Goal: Task Accomplishment & Management: Complete application form

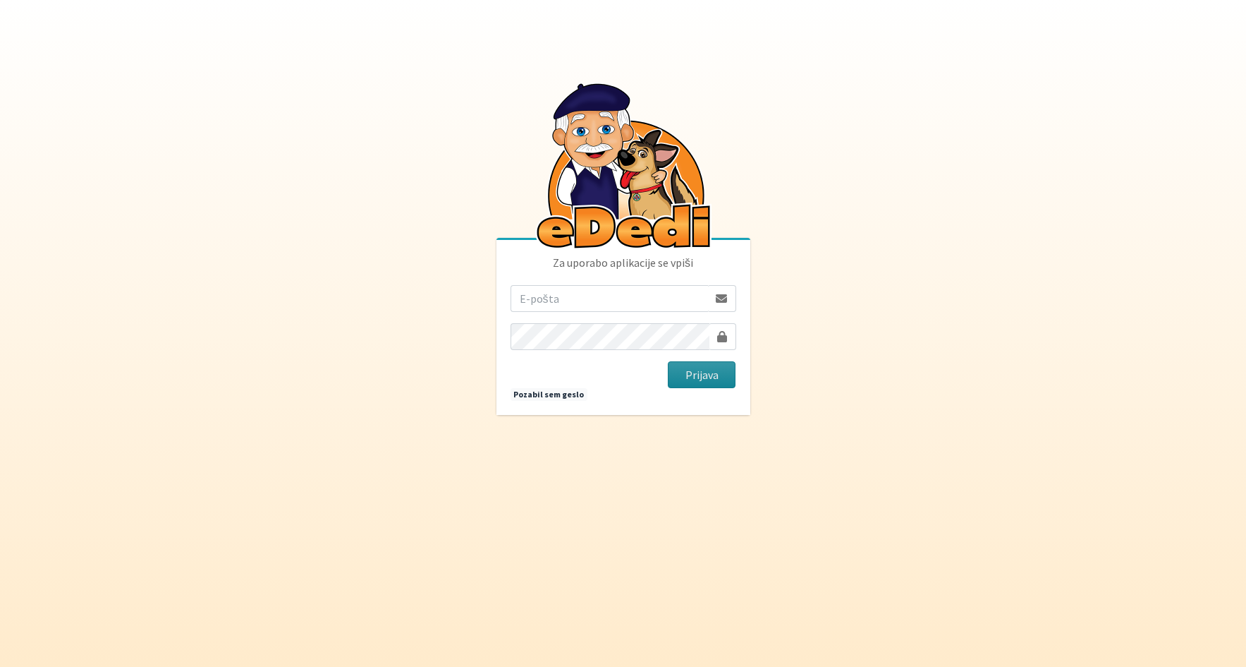
type input "[PERSON_NAME][EMAIL_ADDRESS][PERSON_NAME][PERSON_NAME][DOMAIN_NAME]"
click at [696, 374] on button "Prijava" at bounding box center [702, 374] width 68 height 27
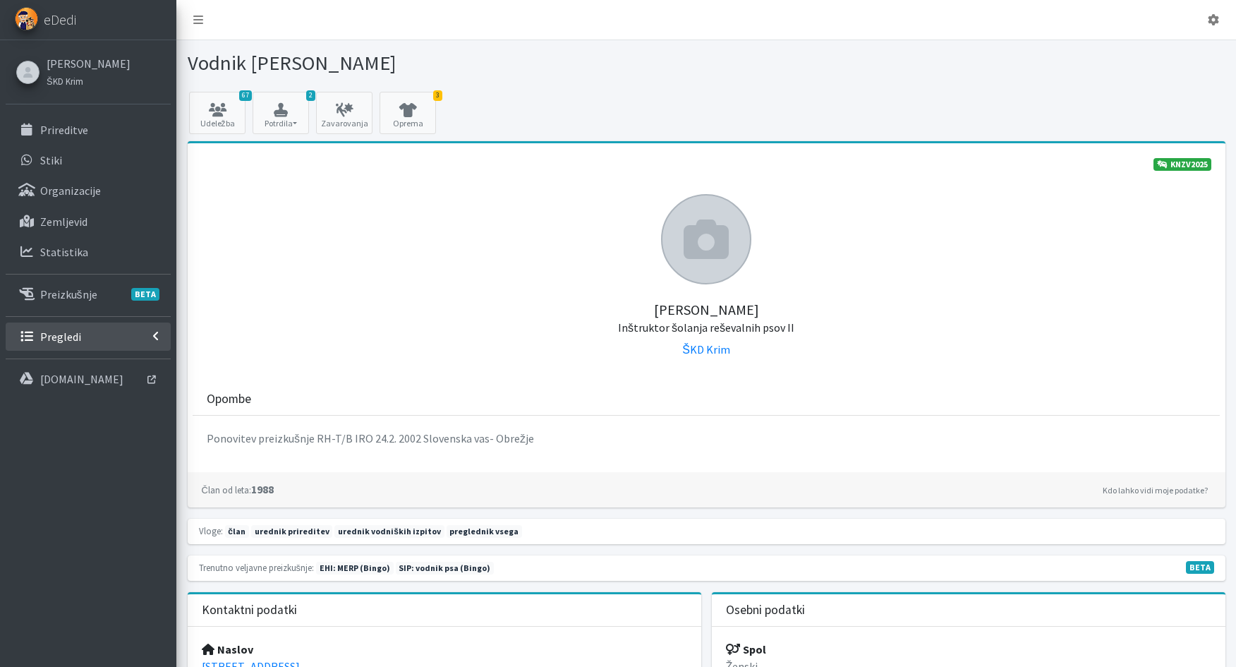
click at [82, 338] on link "Pregledi" at bounding box center [88, 336] width 165 height 28
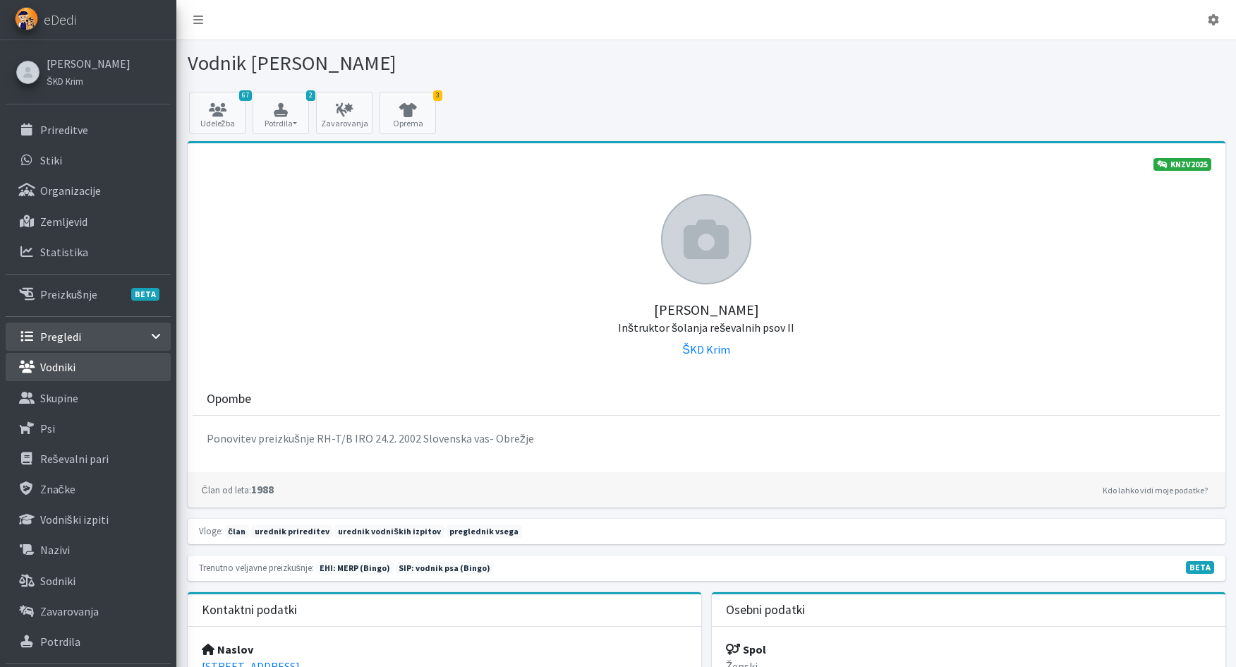
click at [75, 368] on p "Vodniki" at bounding box center [57, 367] width 35 height 14
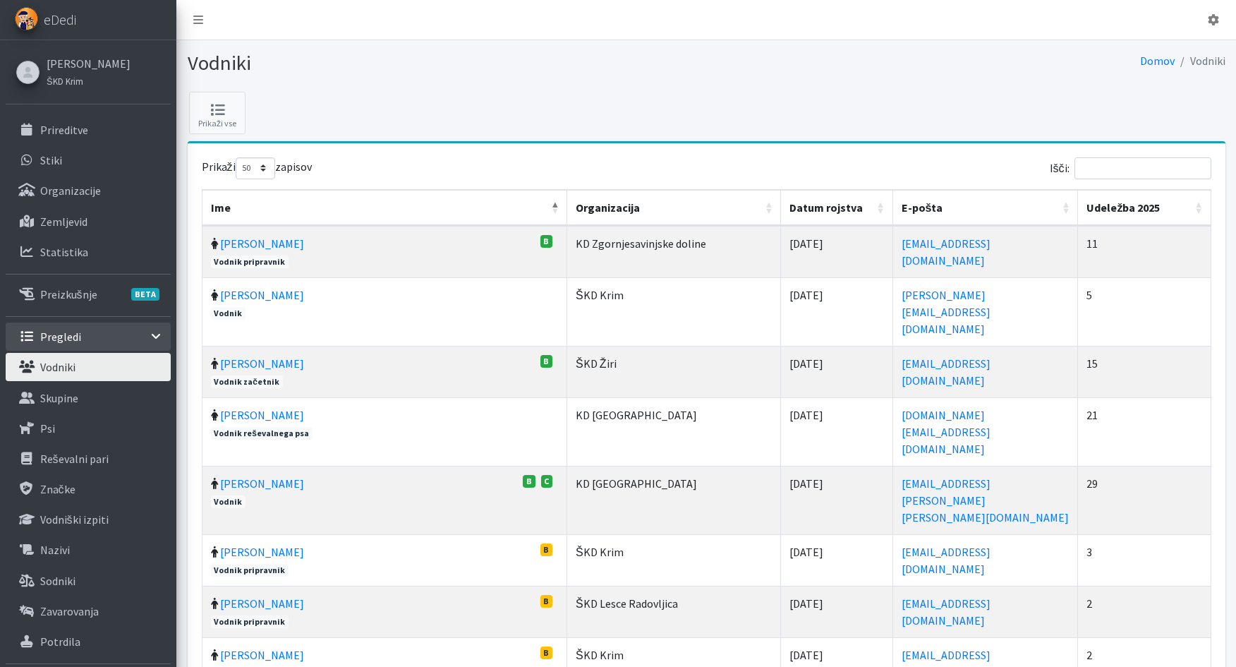
select select "50"
click at [1131, 164] on input "Išči:" at bounding box center [1142, 168] width 137 height 22
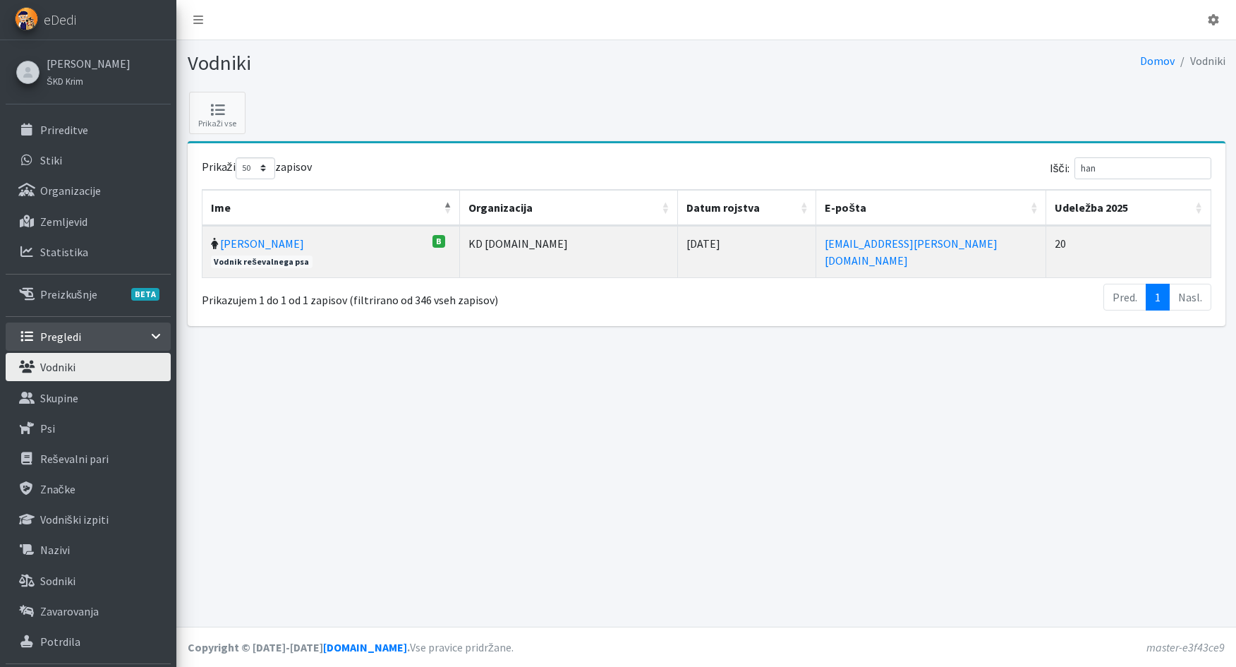
drag, startPoint x: 911, startPoint y: 242, endPoint x: 768, endPoint y: 238, distance: 142.5
click at [768, 238] on tr "Hana Štraus B Vodnik reševalnega psa 12.11.1994" at bounding box center [706, 251] width 1009 height 51
copy tr "hana.straus@gmail.com"
drag, startPoint x: 1122, startPoint y: 171, endPoint x: 1074, endPoint y: 181, distance: 48.4
click at [1074, 181] on div "Išči: han" at bounding box center [961, 171] width 499 height 28
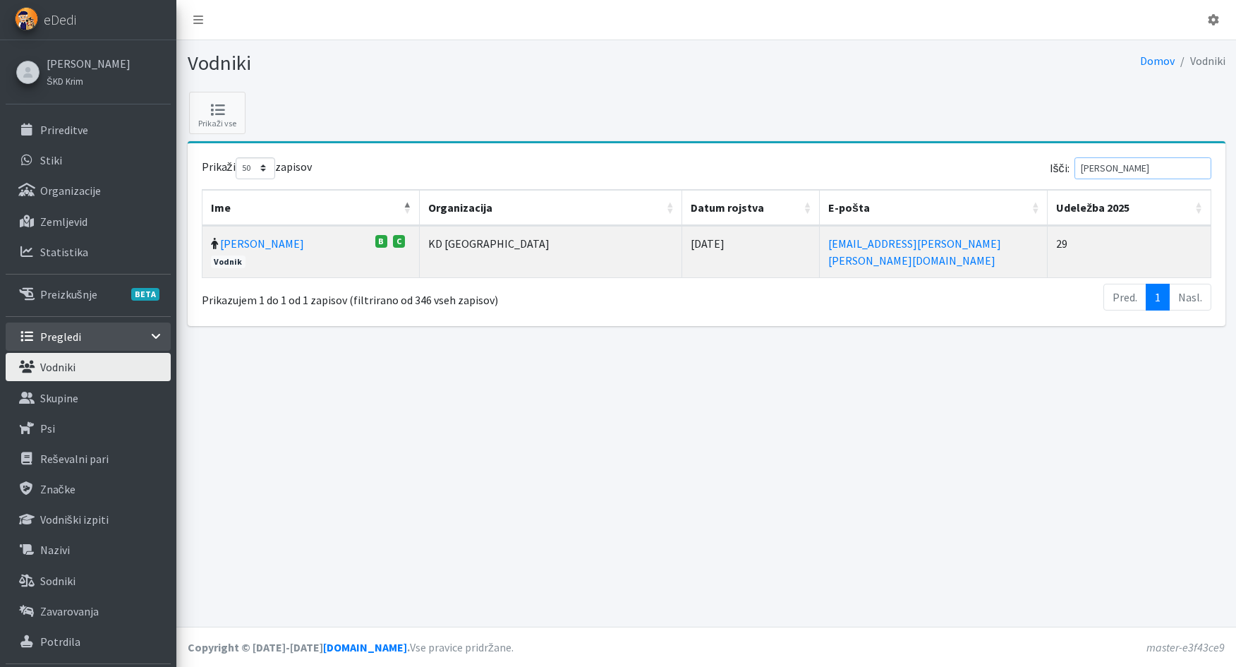
type input "gerk"
drag, startPoint x: 868, startPoint y: 248, endPoint x: 721, endPoint y: 236, distance: 147.9
click at [721, 236] on tr "Aleš Gerkman C B Vodnik" at bounding box center [706, 251] width 1009 height 51
copy tr "ales.gerkman@erps.si"
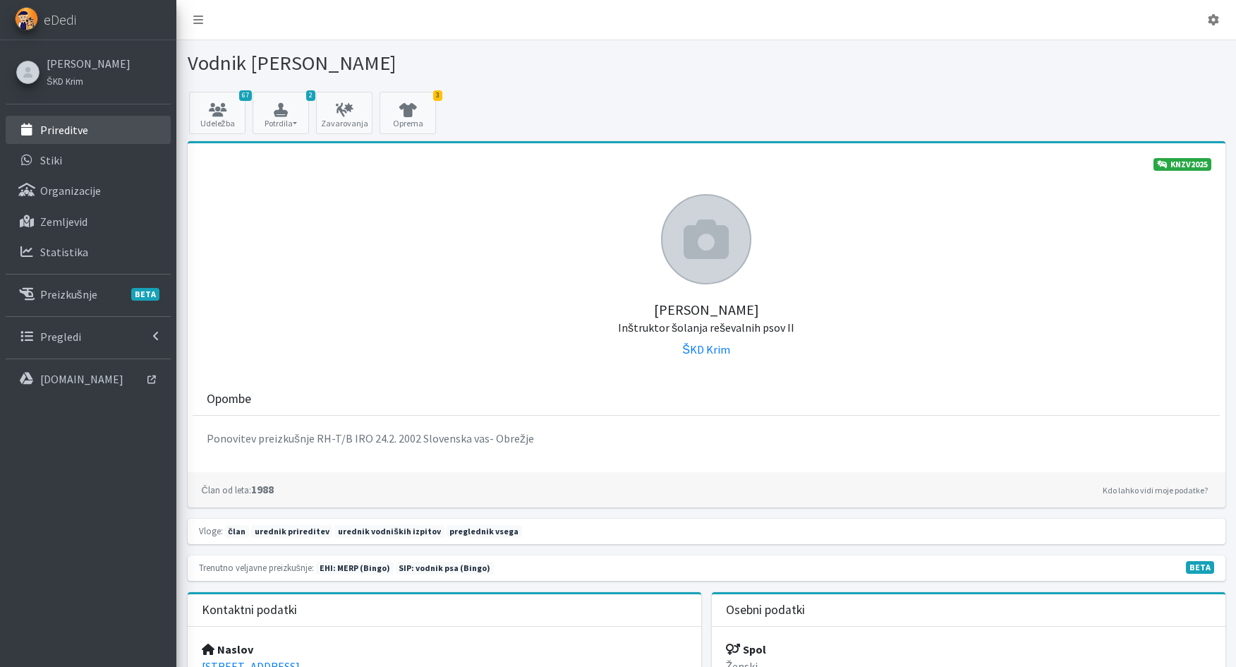
click at [59, 128] on p "Prireditve" at bounding box center [64, 130] width 48 height 14
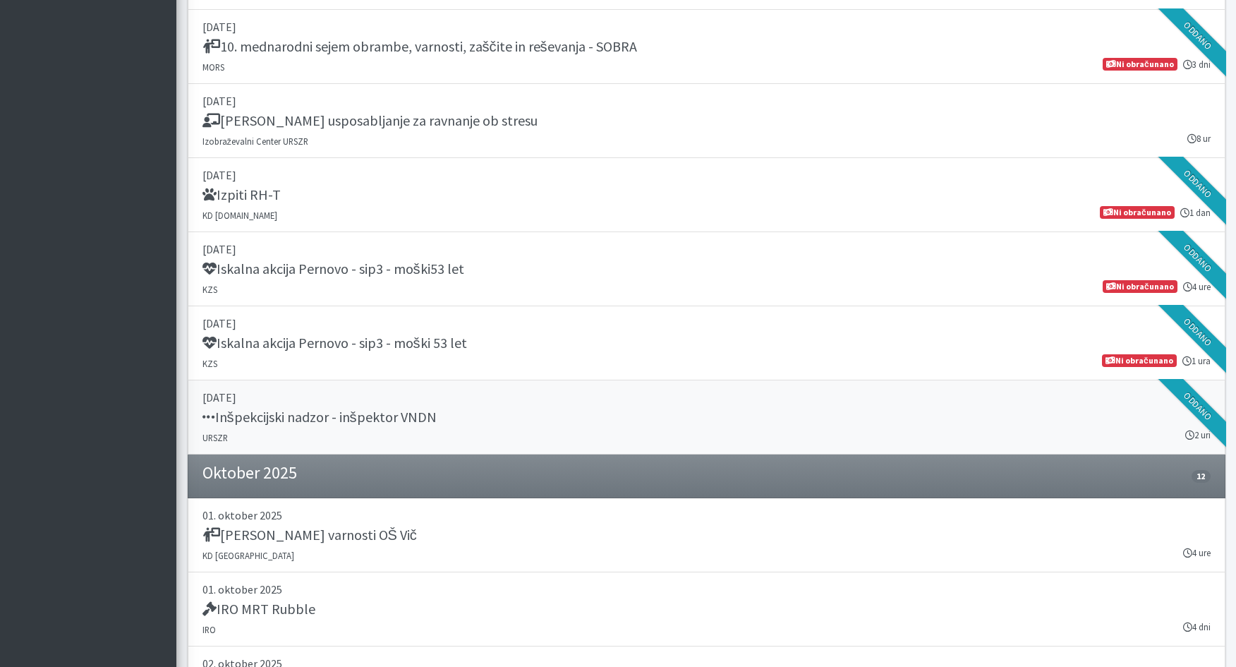
scroll to position [1975, 0]
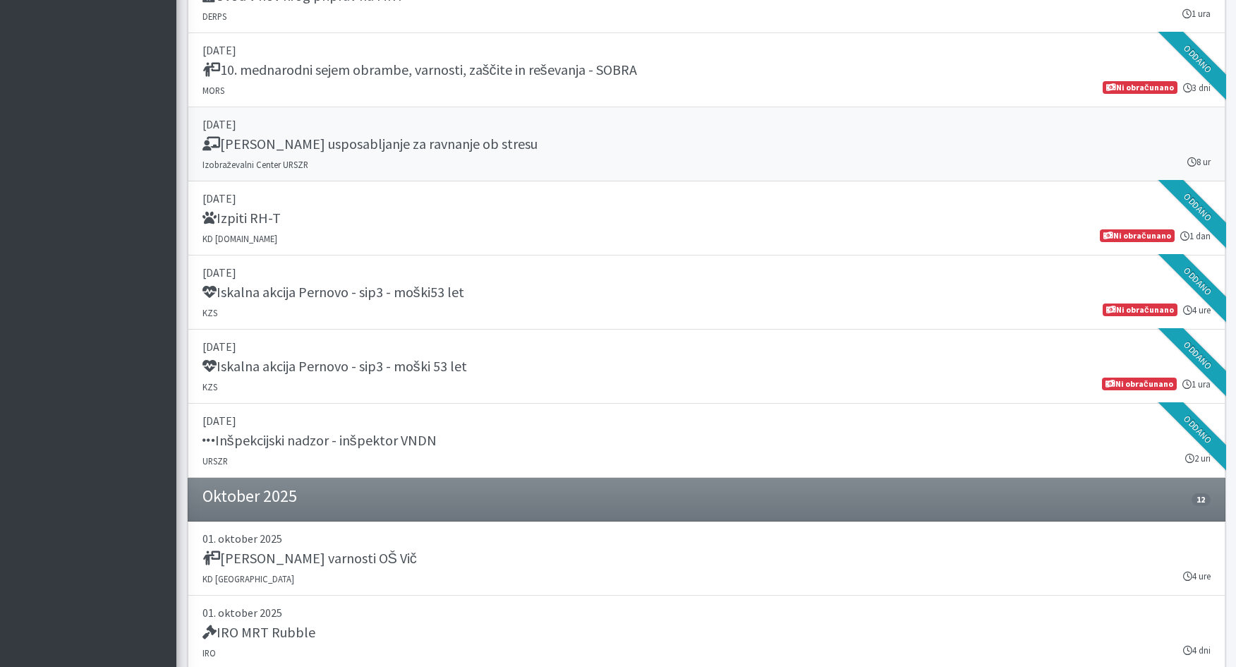
click at [667, 151] on div "[PERSON_NAME] usposabljanje za ravnanje ob stresu" at bounding box center [706, 145] width 1008 height 20
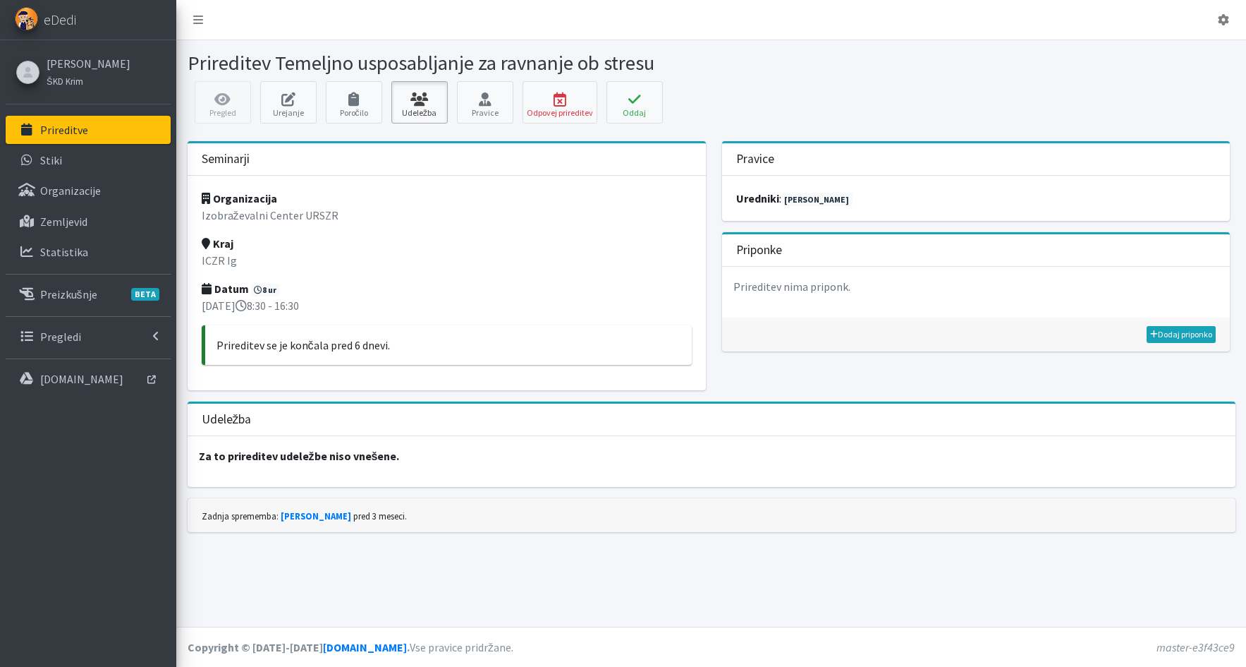
click at [413, 109] on link "Udeležba" at bounding box center [420, 102] width 56 height 42
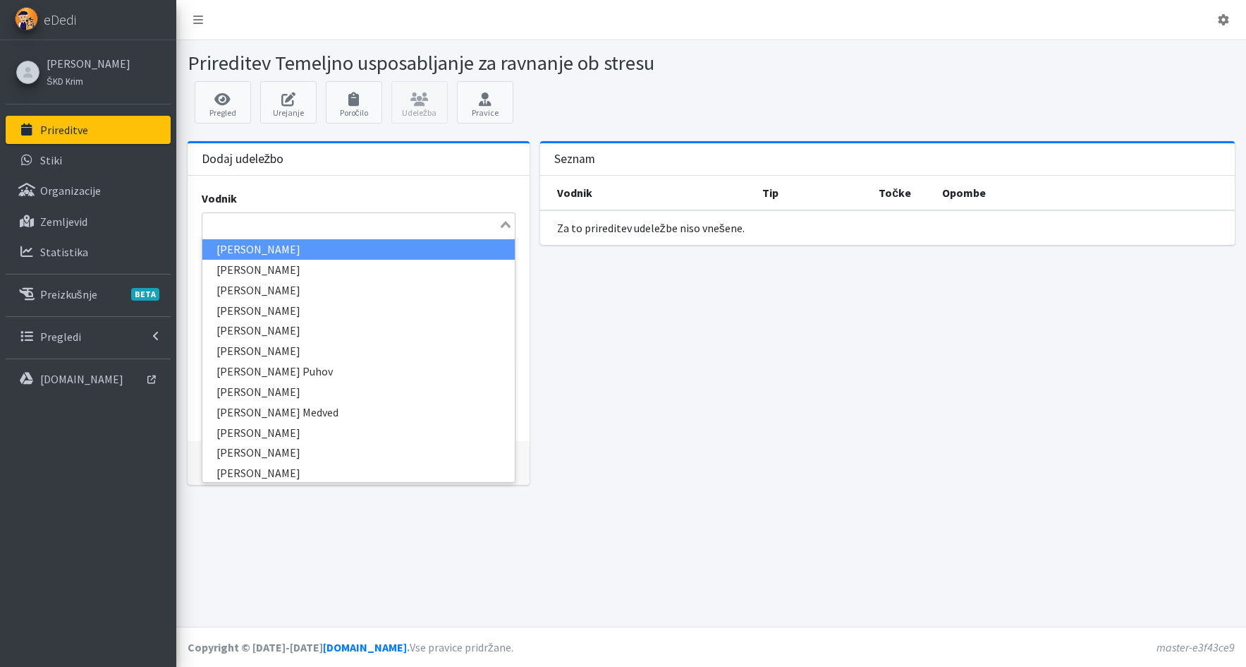
click at [291, 224] on input "Search for option" at bounding box center [350, 224] width 293 height 17
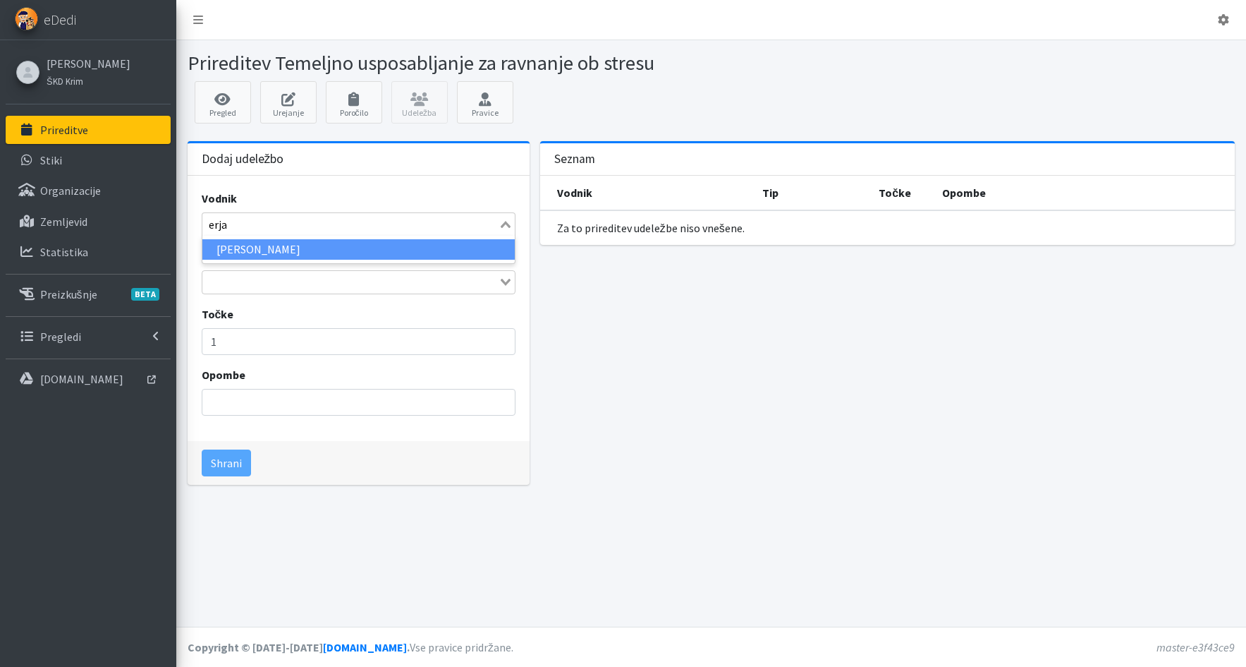
type input "erjav"
click at [269, 255] on li "[PERSON_NAME]" at bounding box center [358, 249] width 312 height 20
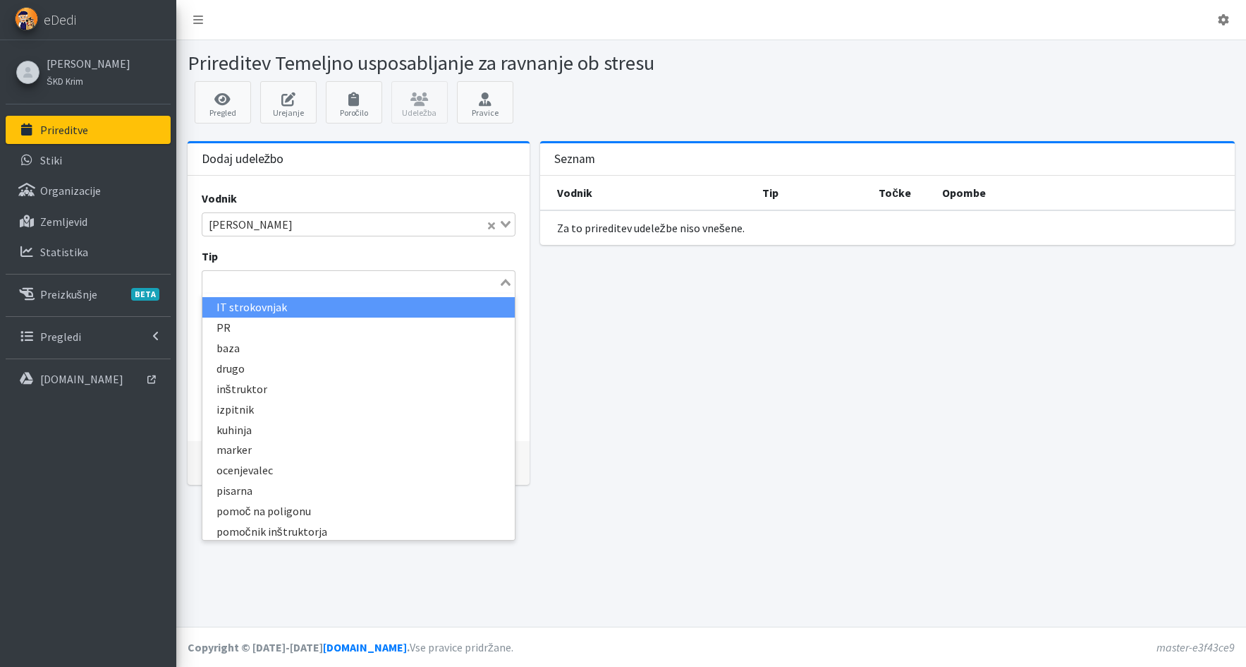
click at [273, 279] on input "Search for option" at bounding box center [350, 282] width 293 height 17
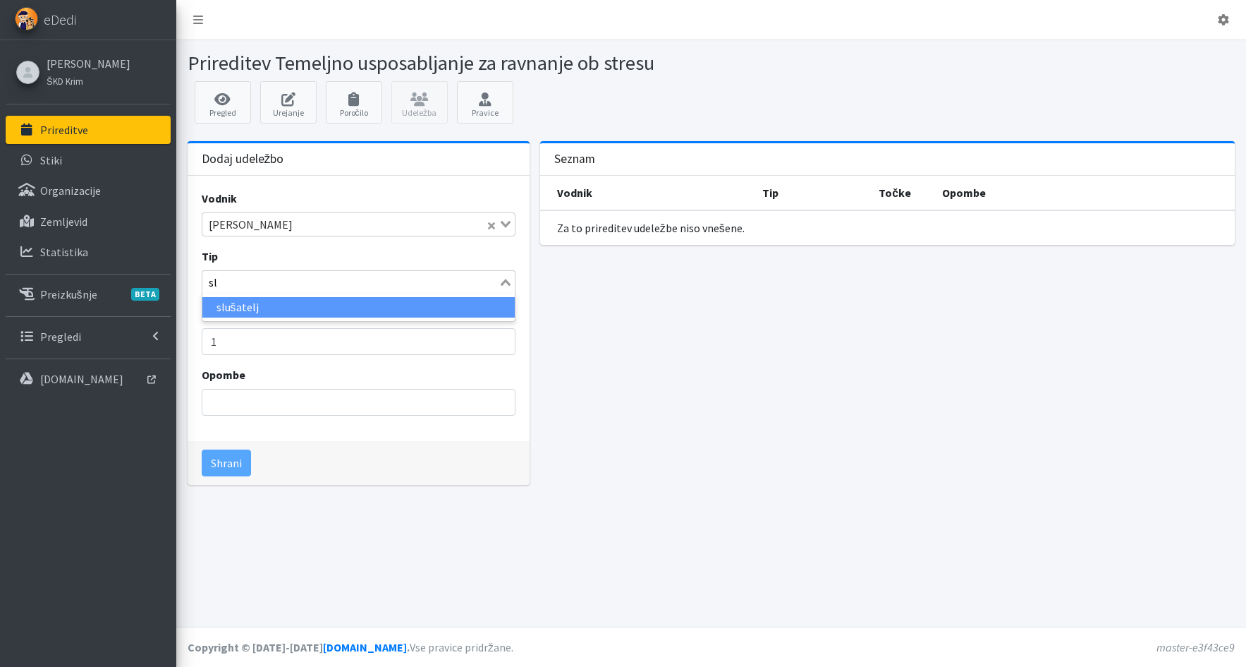
type input "slu"
click at [265, 305] on li "slušatelj" at bounding box center [358, 307] width 312 height 20
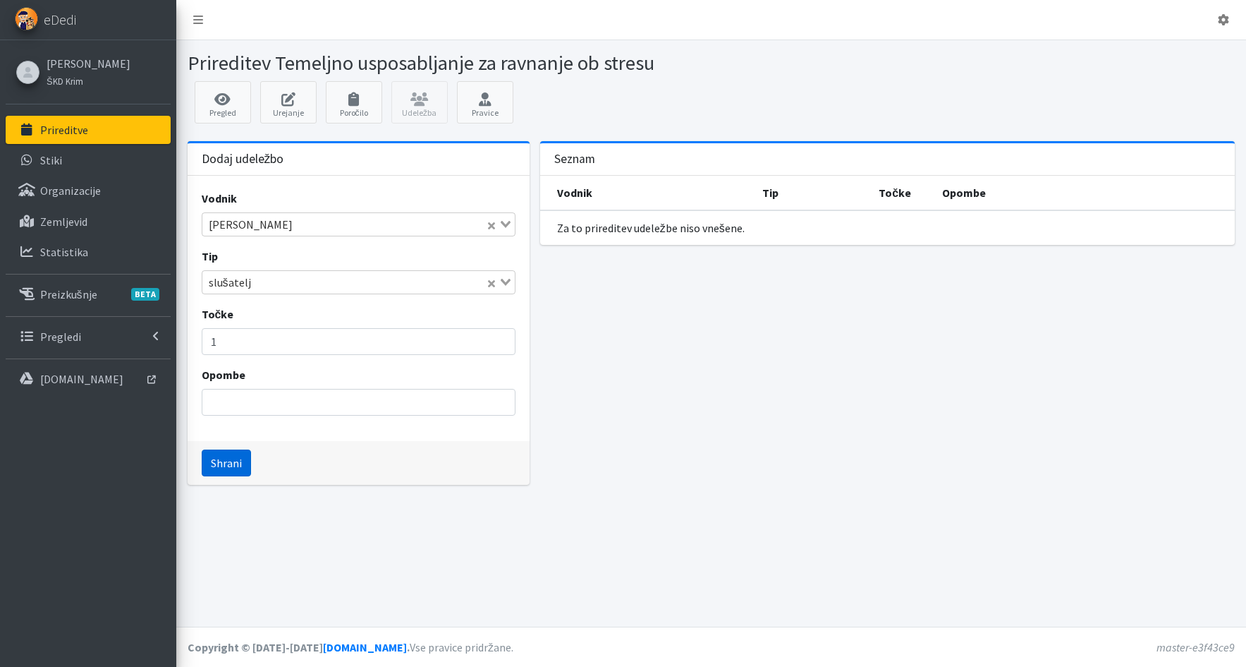
click at [229, 468] on button "Shrani" at bounding box center [226, 462] width 49 height 27
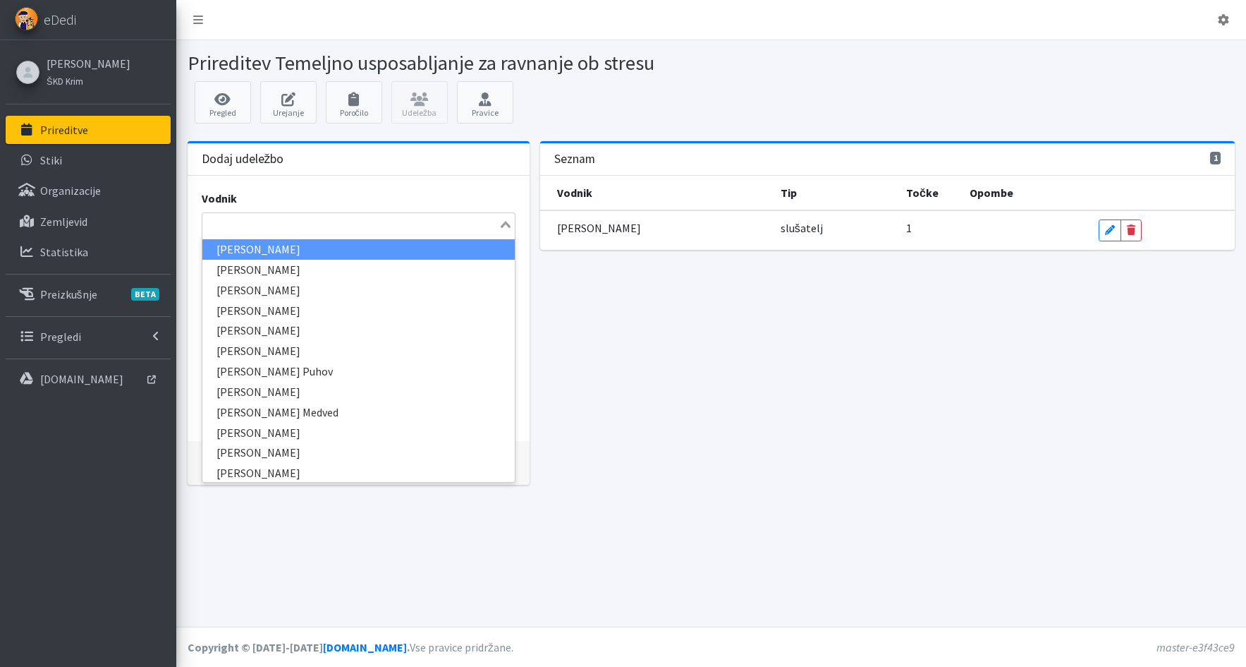
click at [238, 229] on input "Search for option" at bounding box center [350, 224] width 293 height 17
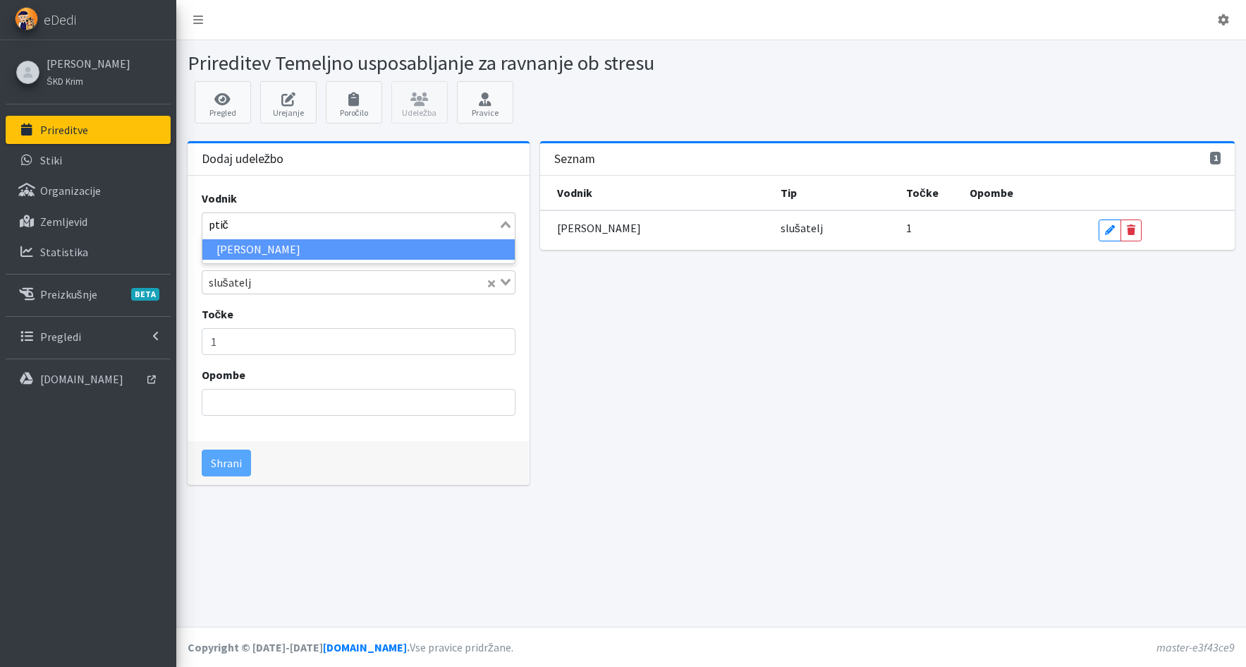
type input "ptiča"
click at [272, 247] on li "Maja Ptičar" at bounding box center [358, 249] width 312 height 20
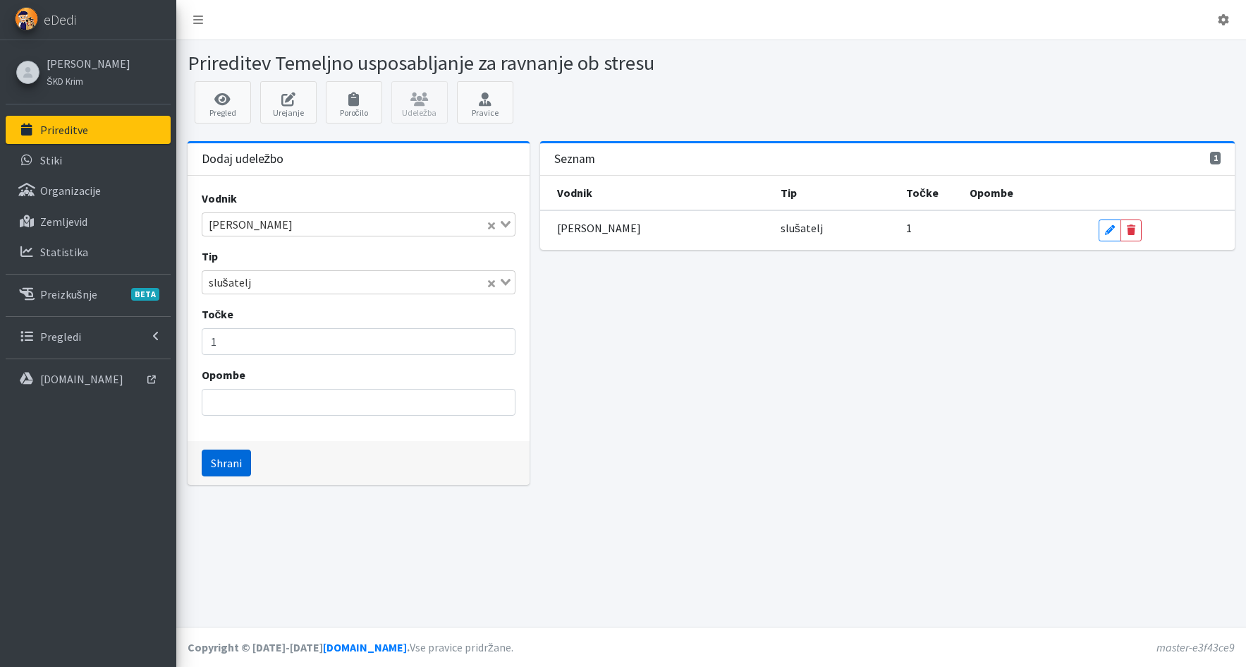
click at [232, 468] on button "Shrani" at bounding box center [226, 462] width 49 height 27
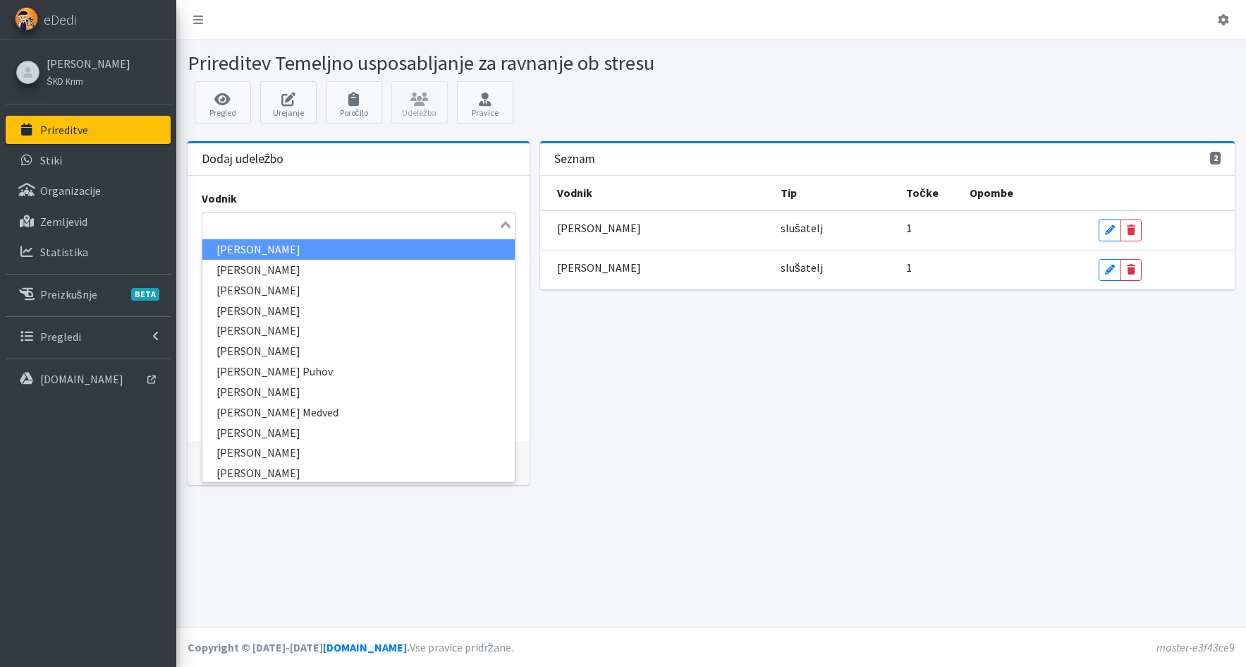
click at [229, 226] on input "Search for option" at bounding box center [350, 224] width 293 height 17
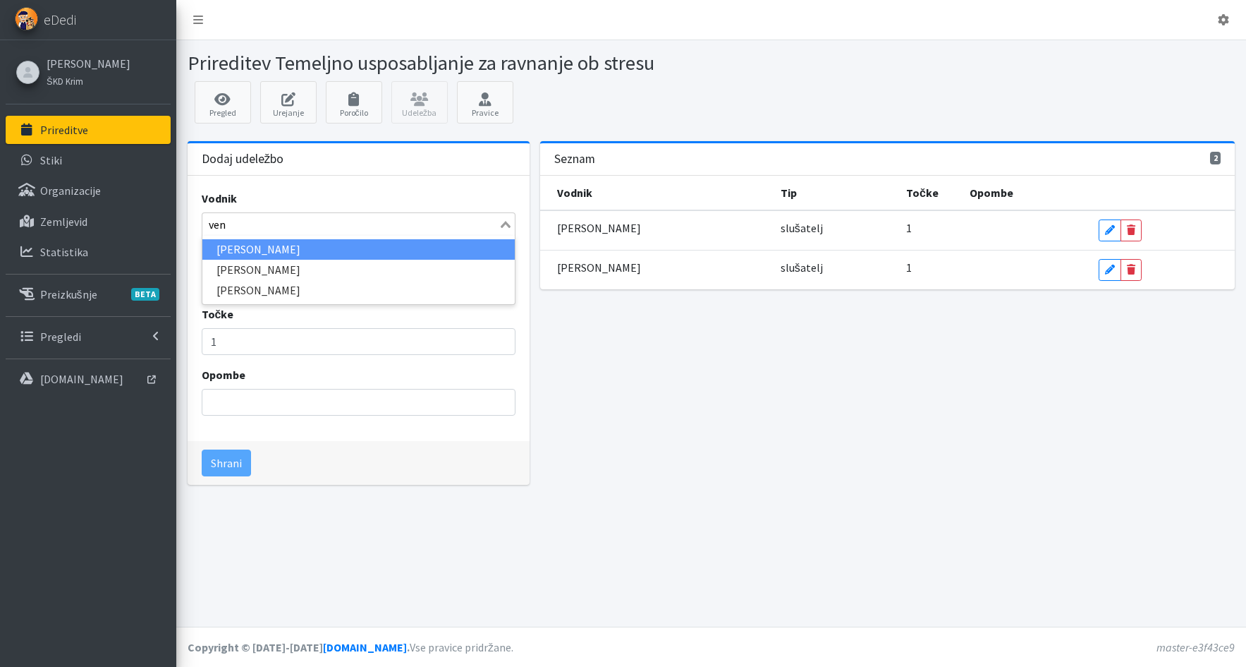
type input "veng"
click at [231, 246] on li "Ana Vengar" at bounding box center [358, 249] width 312 height 20
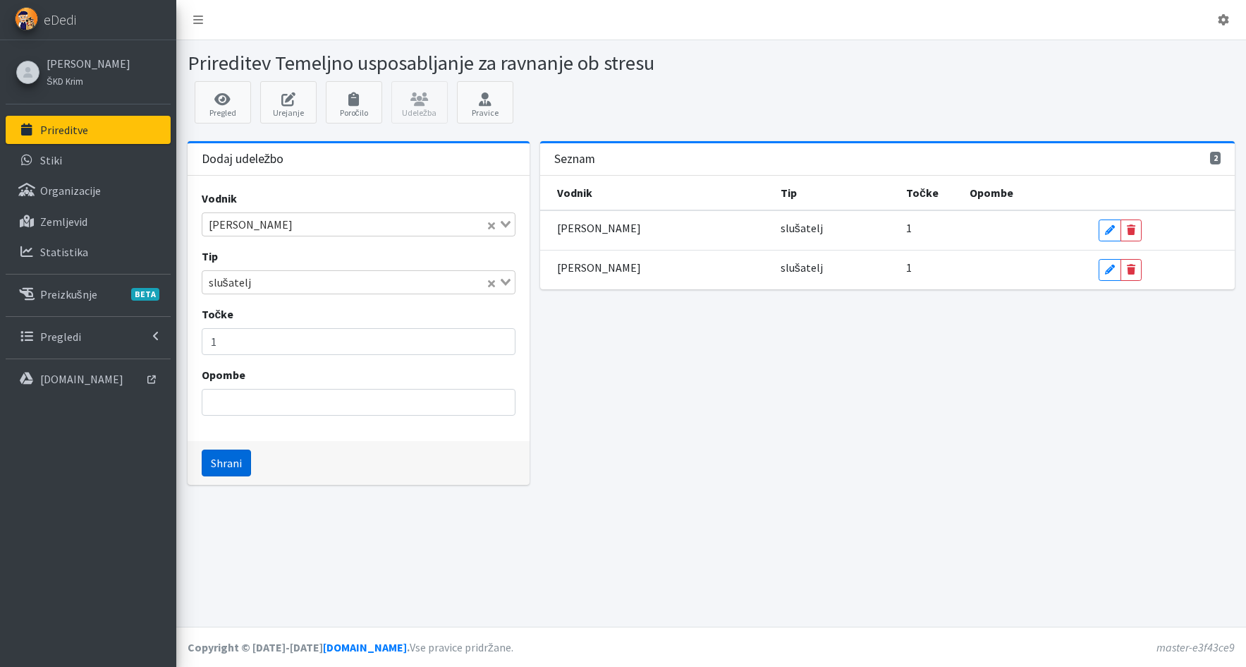
click at [222, 466] on button "Shrani" at bounding box center [226, 462] width 49 height 27
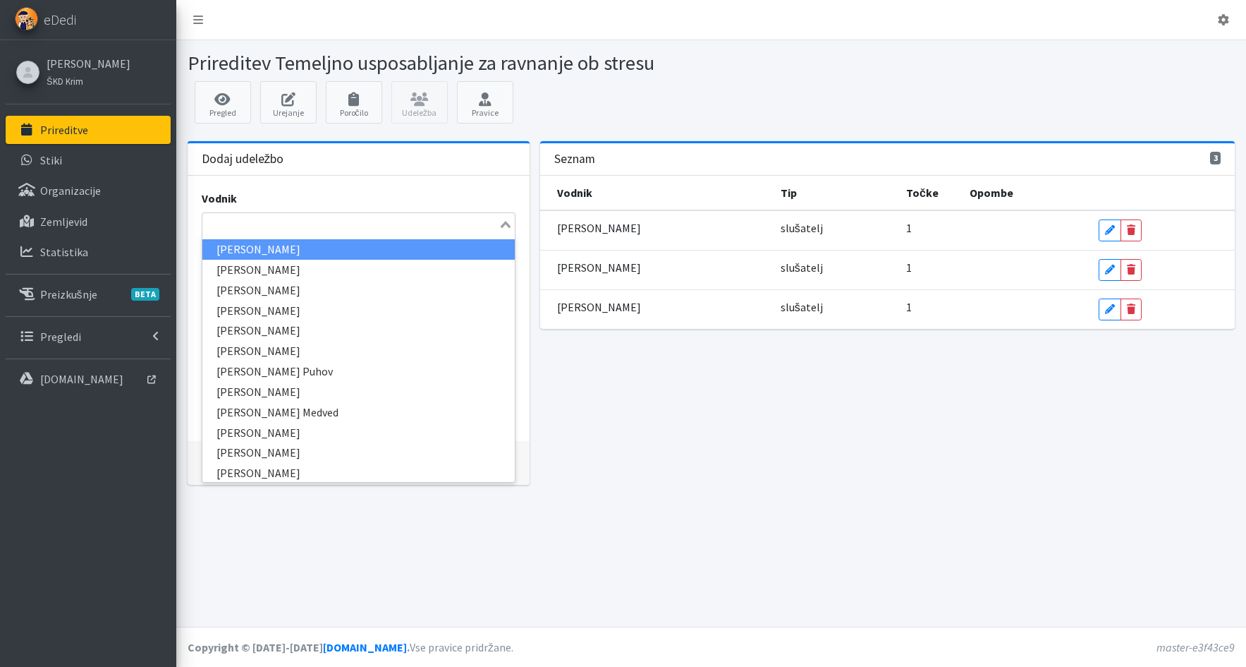
click at [219, 226] on input "Search for option" at bounding box center [350, 224] width 293 height 17
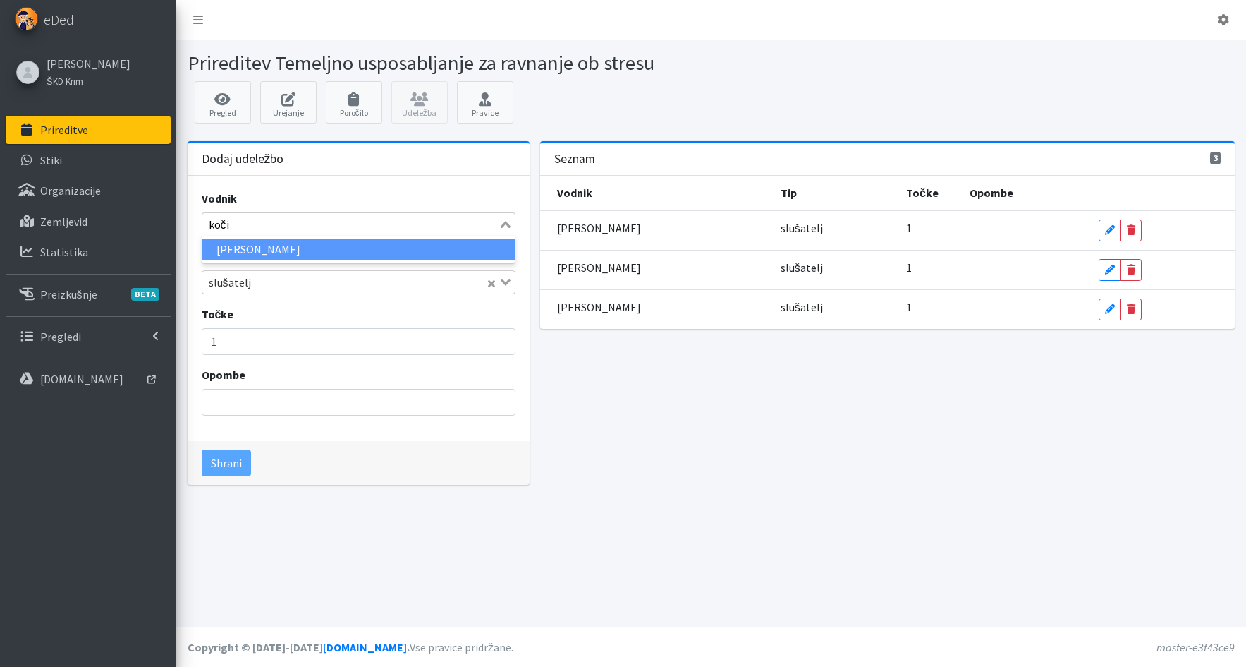
click at [228, 219] on input "koči" at bounding box center [350, 224] width 293 height 17
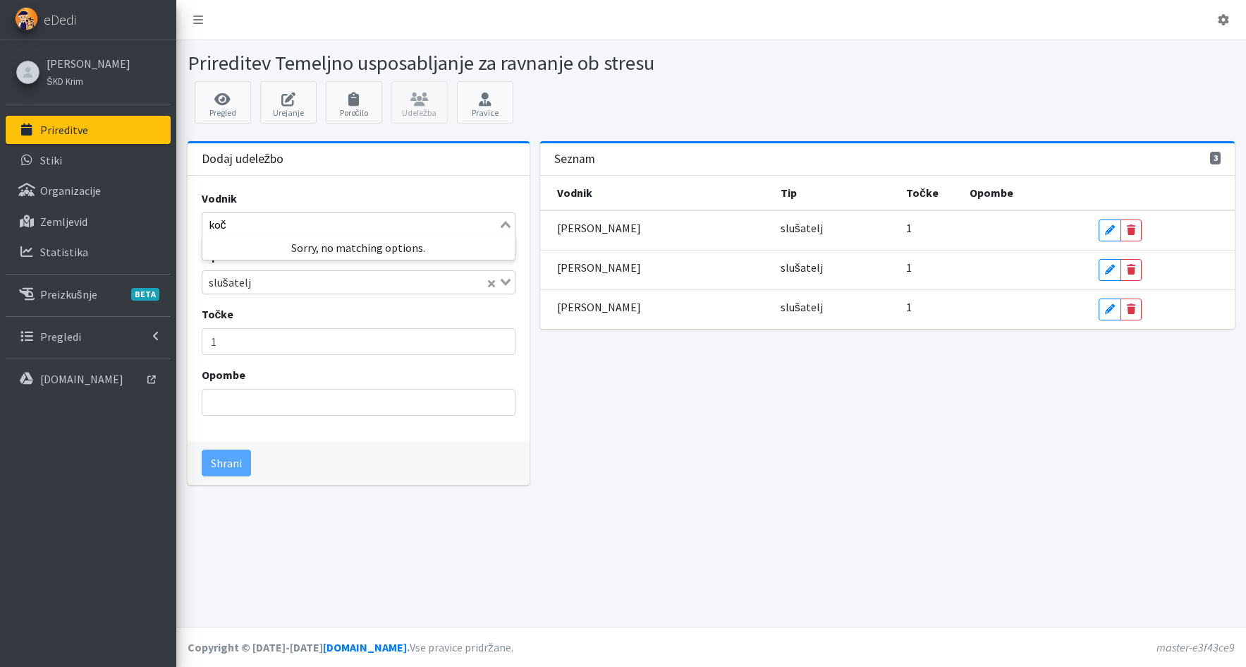
drag, startPoint x: 229, startPoint y: 224, endPoint x: 207, endPoint y: 229, distance: 22.4
click at [207, 229] on input "koč" at bounding box center [350, 224] width 293 height 17
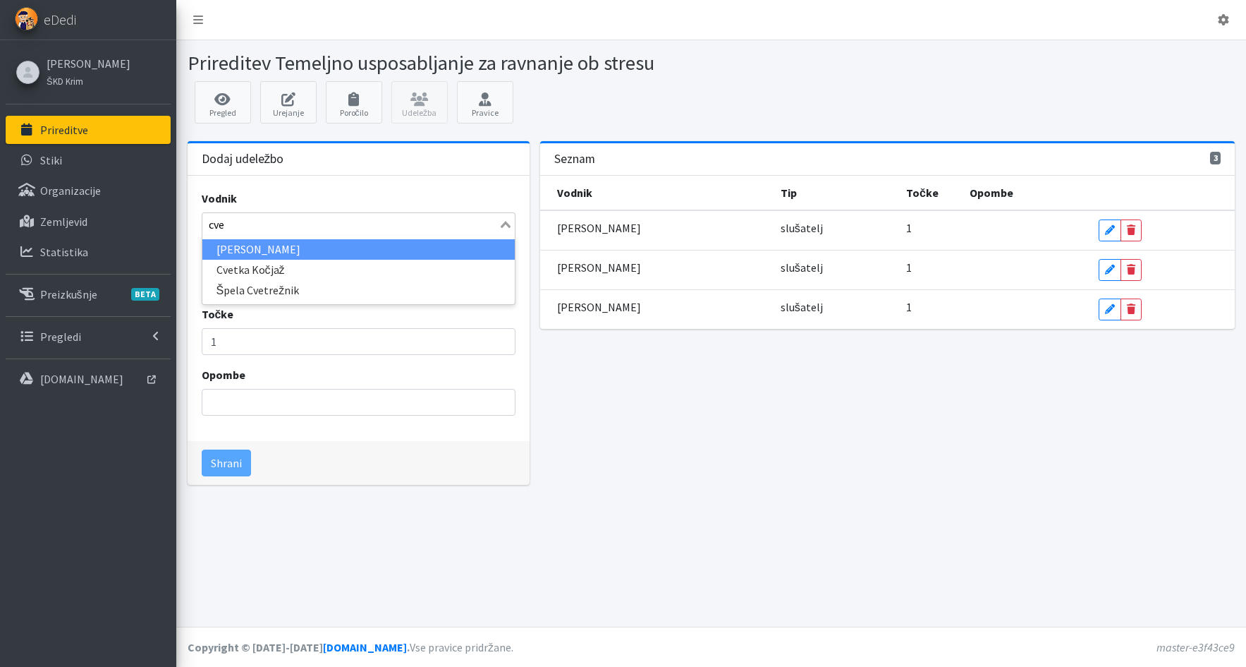
type input "cvet"
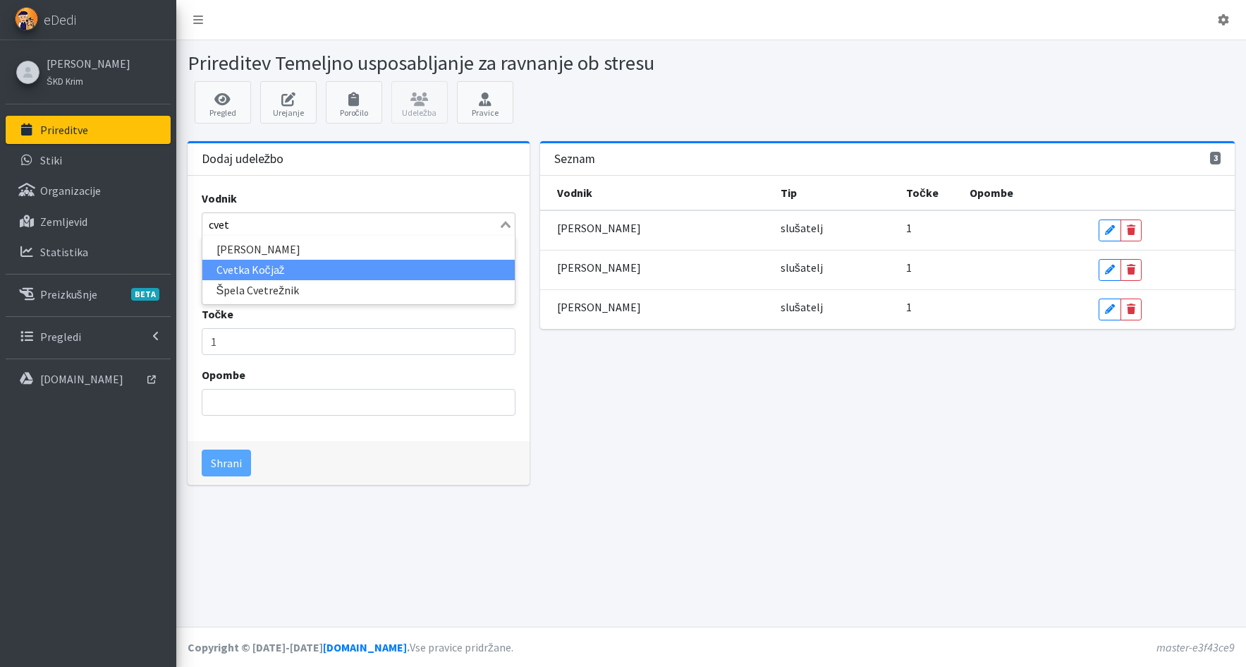
click at [244, 272] on li "Cvetka Kočjaž" at bounding box center [358, 270] width 312 height 20
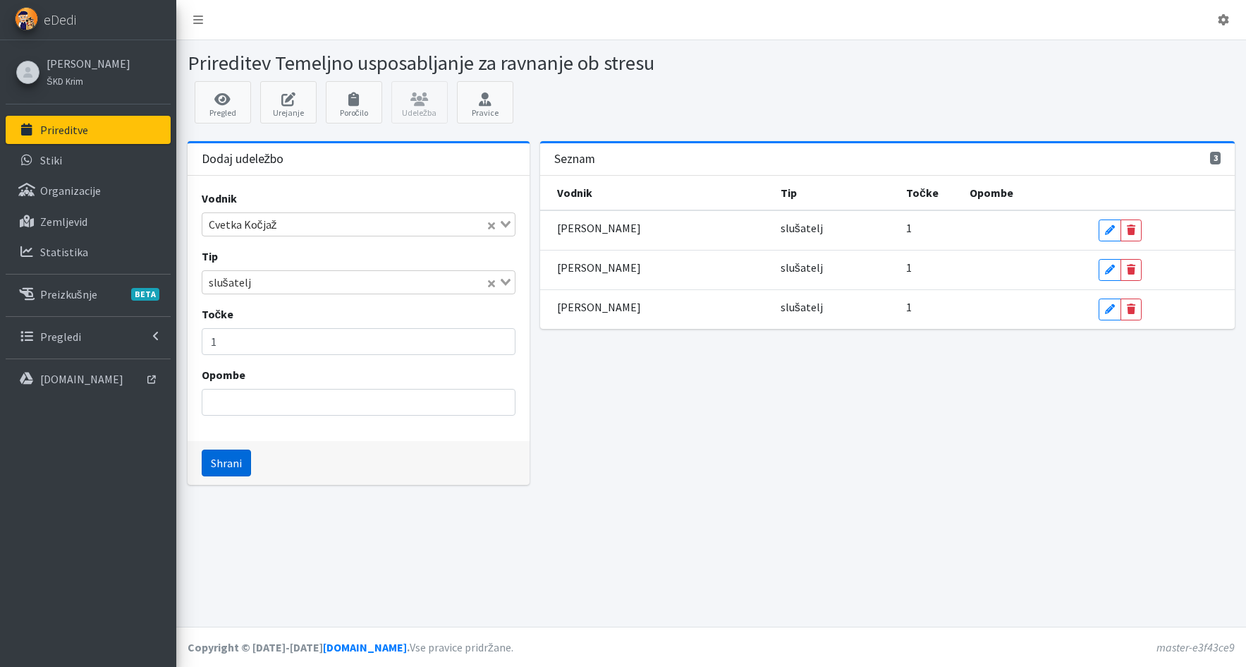
click at [230, 473] on button "Shrani" at bounding box center [226, 462] width 49 height 27
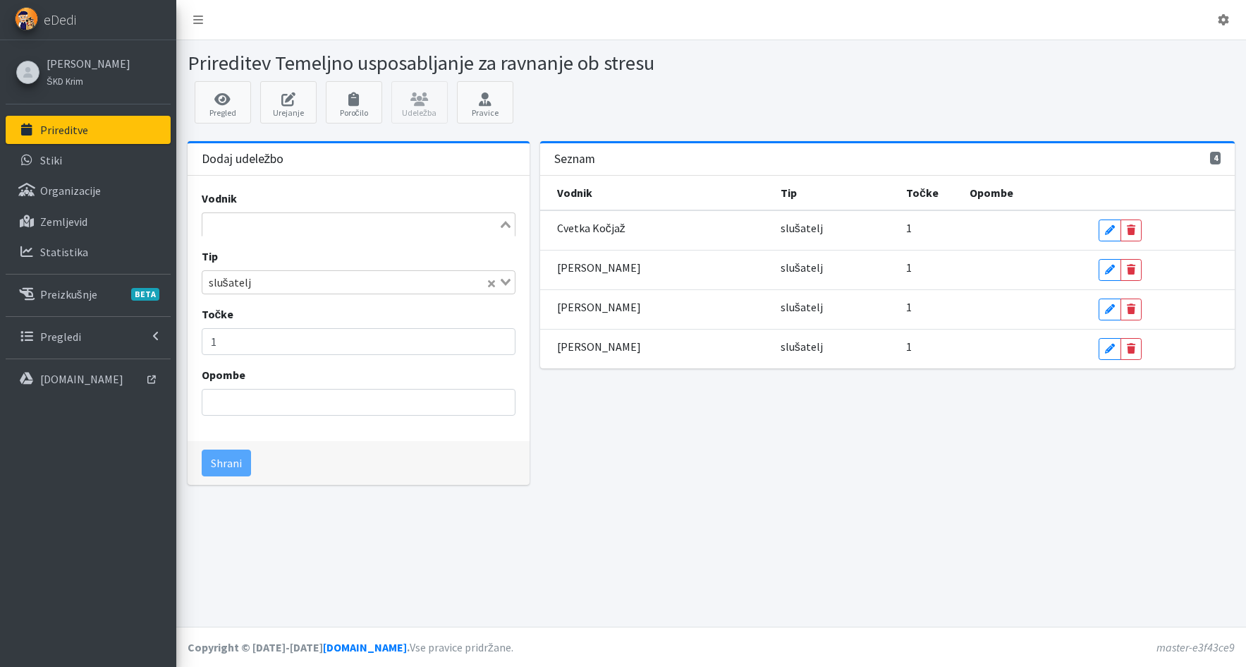
click at [231, 221] on input "Search for option" at bounding box center [350, 224] width 293 height 17
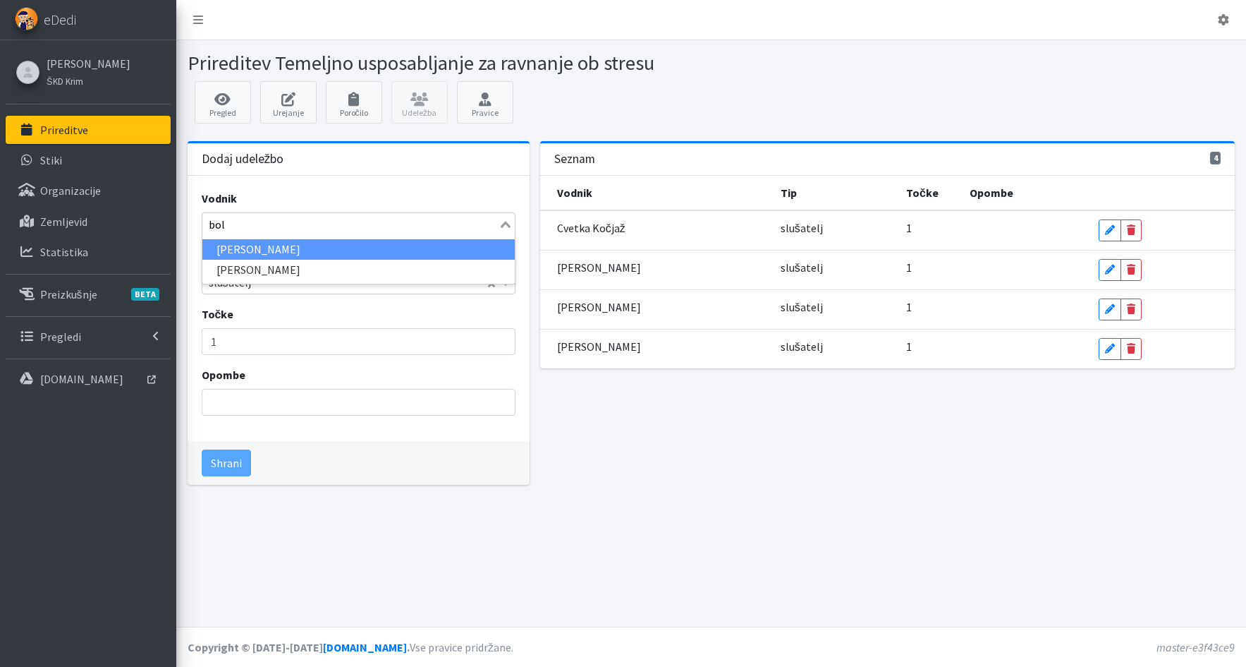
type input "bole"
click at [235, 242] on li "Tina Bole" at bounding box center [358, 249] width 312 height 20
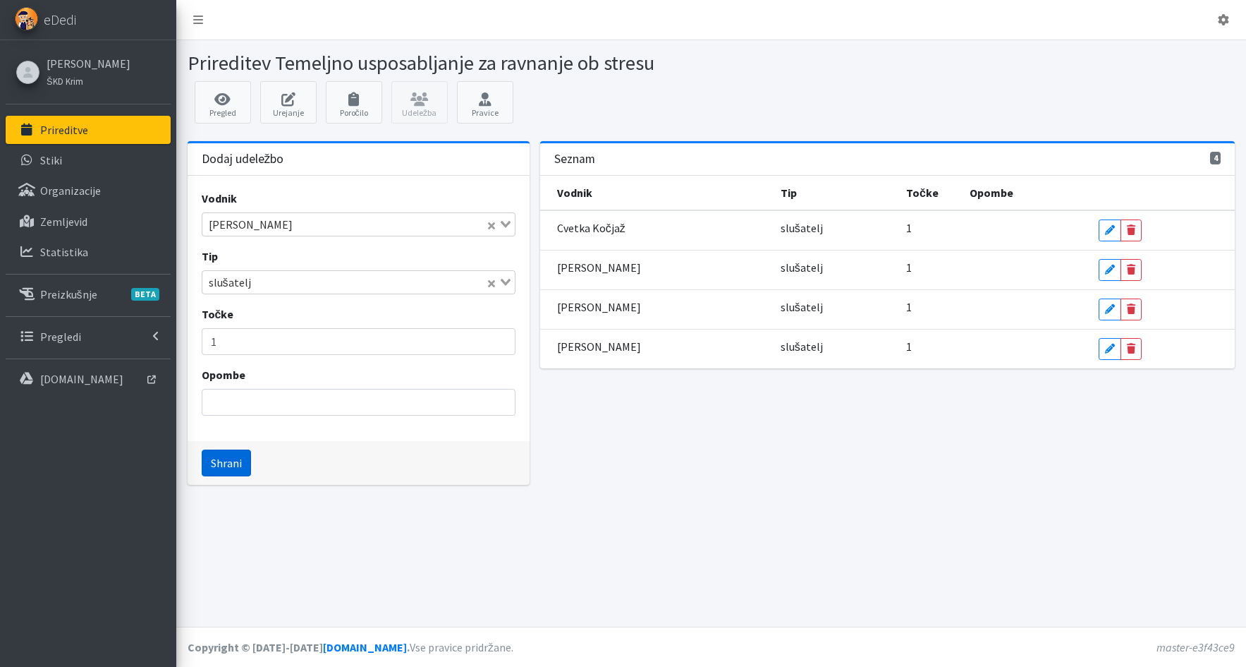
click at [218, 454] on button "Shrani" at bounding box center [226, 462] width 49 height 27
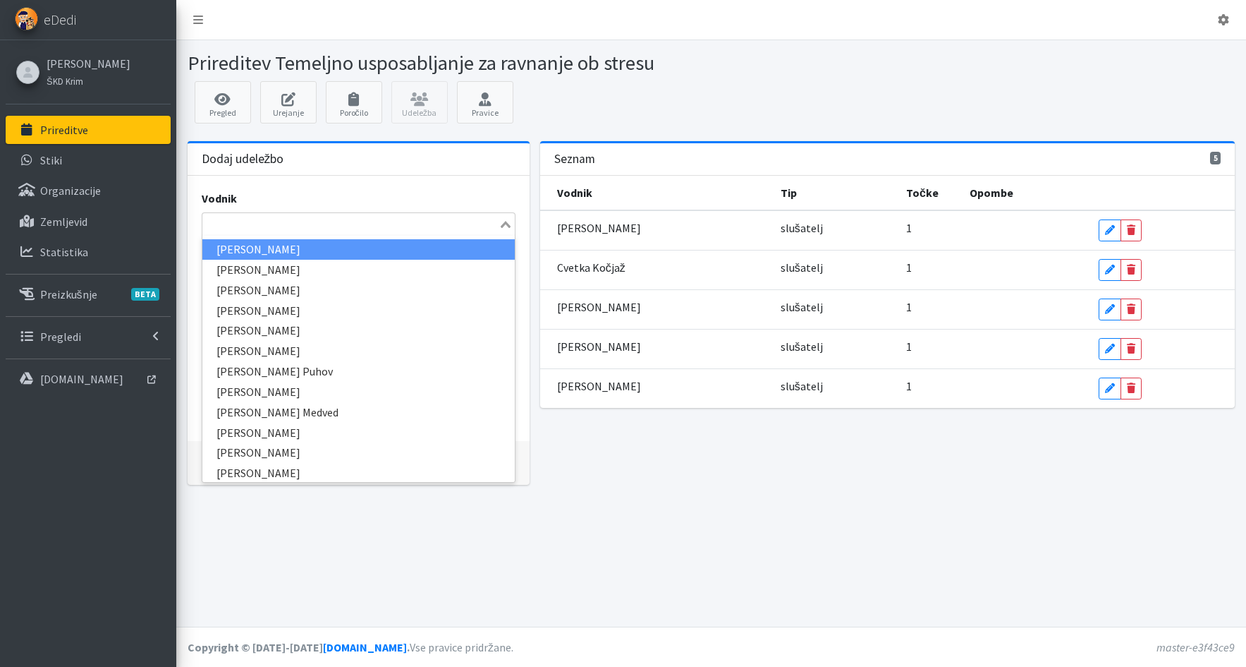
click at [208, 221] on input "Search for option" at bounding box center [350, 224] width 293 height 17
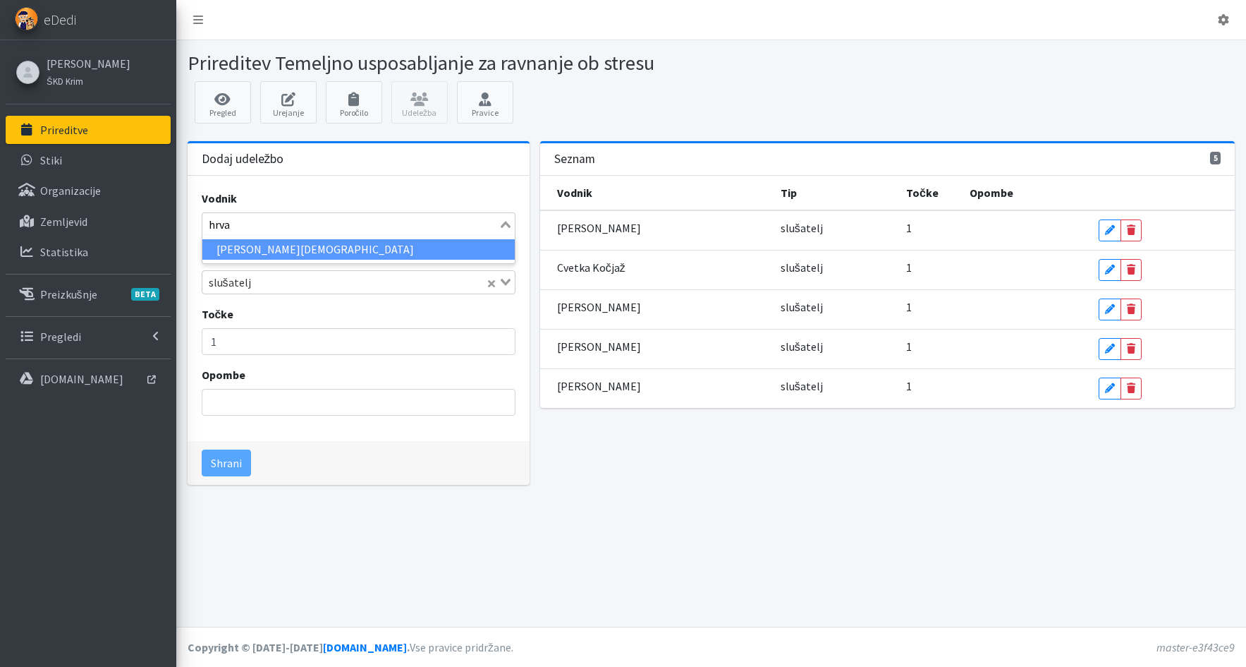
type input "hrvat"
click at [265, 246] on li "Matjaž Hrvatin" at bounding box center [358, 249] width 312 height 20
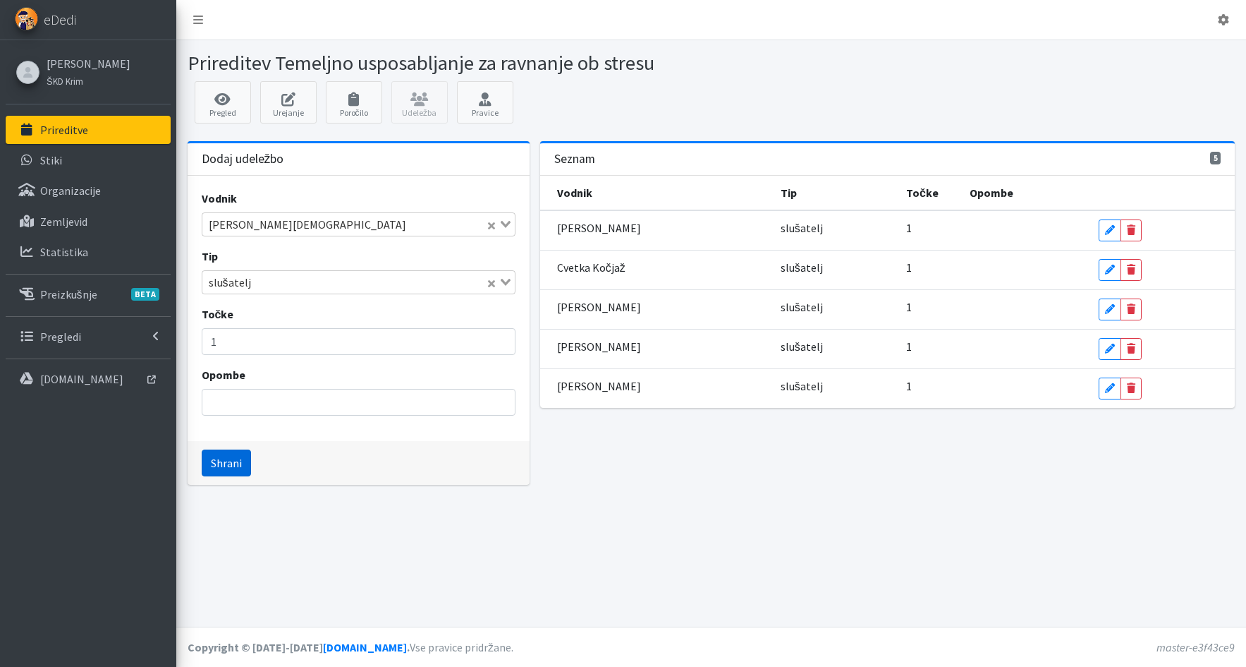
click at [220, 460] on button "Shrani" at bounding box center [226, 462] width 49 height 27
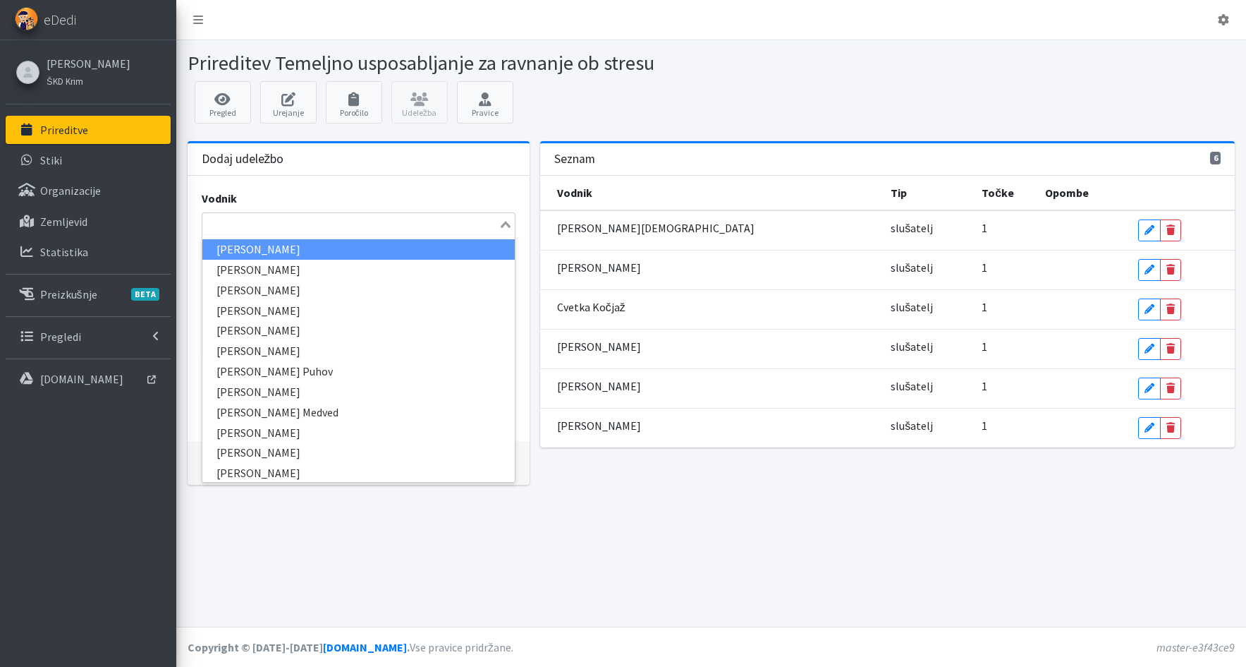
click at [218, 217] on input "Search for option" at bounding box center [350, 224] width 293 height 17
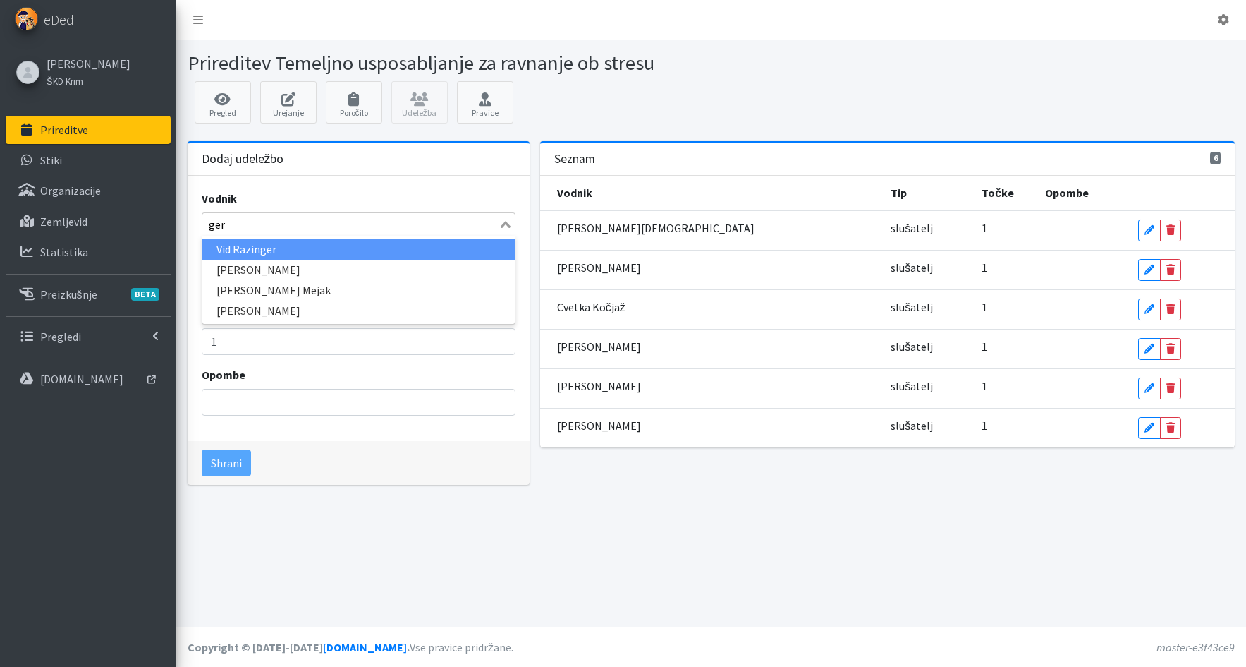
type input "gerk"
click at [223, 245] on li "Aleš Gerkman" at bounding box center [358, 249] width 312 height 20
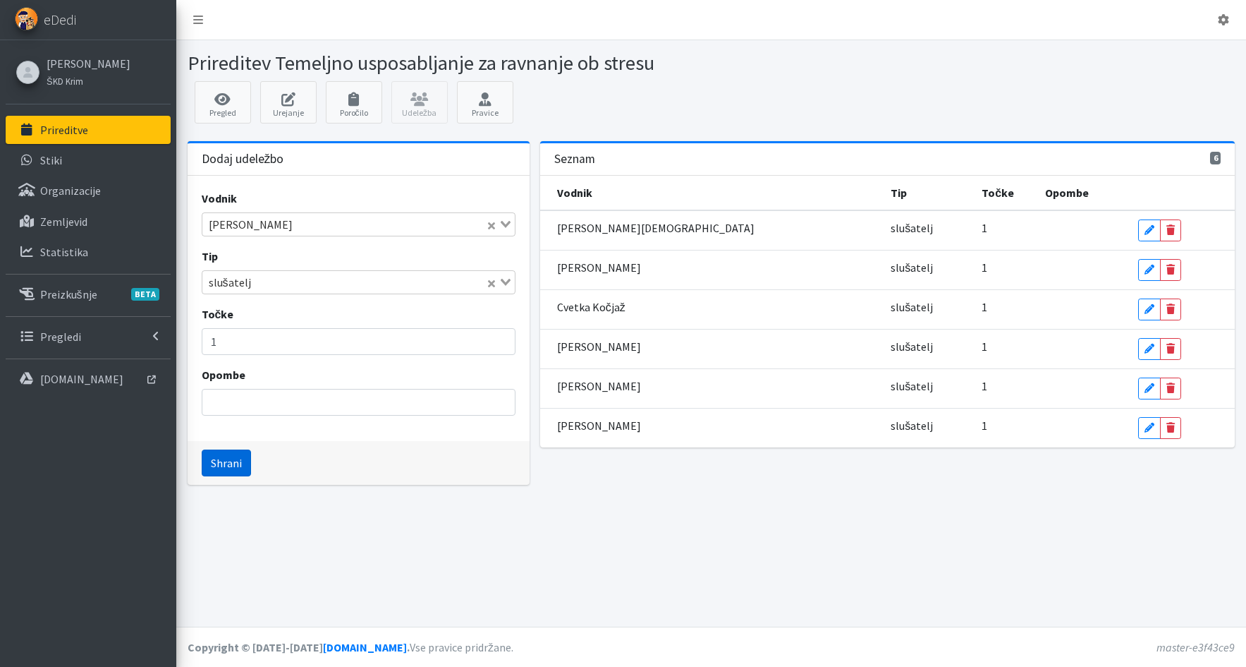
click at [233, 468] on button "Shrani" at bounding box center [226, 462] width 49 height 27
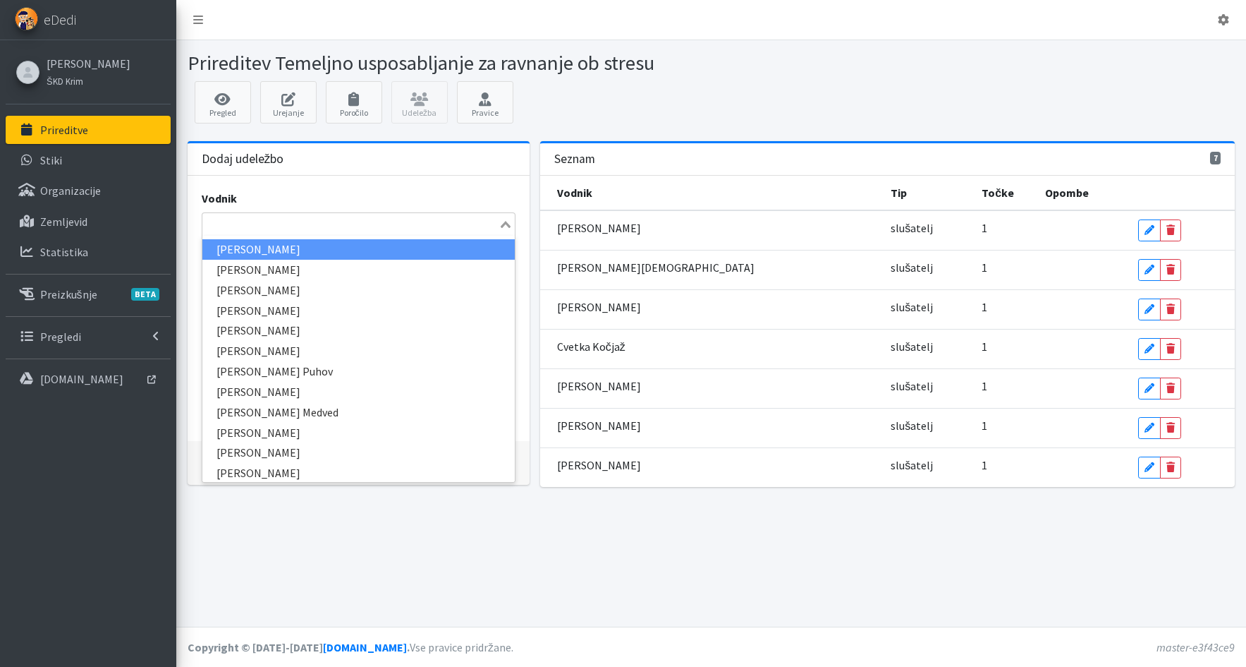
click at [231, 222] on input "Search for option" at bounding box center [350, 224] width 293 height 17
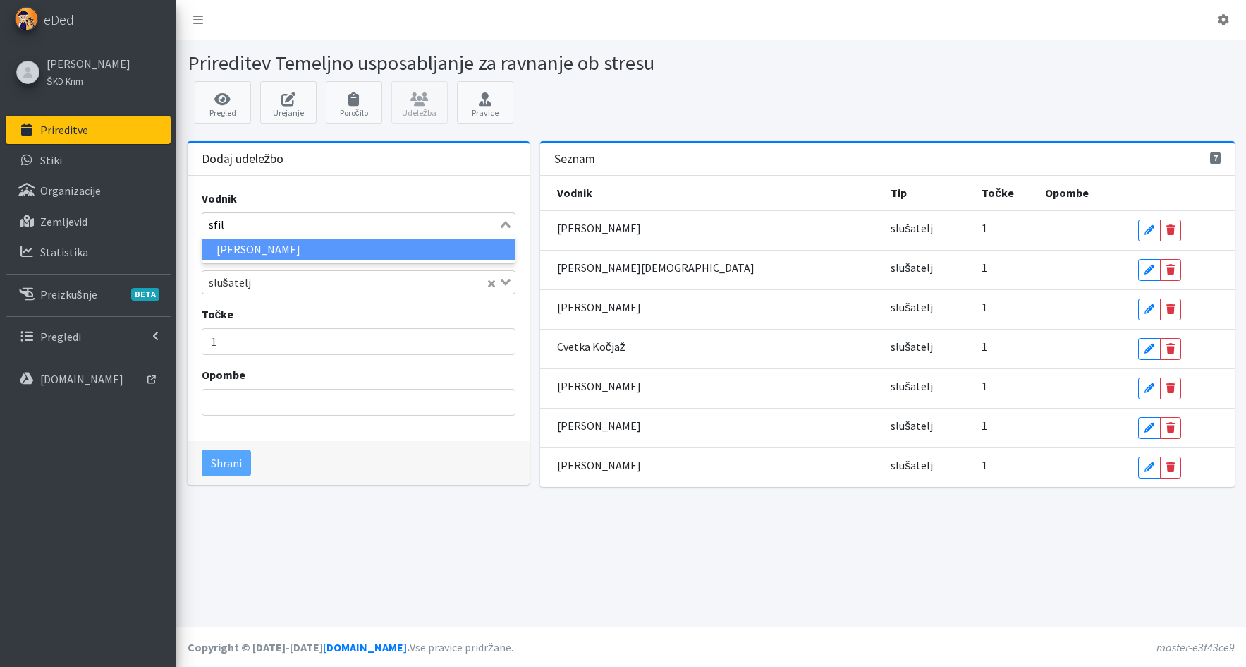
type input "sfili"
click at [203, 249] on li "Mojca Sfiligoj" at bounding box center [358, 249] width 312 height 20
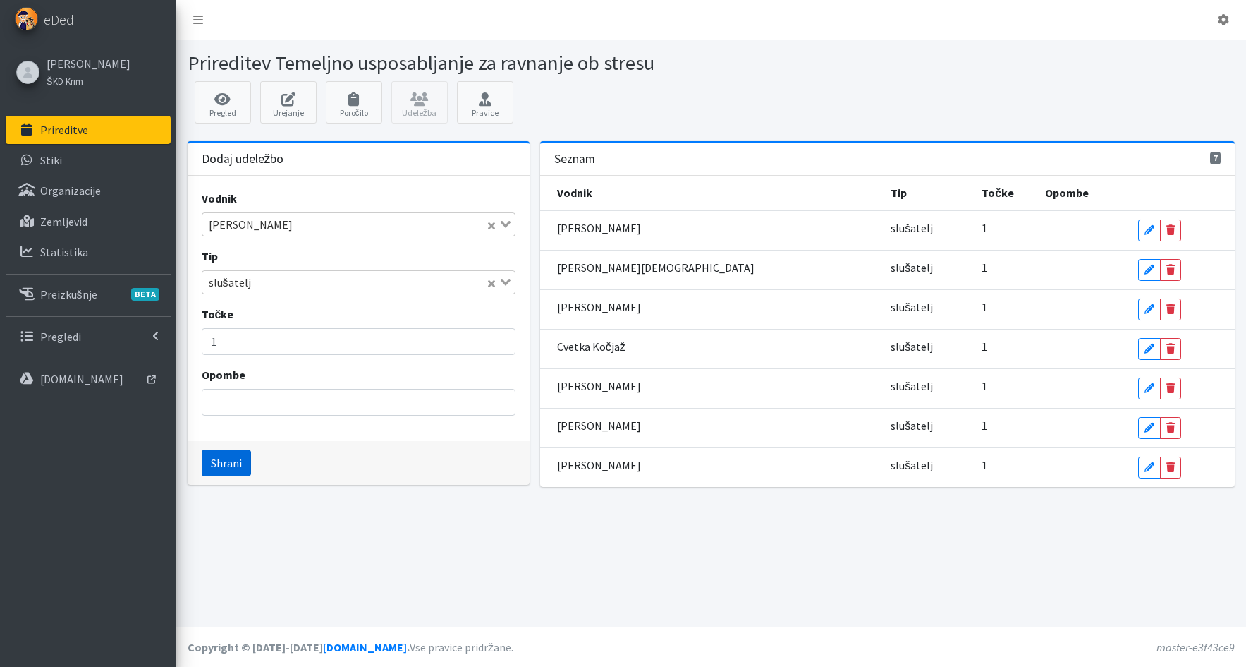
click at [224, 460] on button "Shrani" at bounding box center [226, 462] width 49 height 27
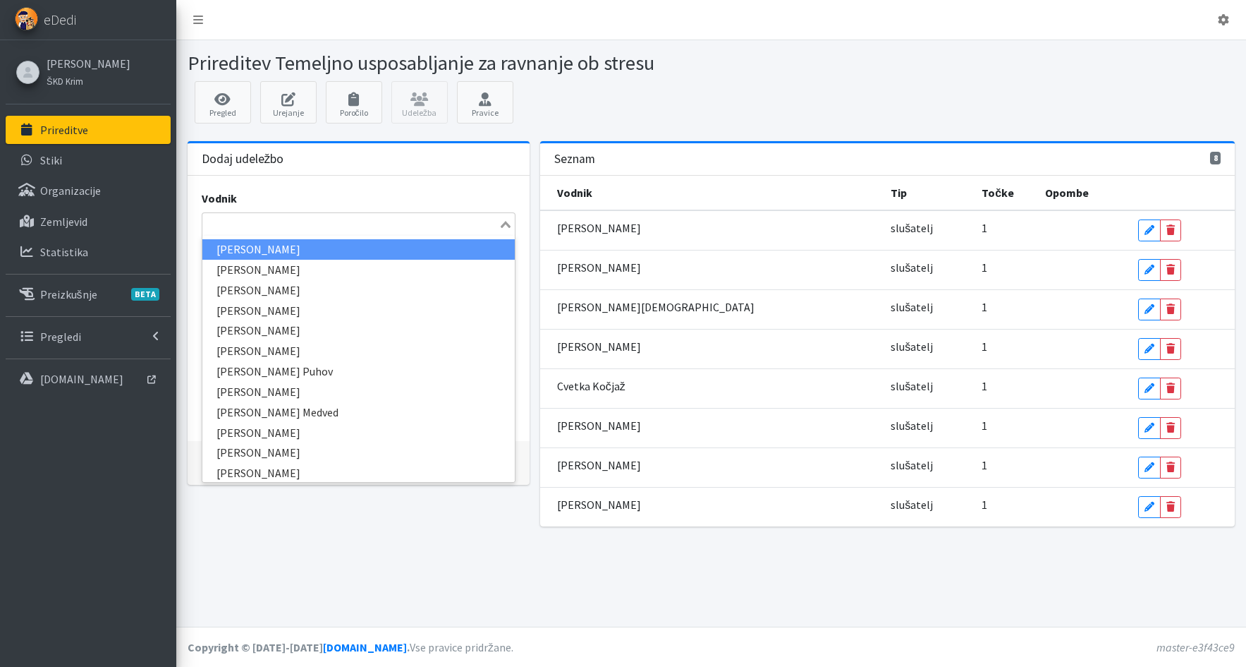
click at [236, 223] on input "Search for option" at bounding box center [350, 224] width 293 height 17
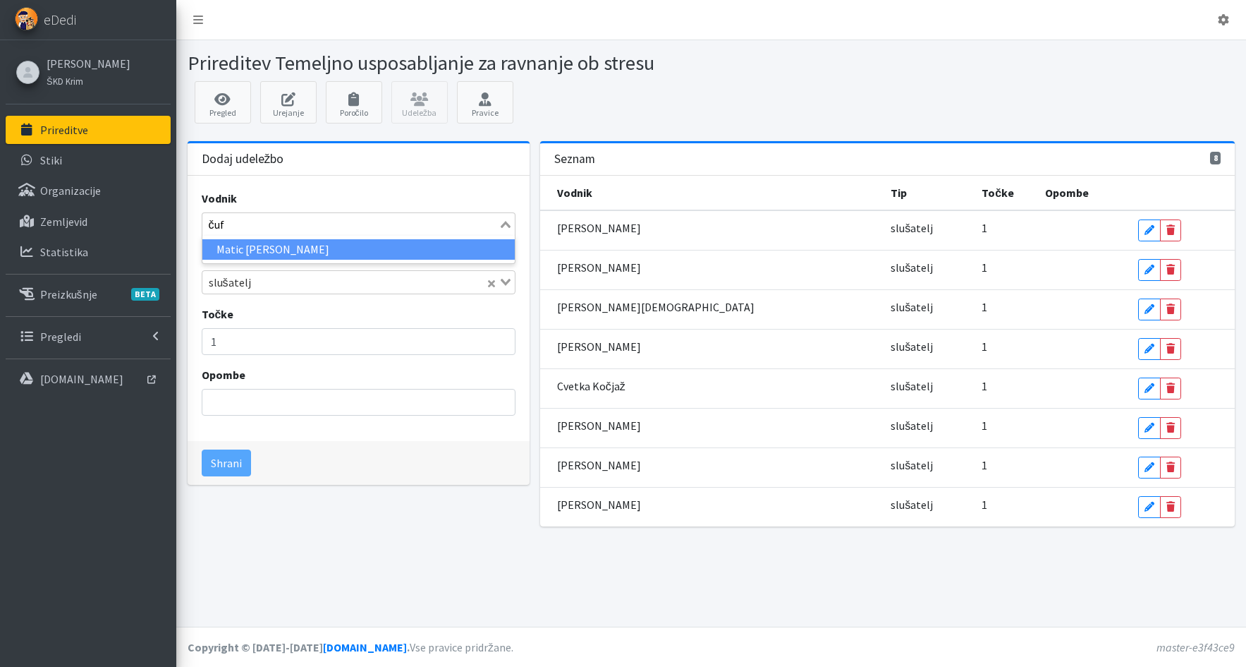
type input "čufe"
click at [243, 246] on li "Matic Jože Čufer" at bounding box center [358, 249] width 312 height 20
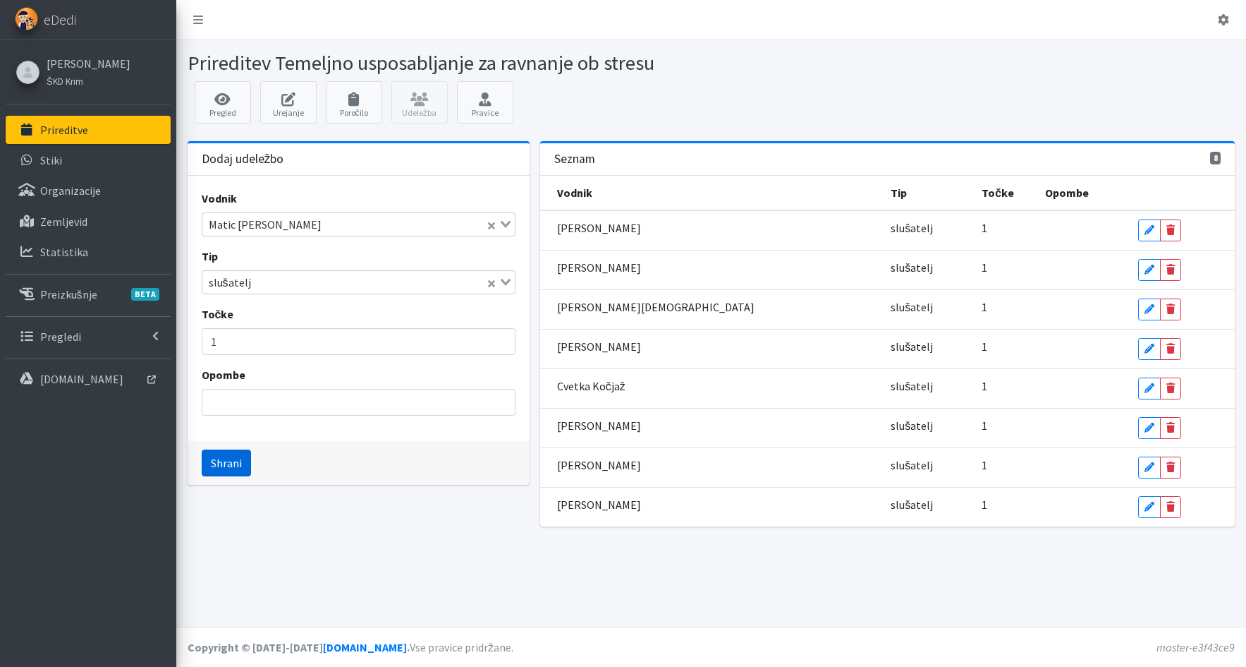
click at [217, 463] on button "Shrani" at bounding box center [226, 462] width 49 height 27
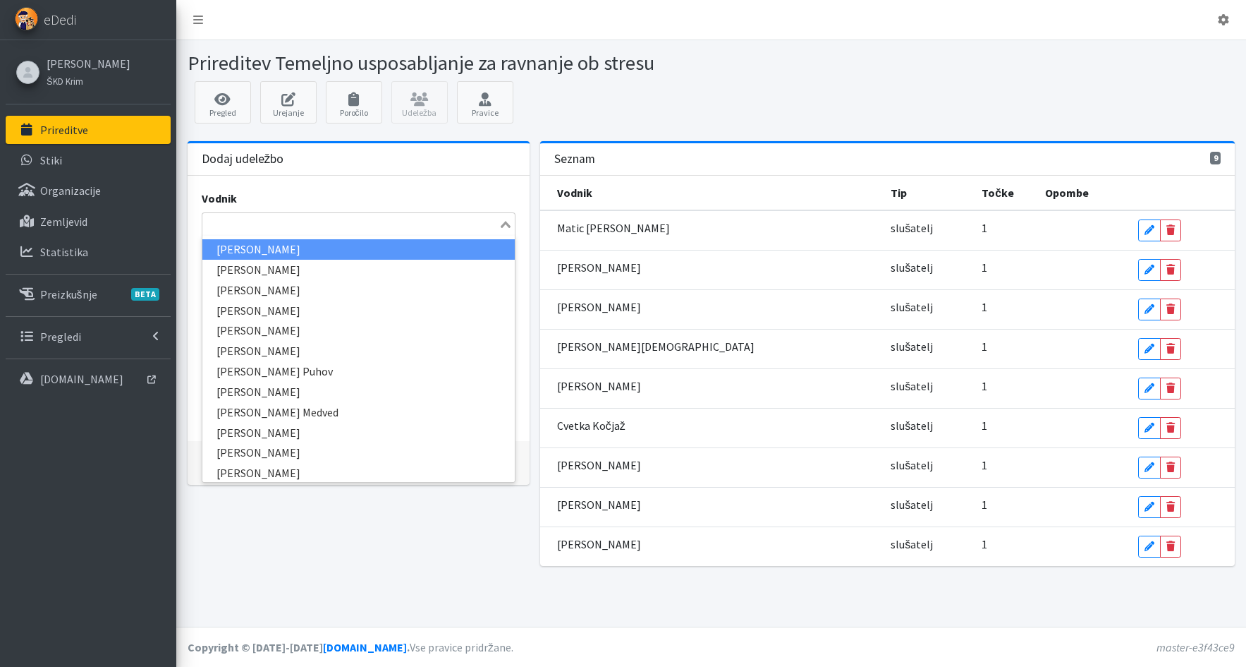
click at [231, 229] on input "Search for option" at bounding box center [350, 224] width 293 height 17
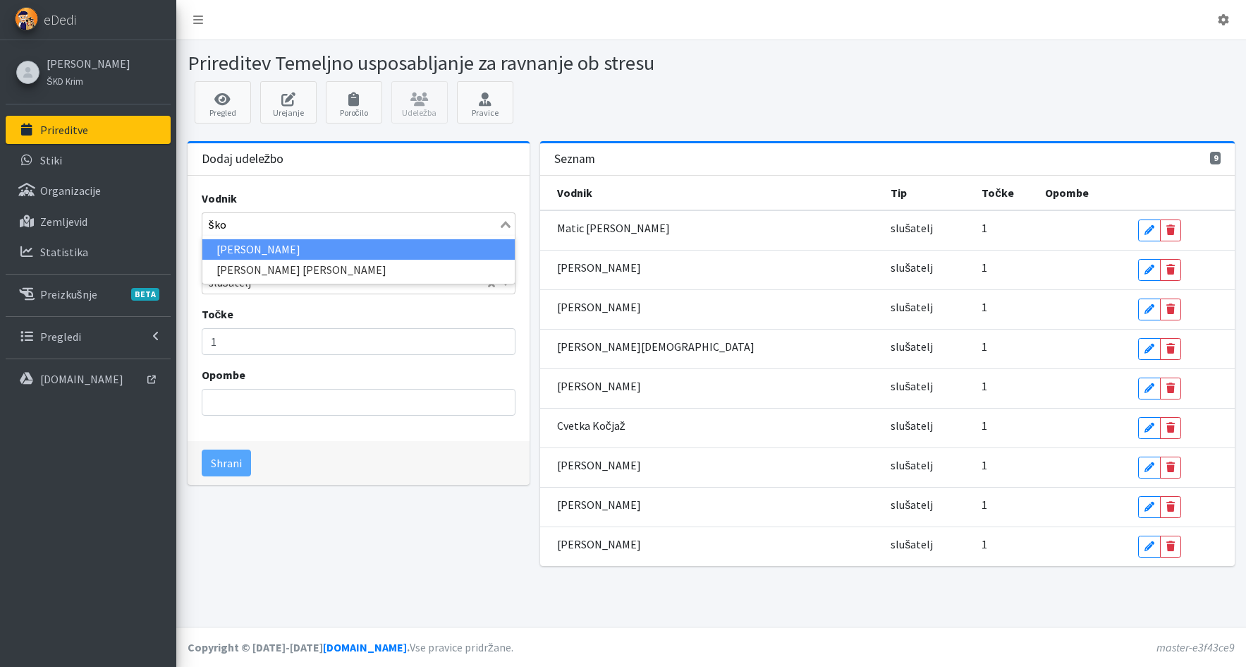
type input "škor"
click at [208, 248] on li "Miroslav Škorjanc" at bounding box center [358, 249] width 312 height 20
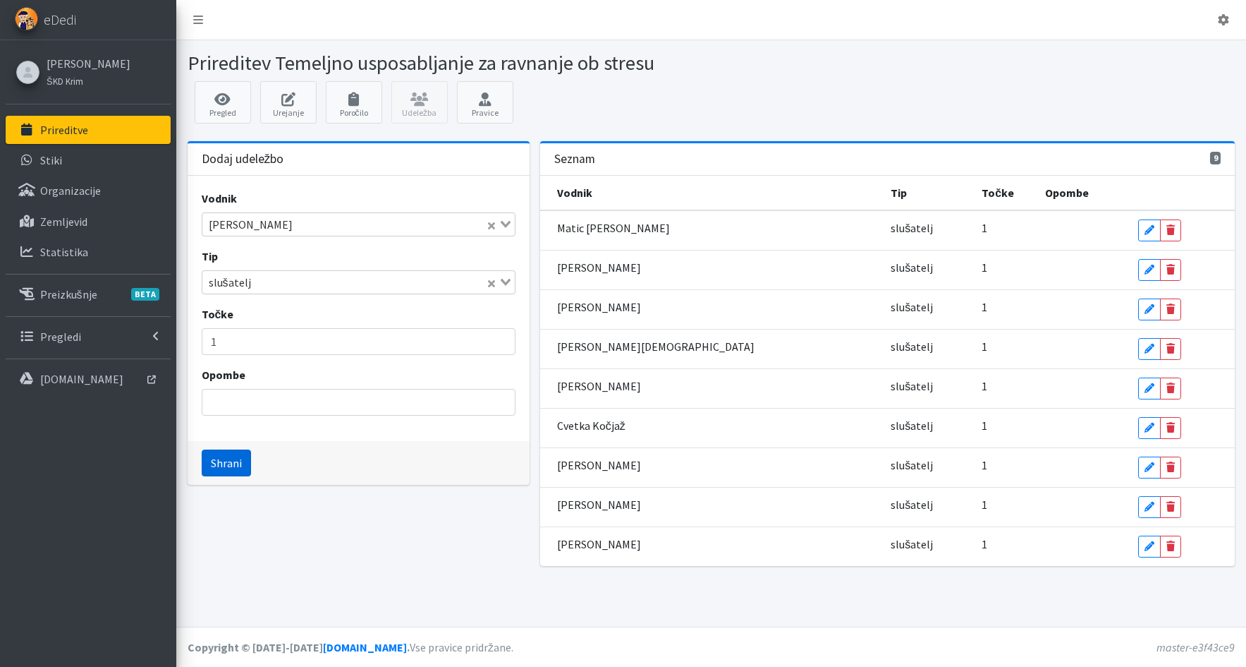
click at [224, 464] on button "Shrani" at bounding box center [226, 462] width 49 height 27
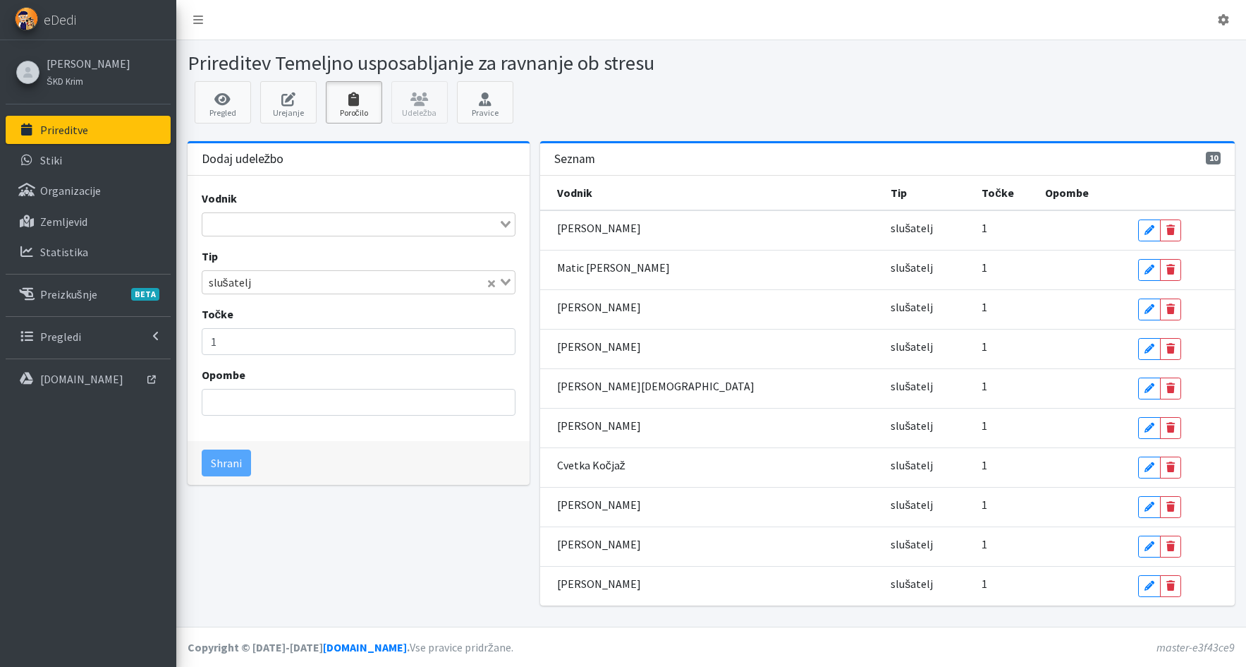
click at [353, 103] on icon at bounding box center [354, 99] width 48 height 14
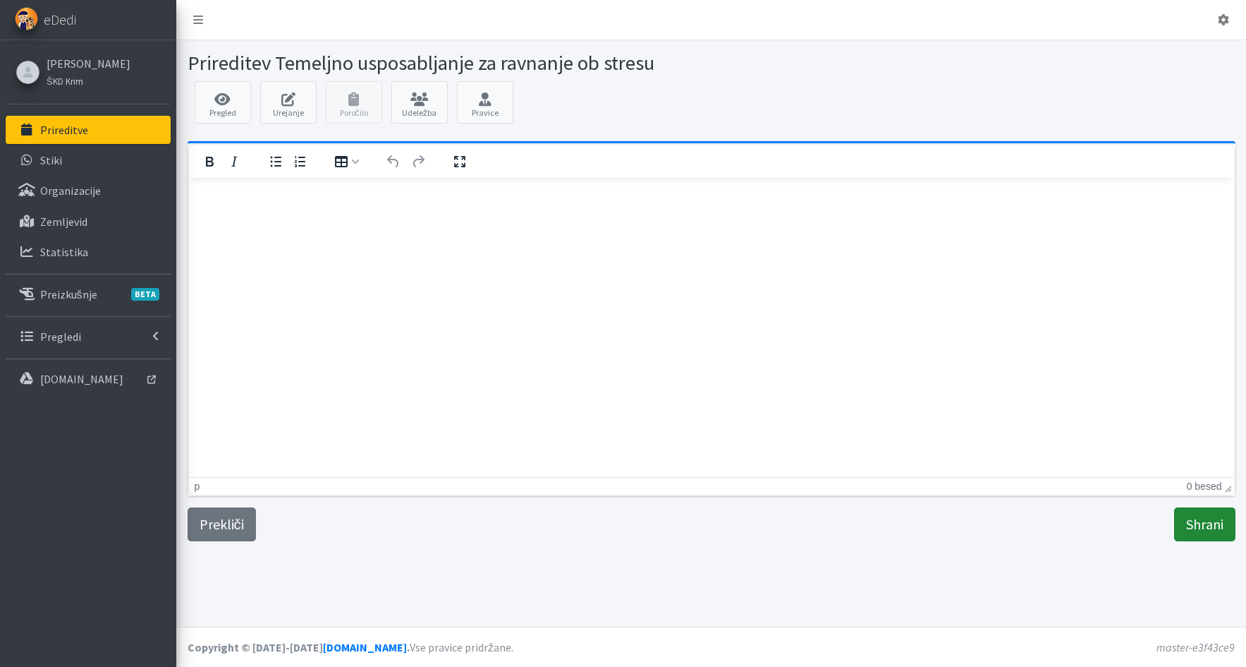
click at [1215, 526] on input "Shrani" at bounding box center [1205, 524] width 61 height 34
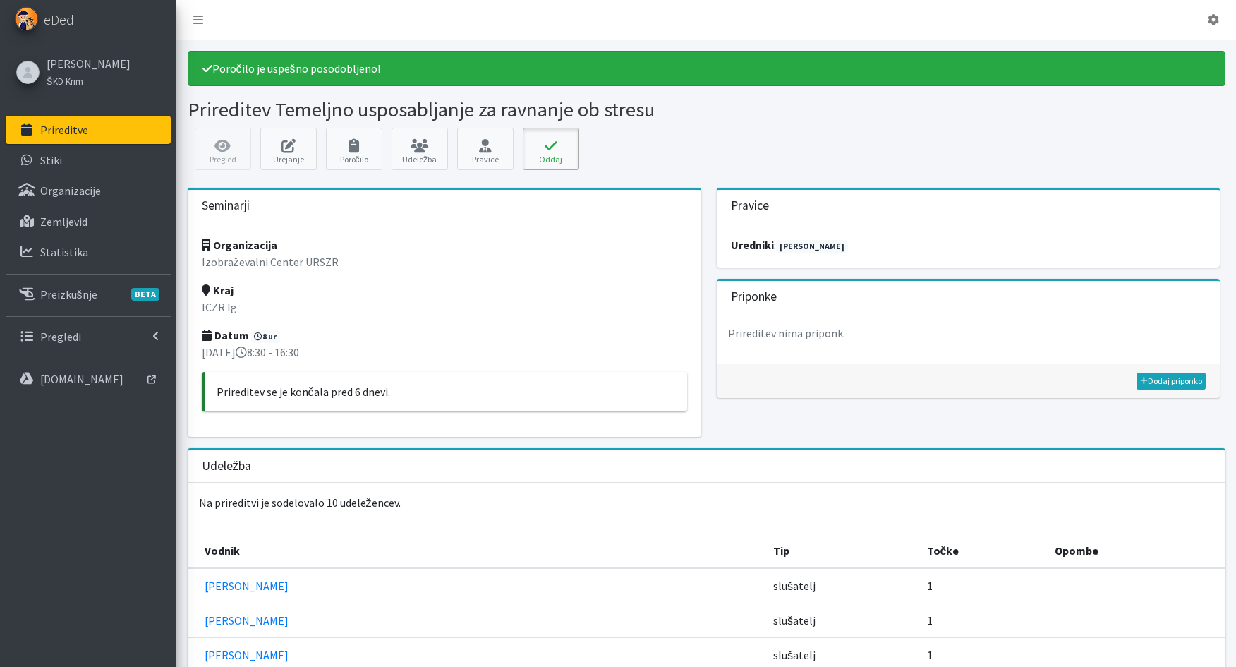
click at [546, 154] on button "Oddaj" at bounding box center [551, 149] width 56 height 42
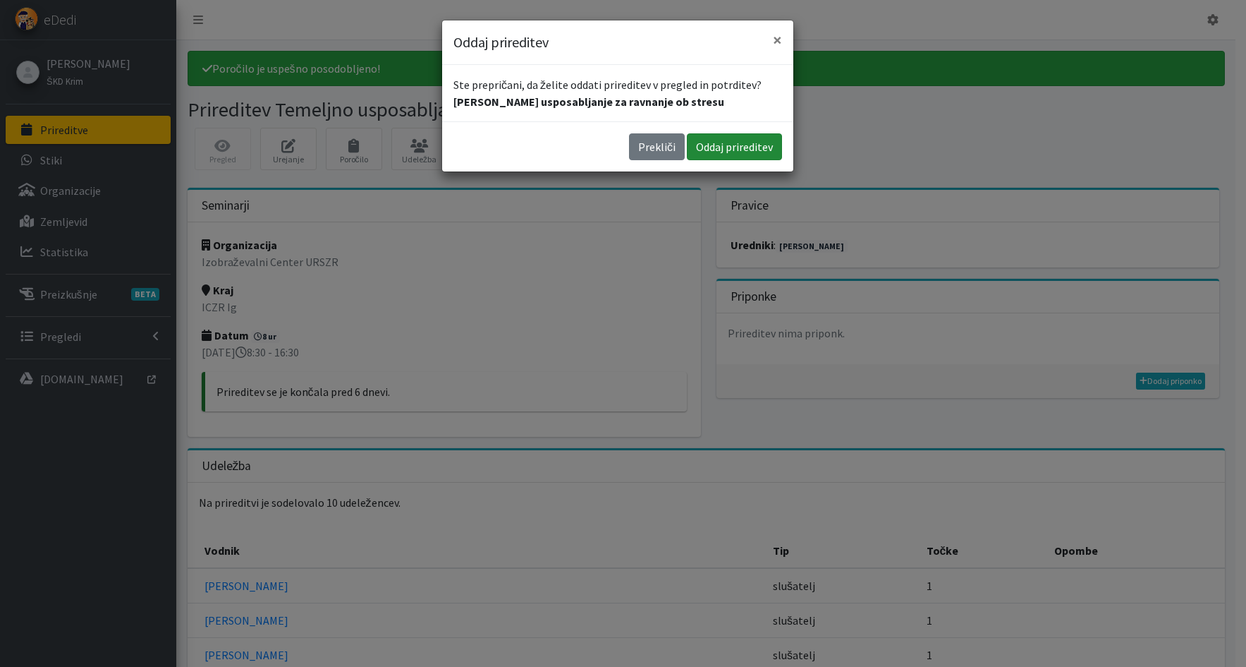
click at [739, 147] on button "Oddaj prireditev" at bounding box center [734, 146] width 95 height 27
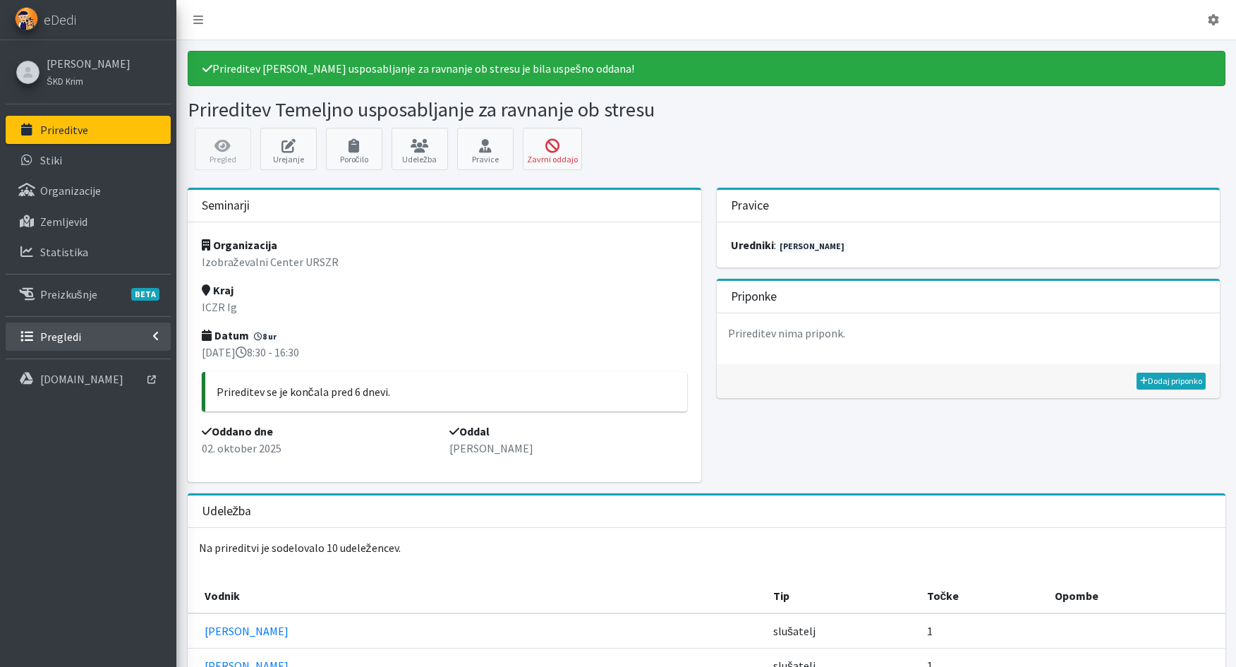
click at [78, 336] on p "Pregledi" at bounding box center [60, 336] width 41 height 14
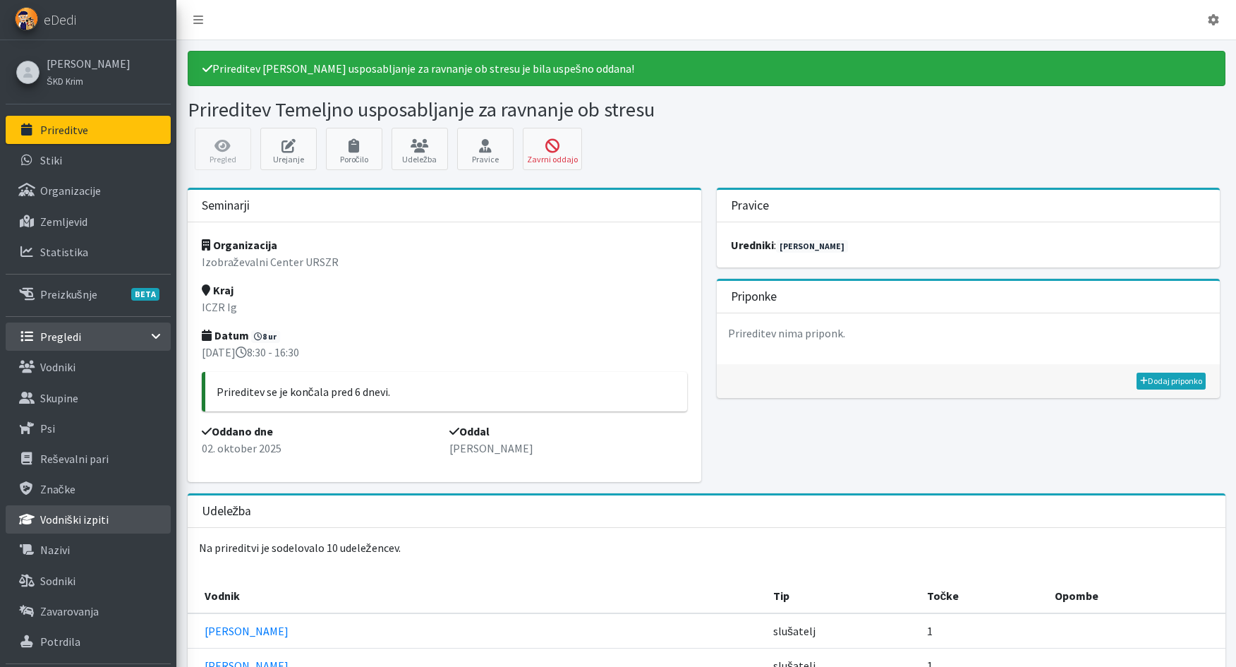
click at [77, 520] on p "Vodniški izpiti" at bounding box center [74, 519] width 68 height 14
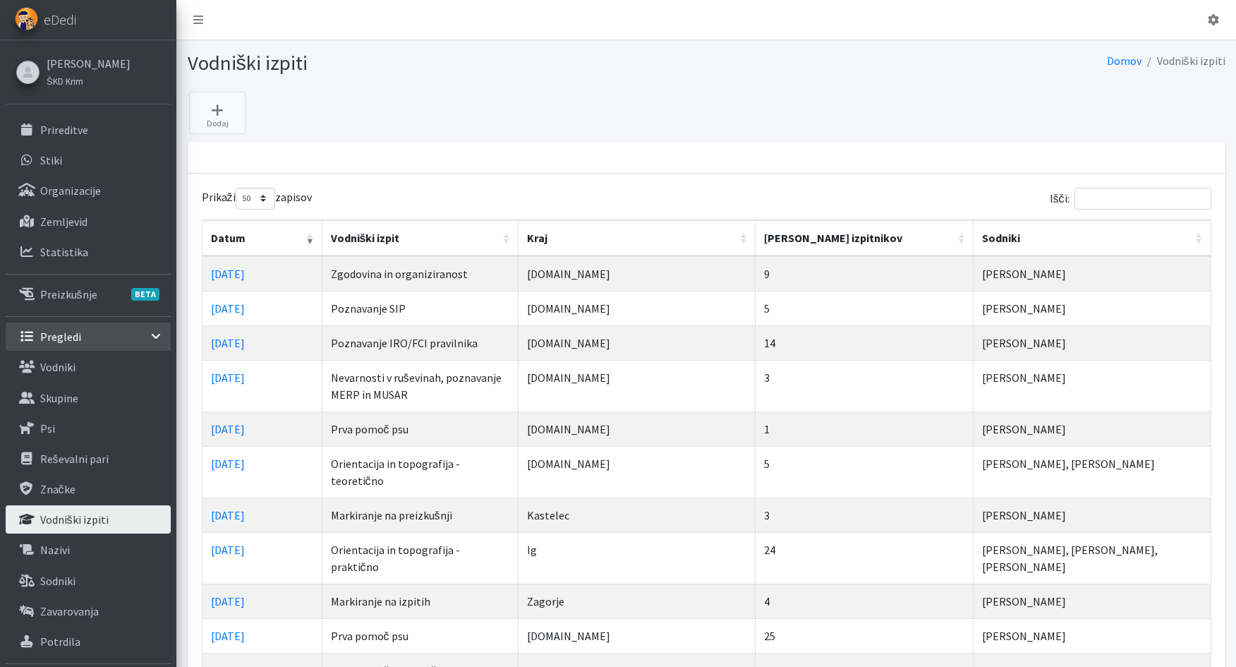
select select "50"
click at [68, 368] on p "Vodniki" at bounding box center [57, 367] width 35 height 14
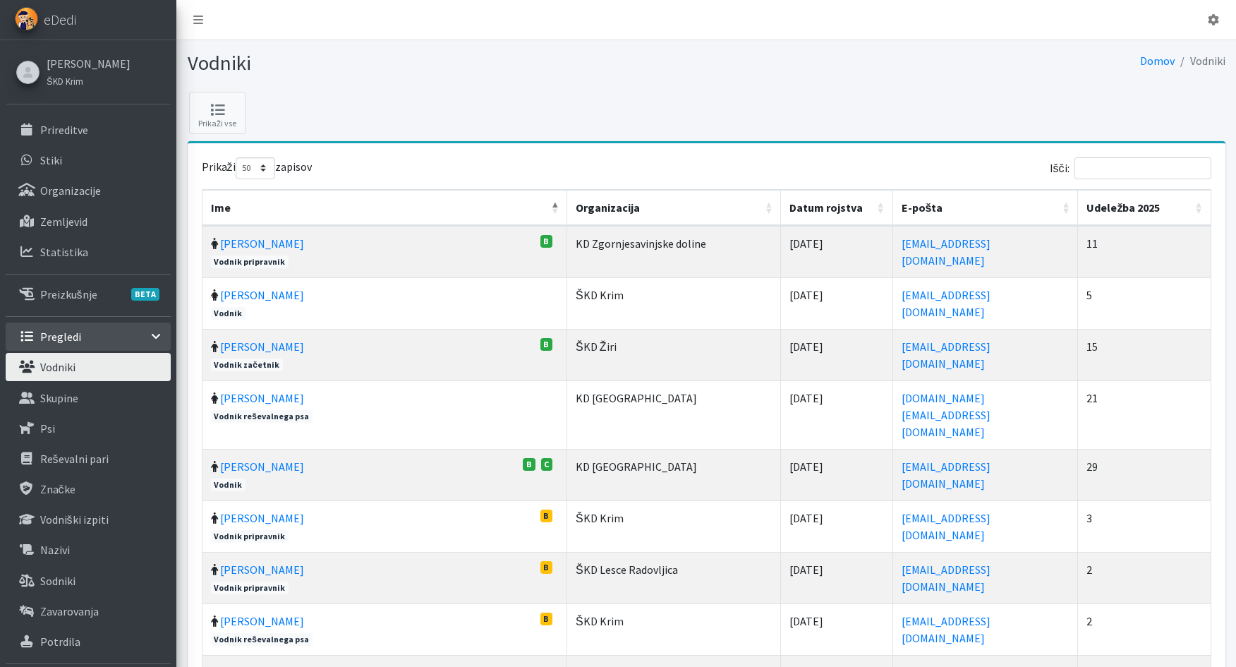
select select "50"
click at [1123, 171] on input "Išči:" at bounding box center [1142, 168] width 137 height 22
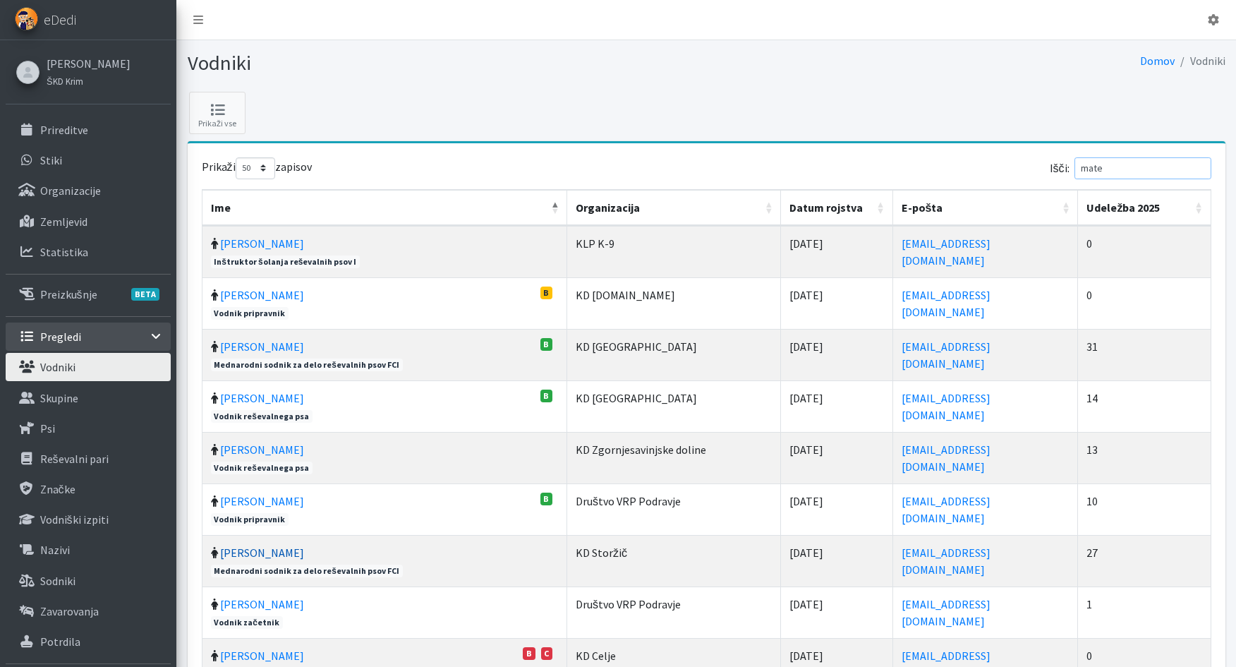
type input "mate"
click at [274, 552] on link "[PERSON_NAME]" at bounding box center [262, 552] width 84 height 14
click at [82, 520] on p "Vodniški izpiti" at bounding box center [74, 519] width 68 height 14
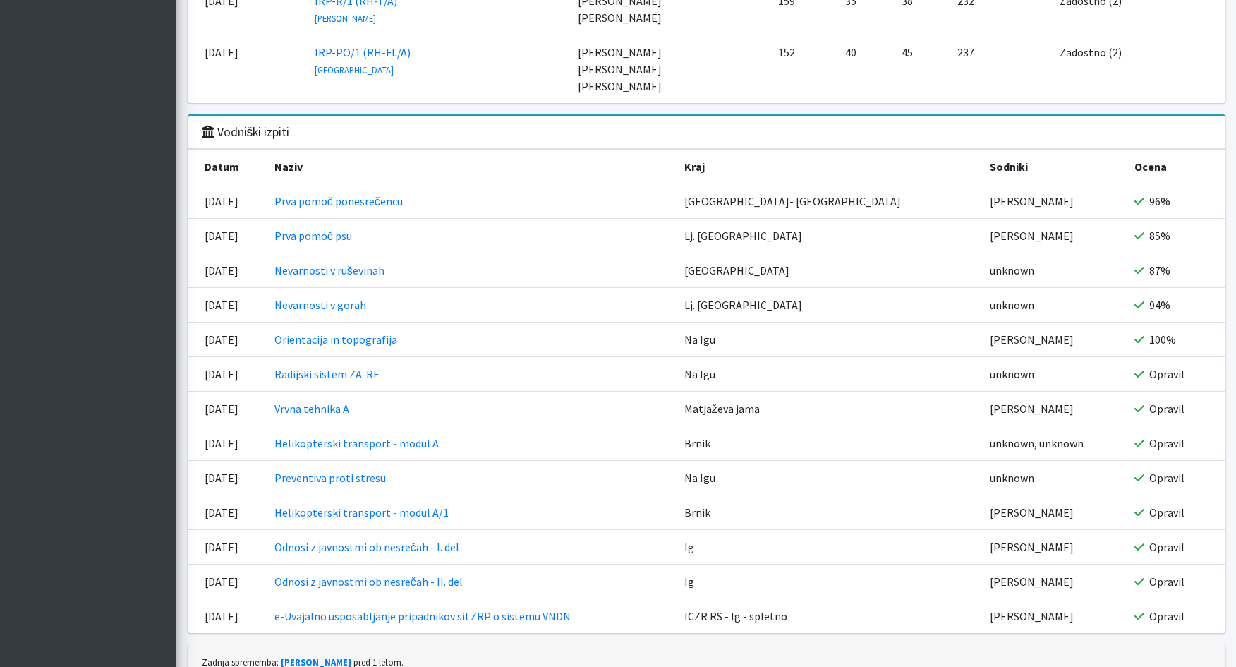
scroll to position [3220, 0]
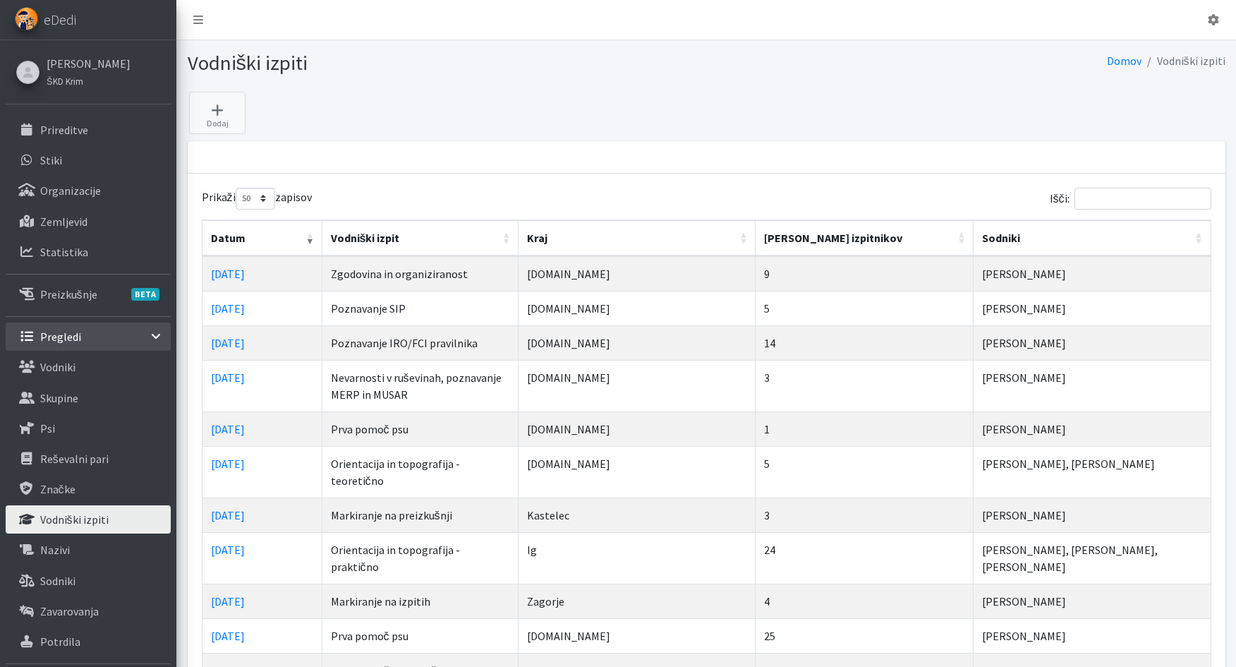
select select "50"
click at [217, 116] on link "Dodaj" at bounding box center [217, 113] width 56 height 42
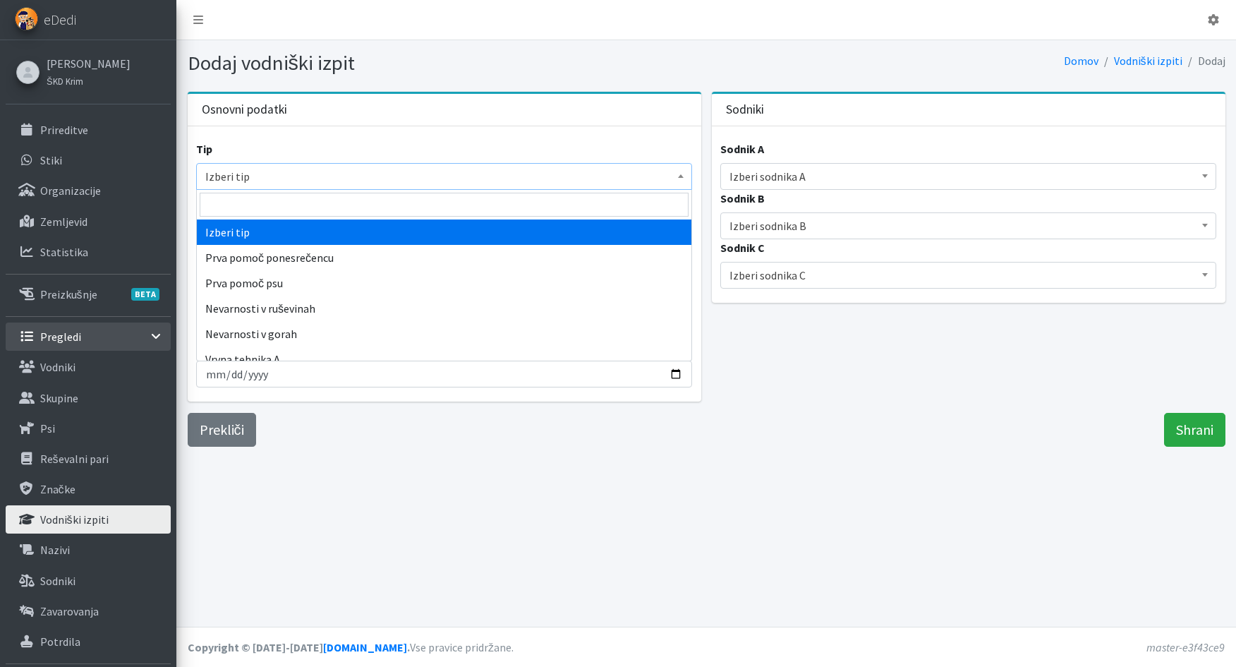
click at [279, 178] on span "Izberi tip" at bounding box center [444, 176] width 478 height 20
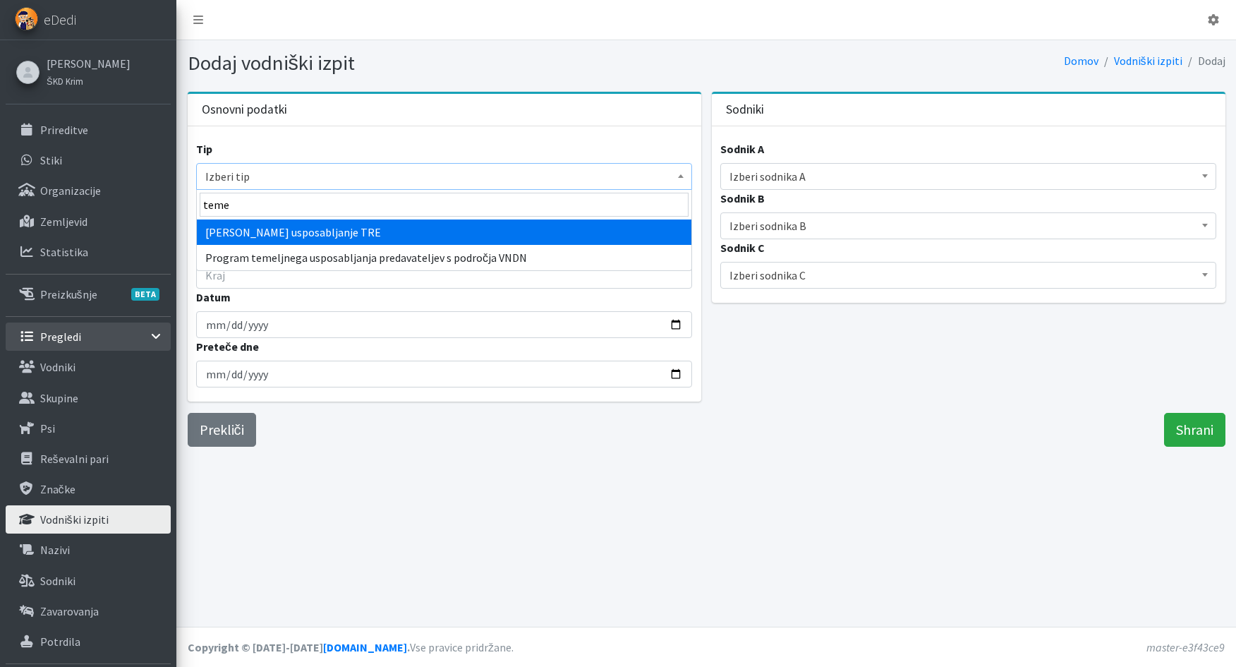
drag, startPoint x: 233, startPoint y: 208, endPoint x: 195, endPoint y: 207, distance: 38.1
click at [195, 207] on body "Odjavi se eDedi [PERSON_NAME] ŠKD [GEOGRAPHIC_DATA] Prireditve Stiki BETA" at bounding box center [618, 333] width 1236 height 667
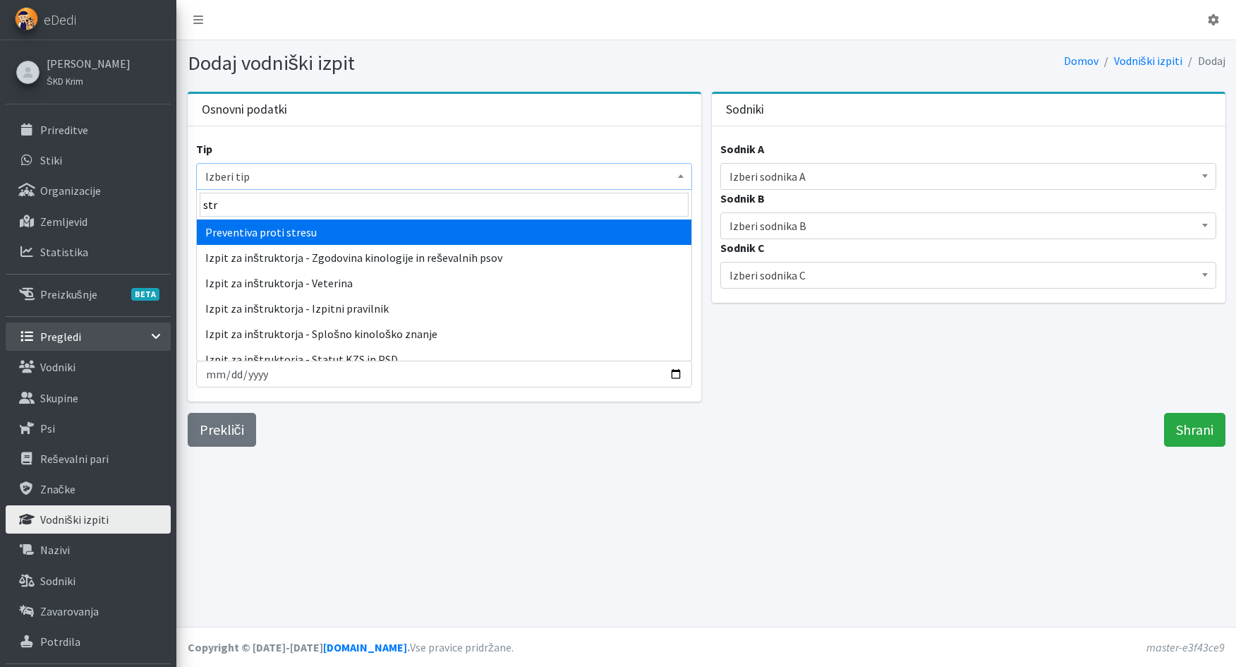
type input "stre"
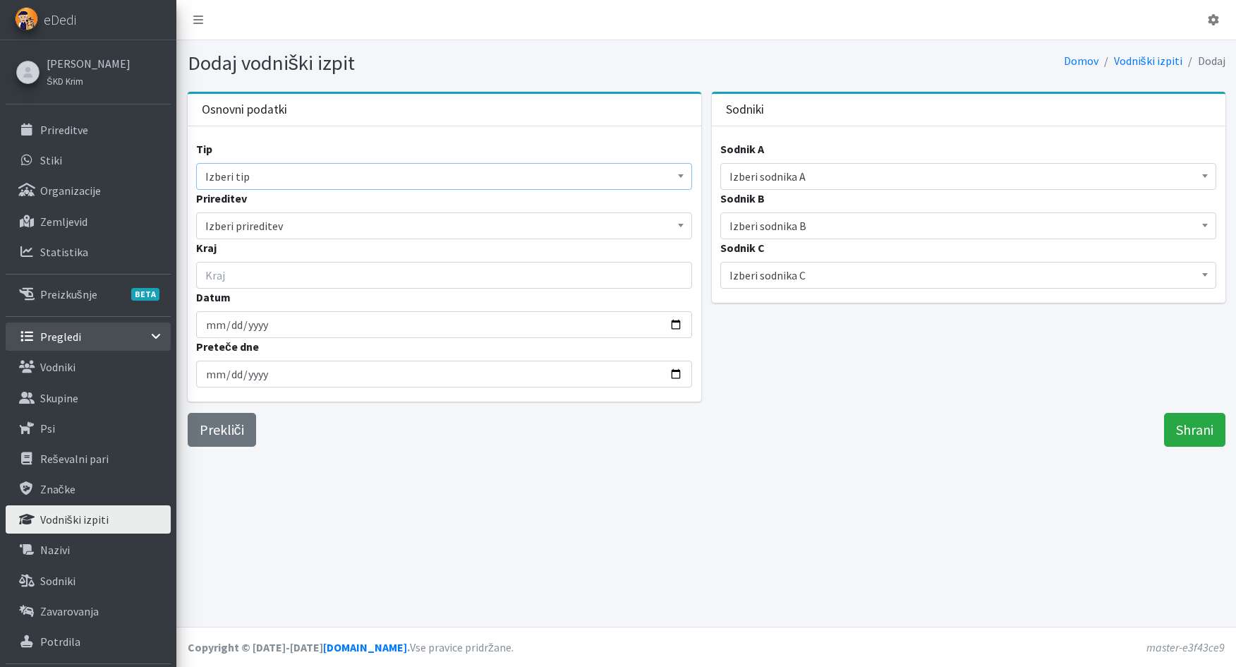
click at [343, 178] on span "Izberi tip" at bounding box center [444, 176] width 478 height 20
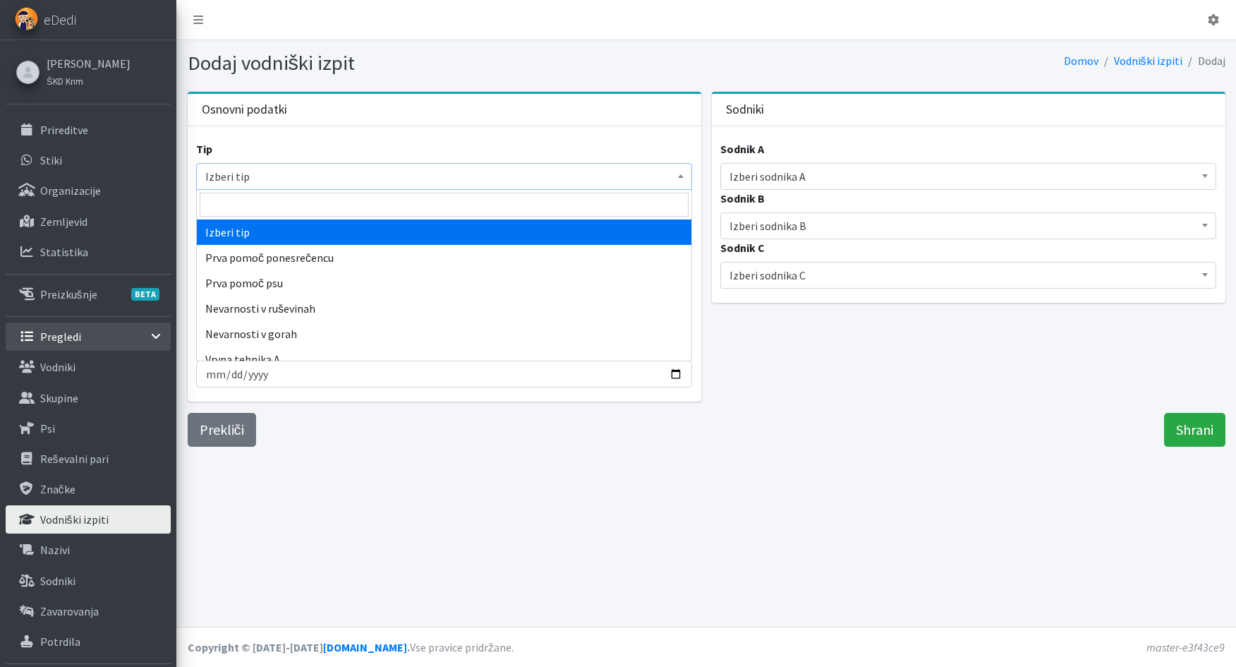
click at [676, 176] on span at bounding box center [681, 175] width 14 height 22
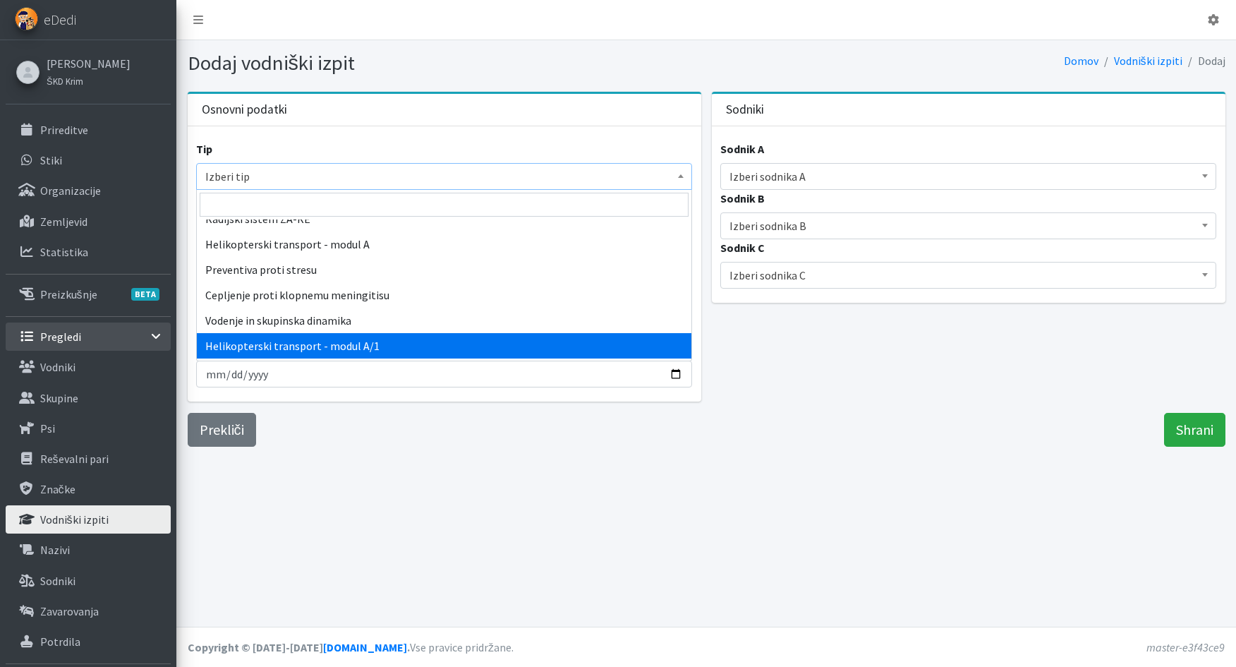
scroll to position [141, 0]
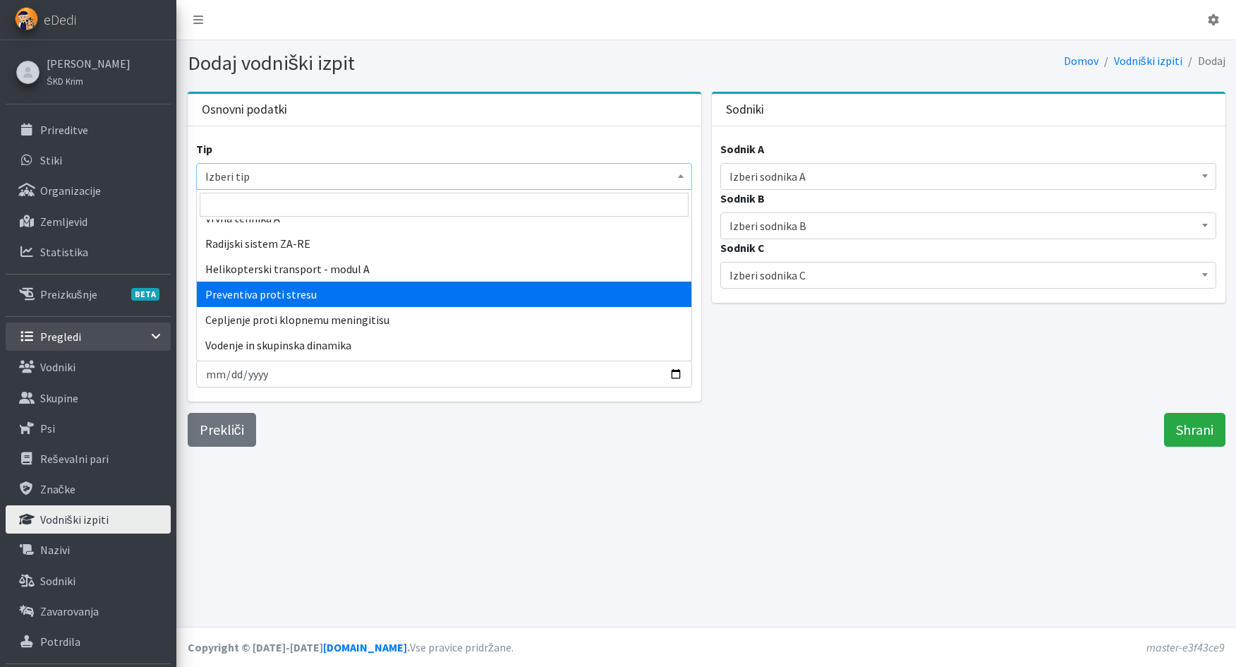
select select "1010"
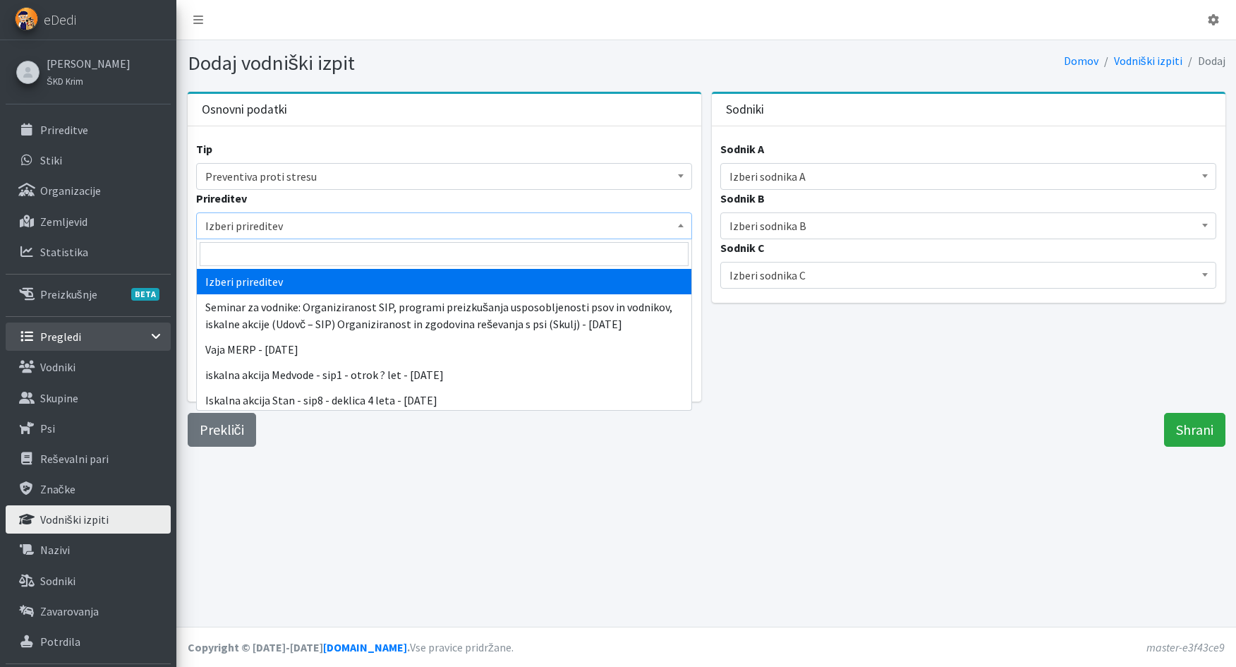
click at [455, 228] on span "Izberi prireditev" at bounding box center [444, 226] width 478 height 20
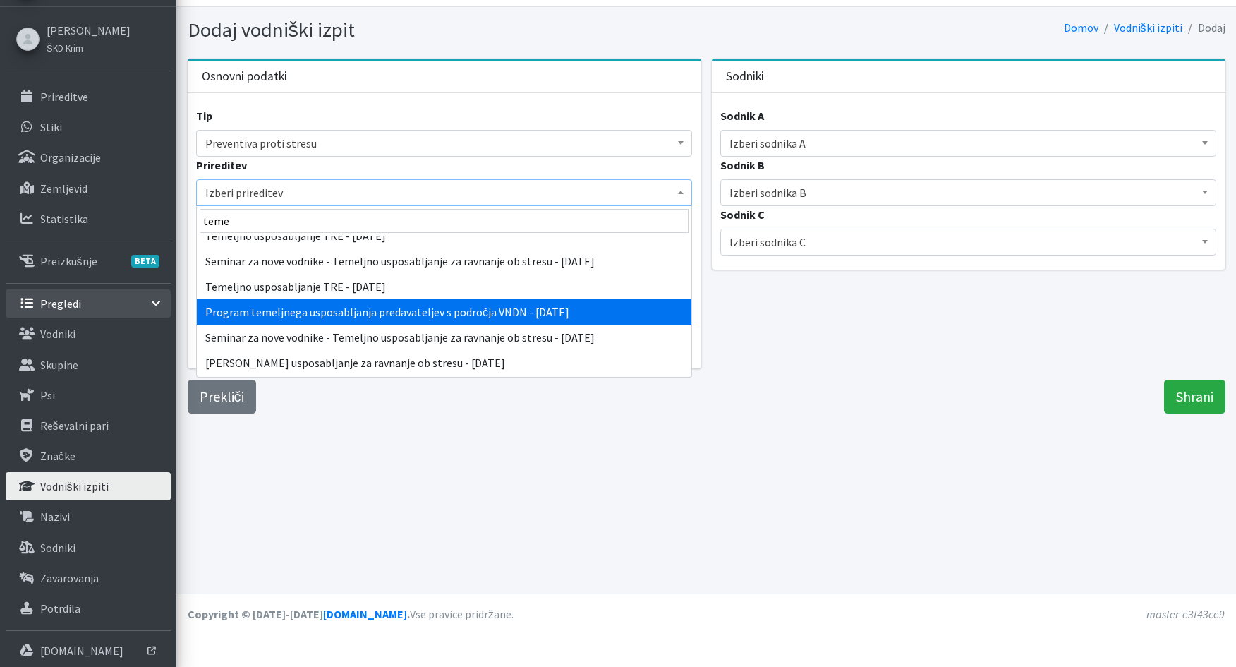
scroll to position [282, 0]
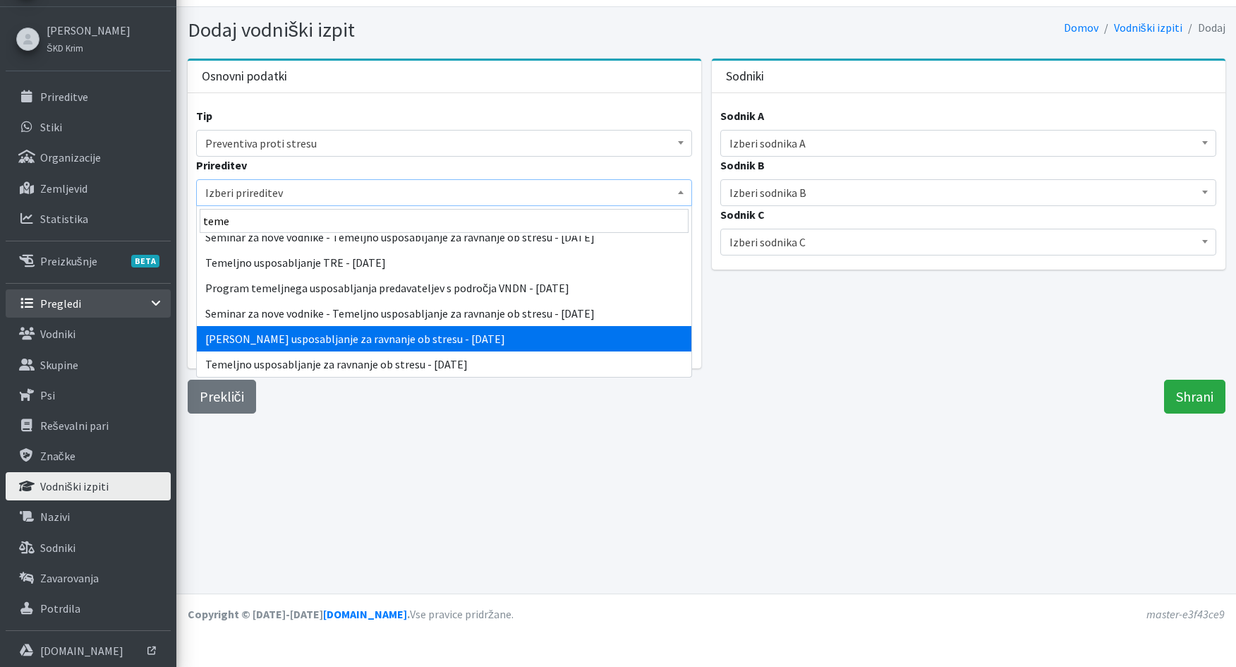
type input "teme"
select select "5150"
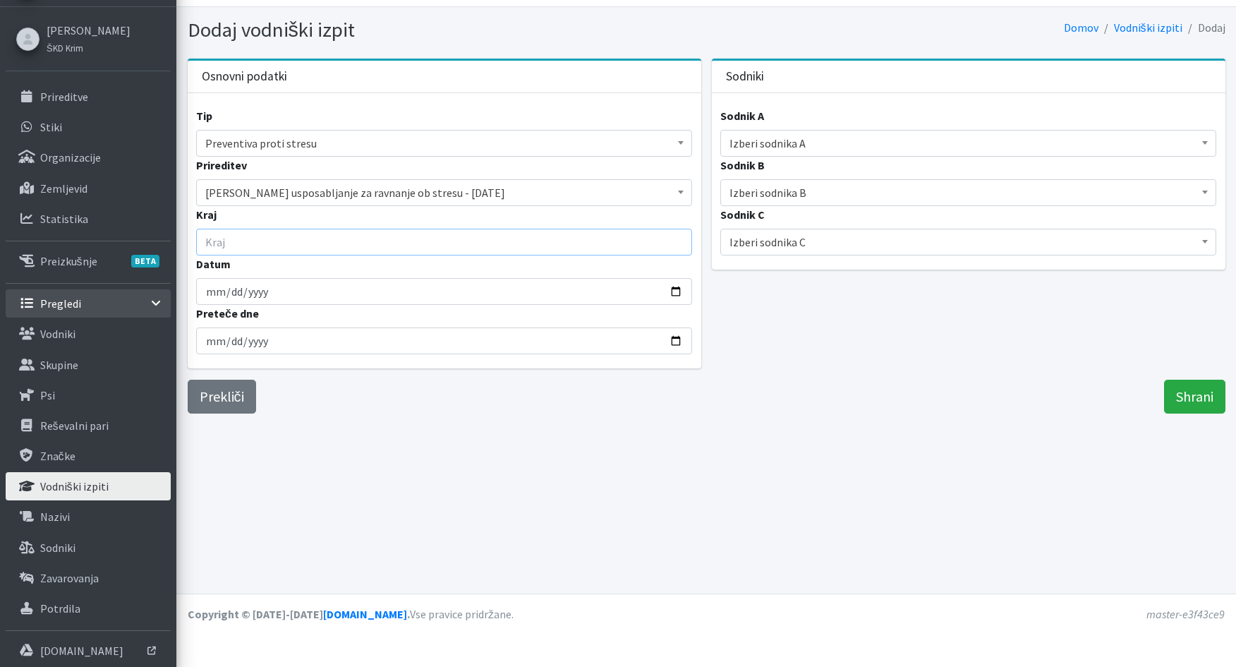
click at [291, 249] on input "Kraj" at bounding box center [444, 242] width 496 height 27
type input "IG"
click at [212, 298] on input "Datum" at bounding box center [444, 291] width 496 height 27
type input "2025-09-26"
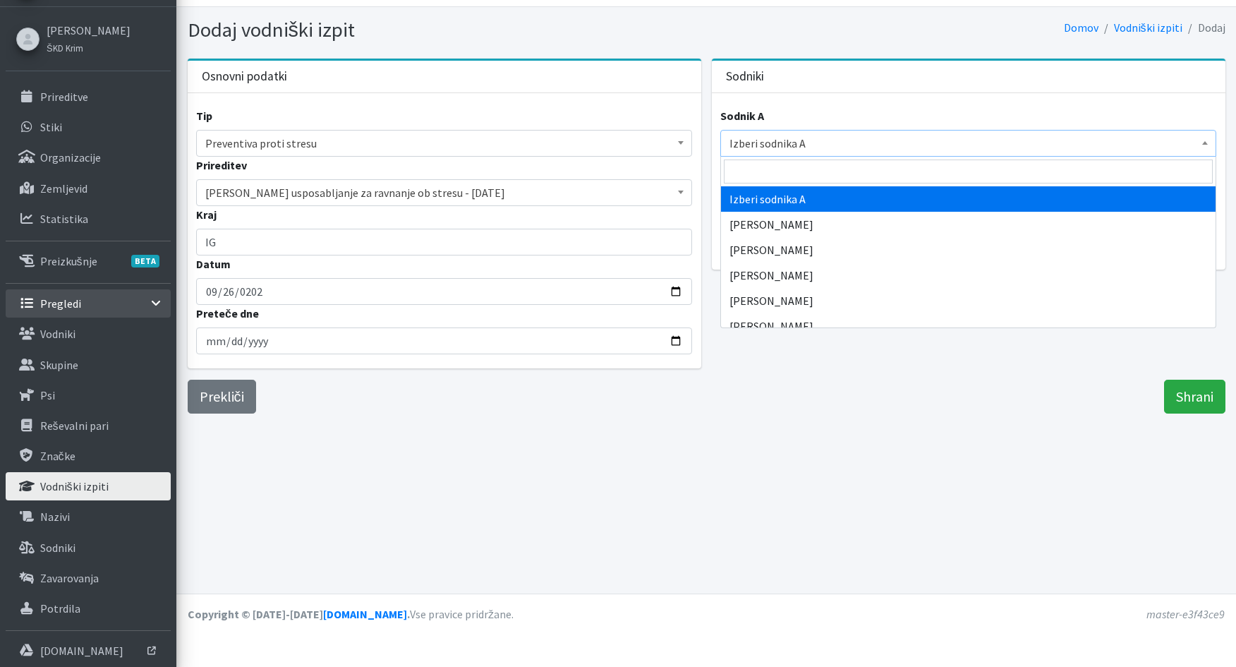
click at [823, 145] on span "Izberi sodnika A" at bounding box center [968, 143] width 478 height 20
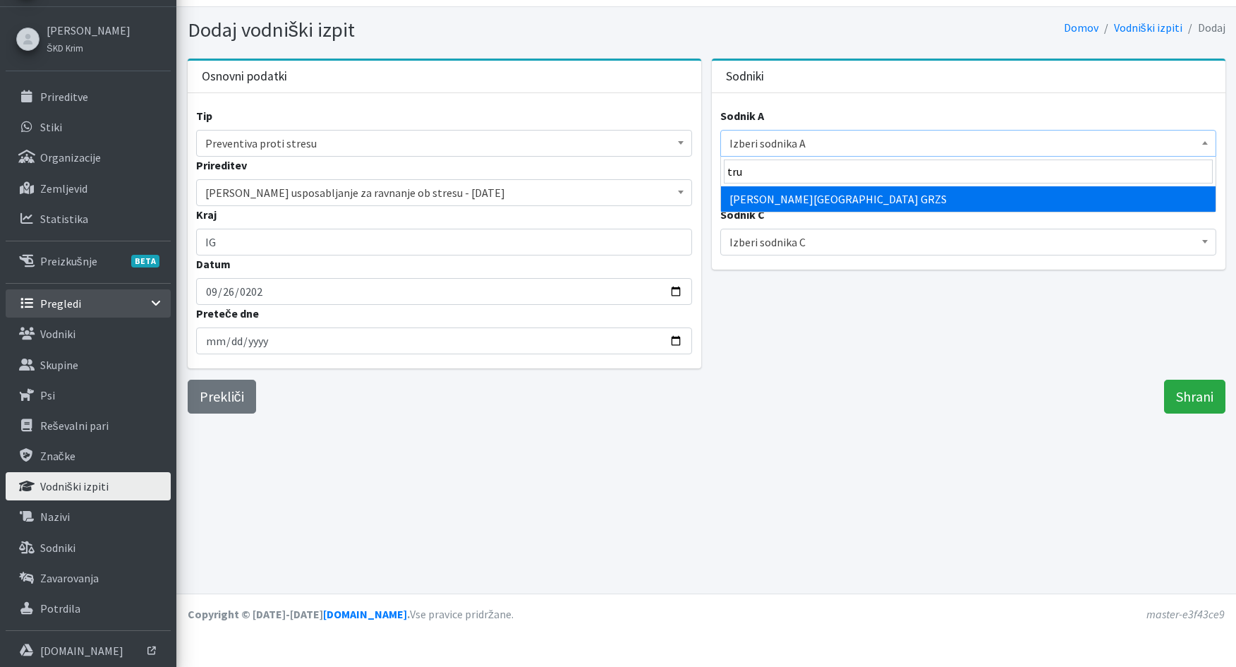
type input "tru"
select select "1849"
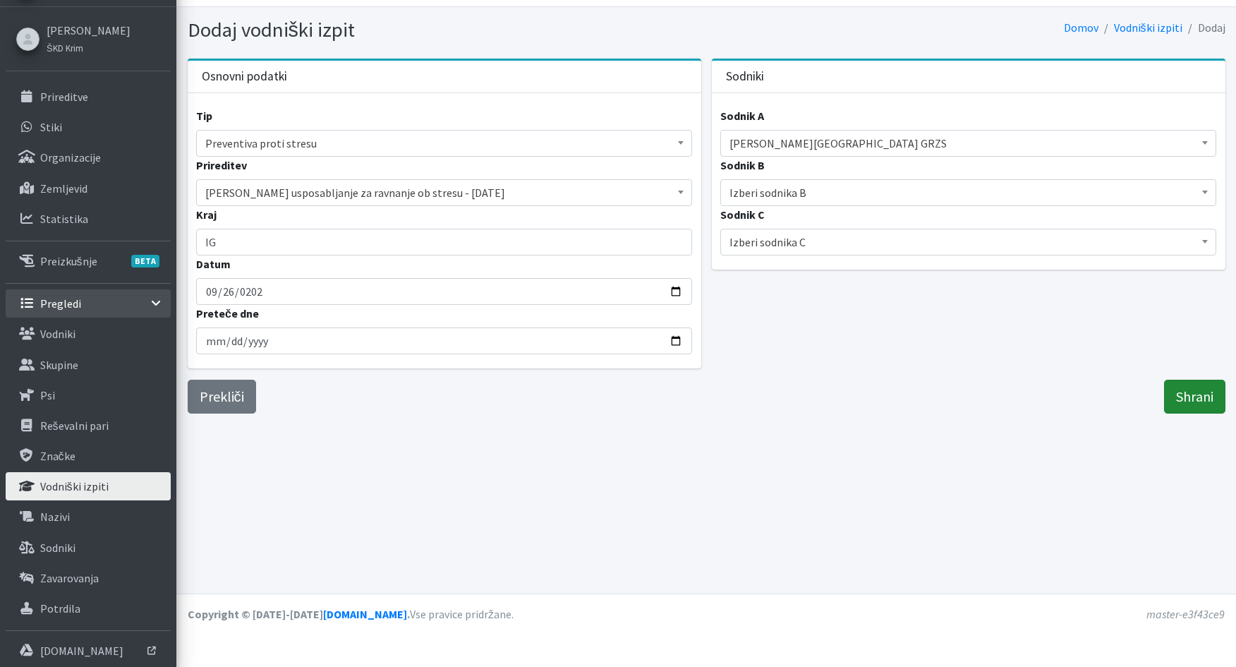
click at [1204, 401] on input "Shrani" at bounding box center [1194, 397] width 61 height 34
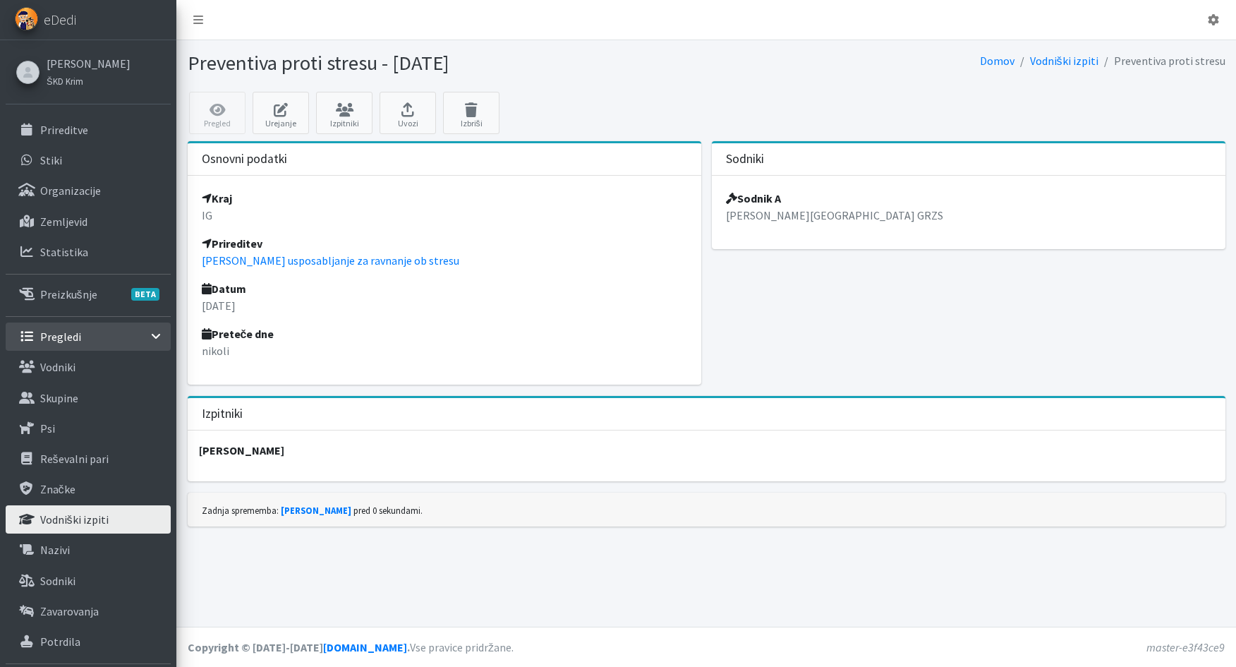
click at [238, 443] on strong "[PERSON_NAME]" at bounding box center [241, 450] width 85 height 14
click at [336, 114] on icon at bounding box center [344, 110] width 48 height 14
click at [379, 262] on link "[PERSON_NAME] usposabljanje za ravnanje ob stresu" at bounding box center [330, 260] width 257 height 14
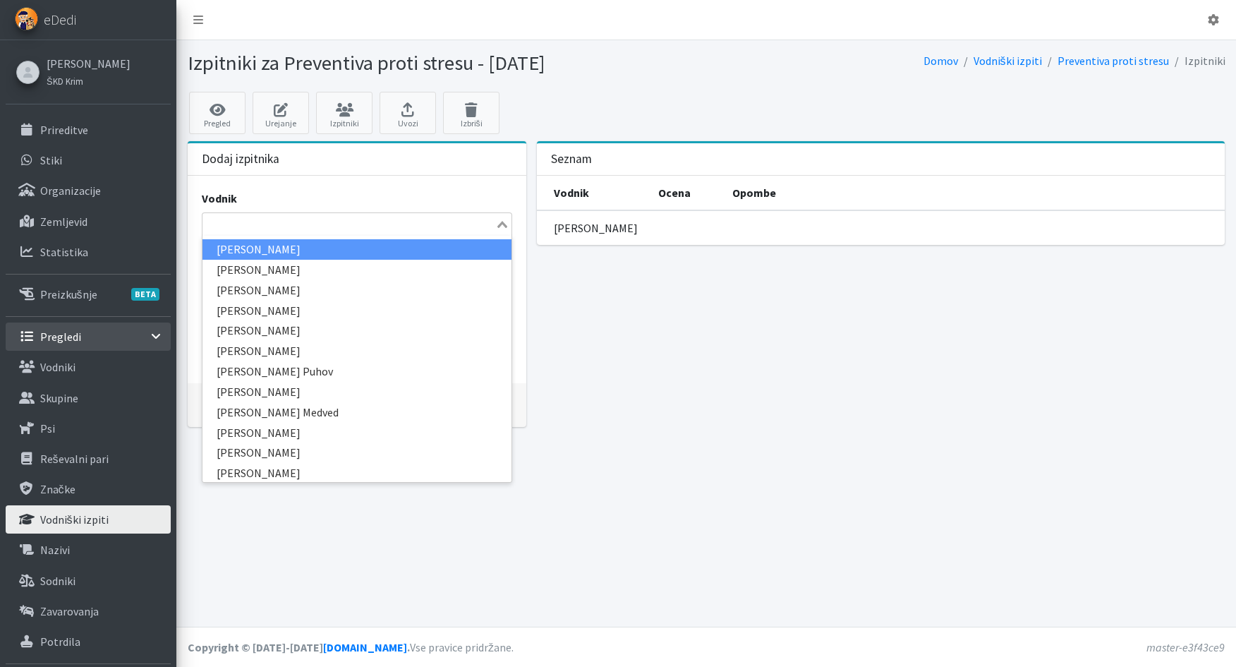
click at [284, 221] on input "Search for option" at bounding box center [349, 224] width 290 height 17
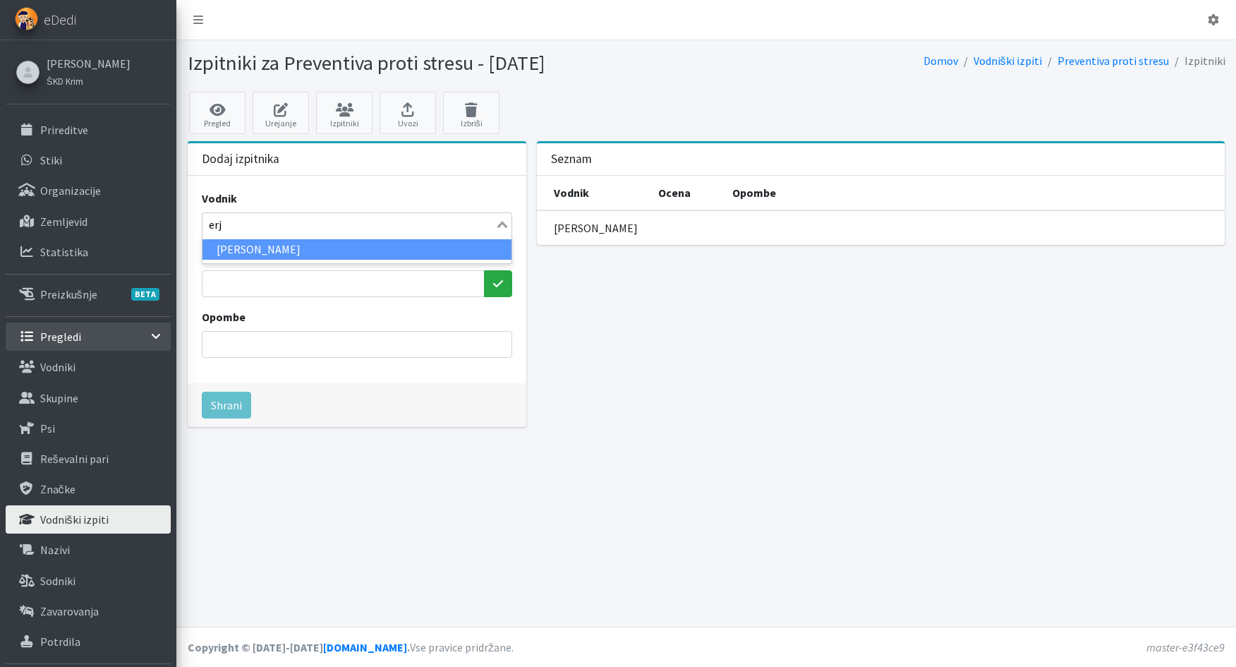
type input "erja"
click at [311, 250] on li "Brane Erjavec" at bounding box center [356, 249] width 309 height 20
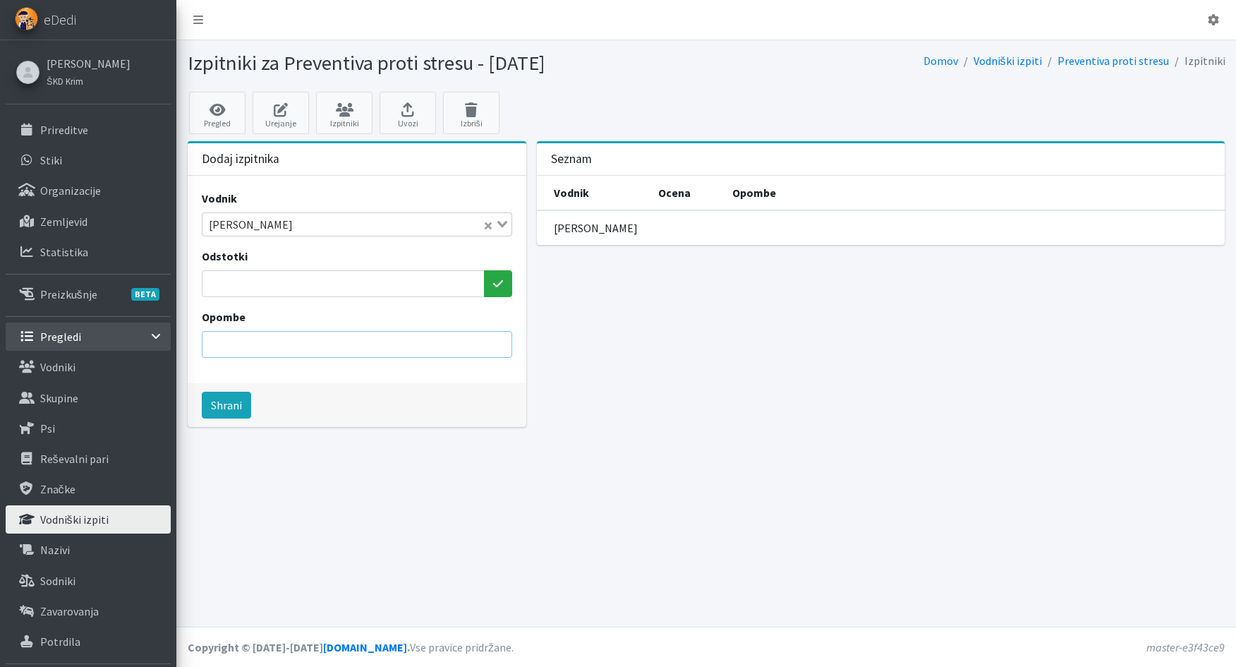
click at [366, 343] on input "Opombe" at bounding box center [357, 344] width 310 height 27
drag, startPoint x: 267, startPoint y: 344, endPoint x: 321, endPoint y: 352, distance: 54.9
click at [321, 352] on input "potrdilo št. 2738/2024" at bounding box center [357, 344] width 310 height 27
type input "potrdilo št. 2637/2025"
click at [238, 406] on button "Shrani" at bounding box center [226, 405] width 49 height 27
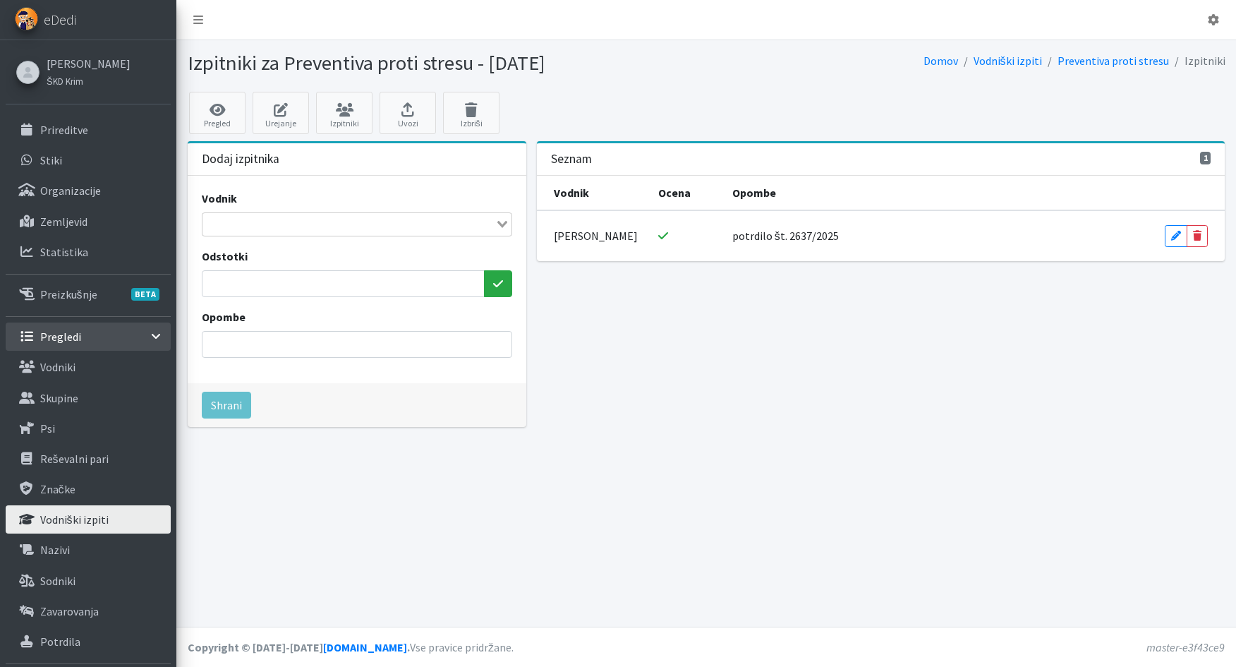
click at [264, 225] on input "Search for option" at bounding box center [349, 224] width 290 height 17
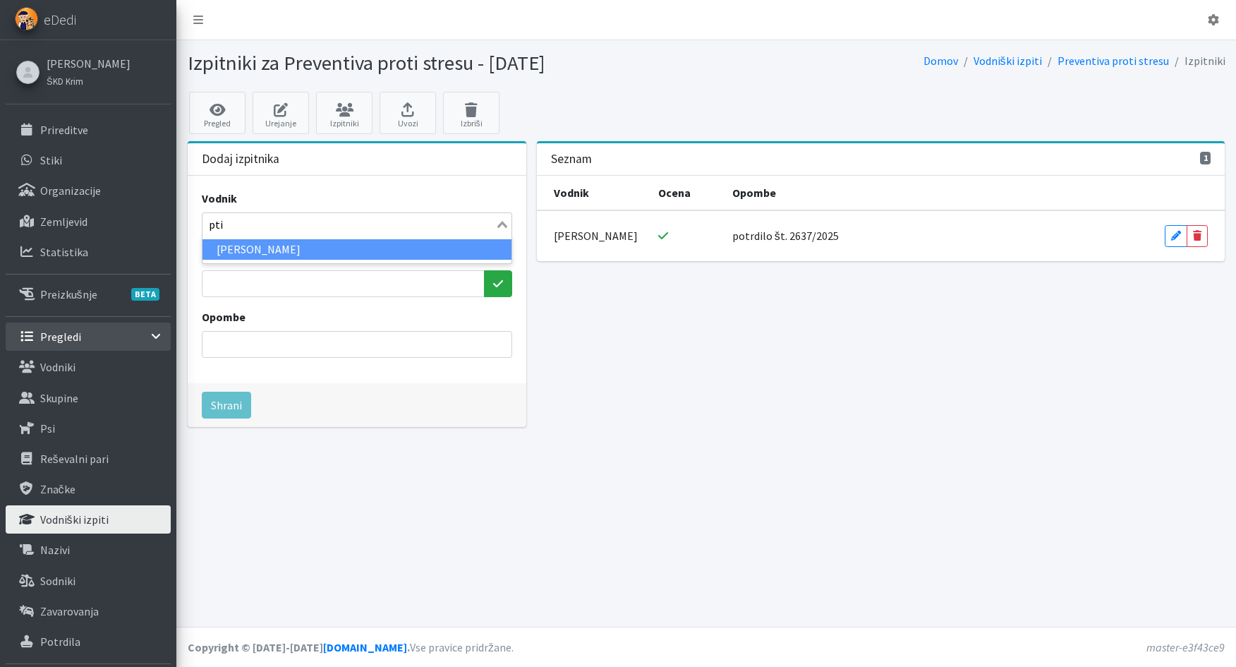
type input "ptič"
click at [271, 249] on li "Maja Ptičar" at bounding box center [356, 249] width 309 height 20
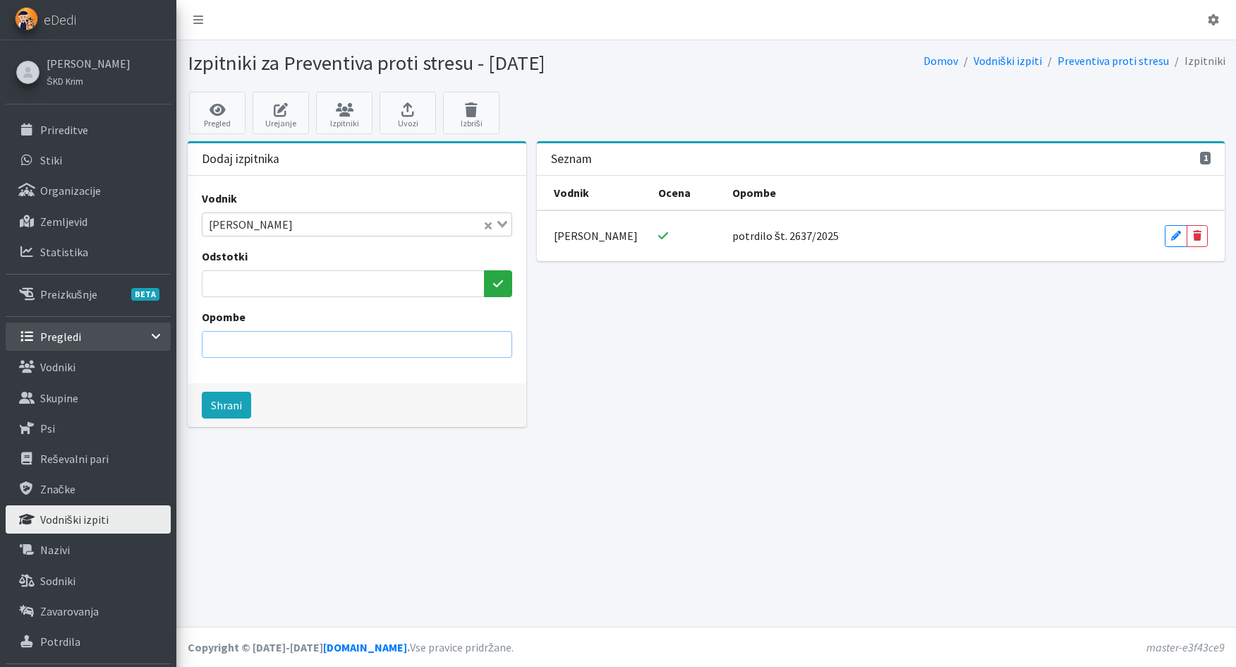
click at [263, 336] on input "Opombe" at bounding box center [357, 344] width 310 height 27
drag, startPoint x: 265, startPoint y: 346, endPoint x: 319, endPoint y: 348, distance: 53.6
click at [319, 348] on input "potrdilo št. 2738/2024" at bounding box center [357, 344] width 310 height 27
click at [287, 344] on input "potrdilo št. 2631205" at bounding box center [357, 344] width 310 height 27
click at [301, 341] on input "potrdilo št. 2631/205" at bounding box center [357, 344] width 310 height 27
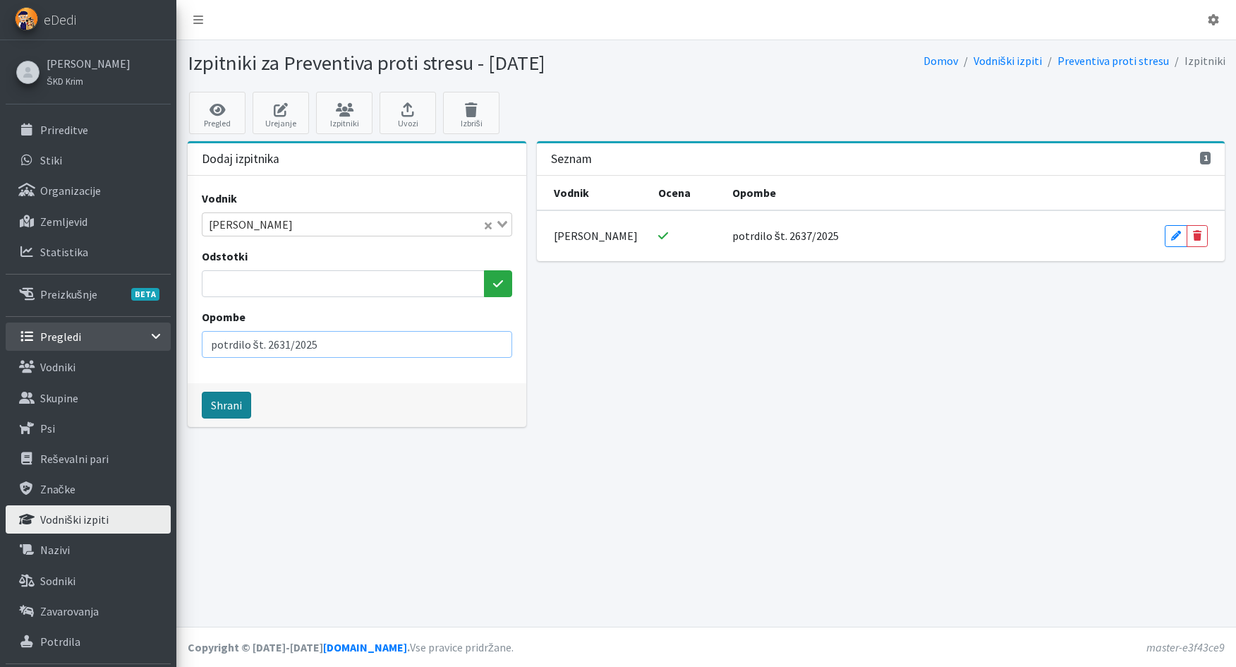
type input "potrdilo št. 2631/2025"
click at [229, 399] on button "Shrani" at bounding box center [226, 405] width 49 height 27
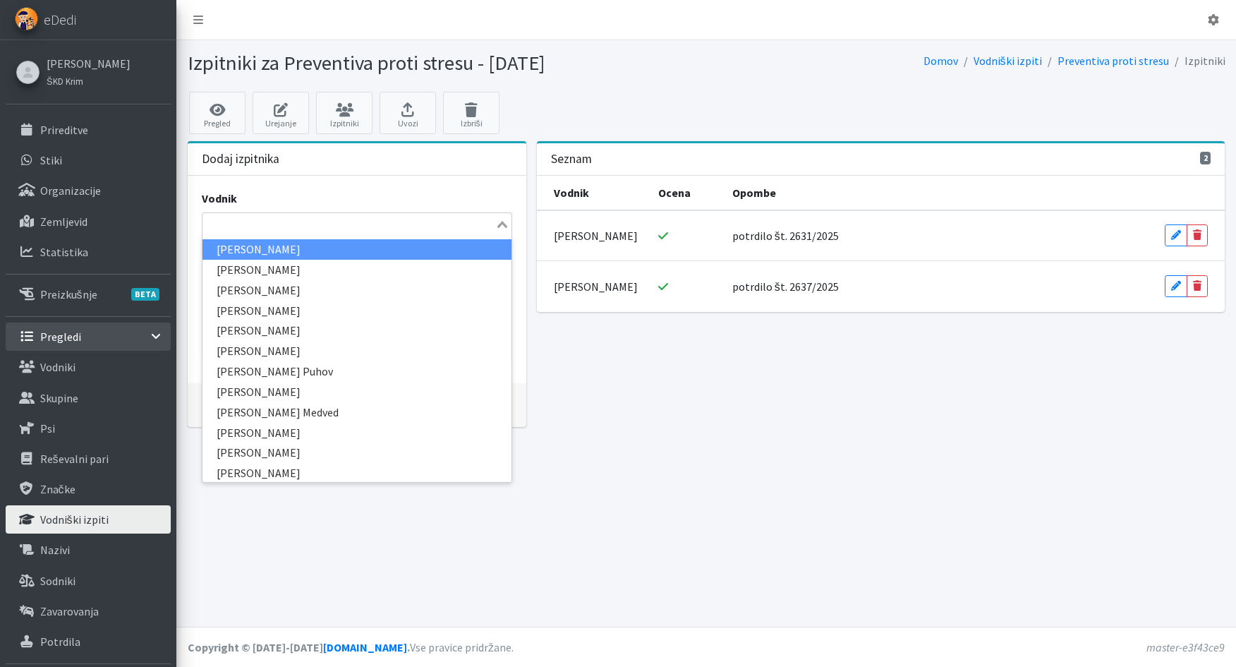
click at [223, 229] on input "Search for option" at bounding box center [349, 224] width 290 height 17
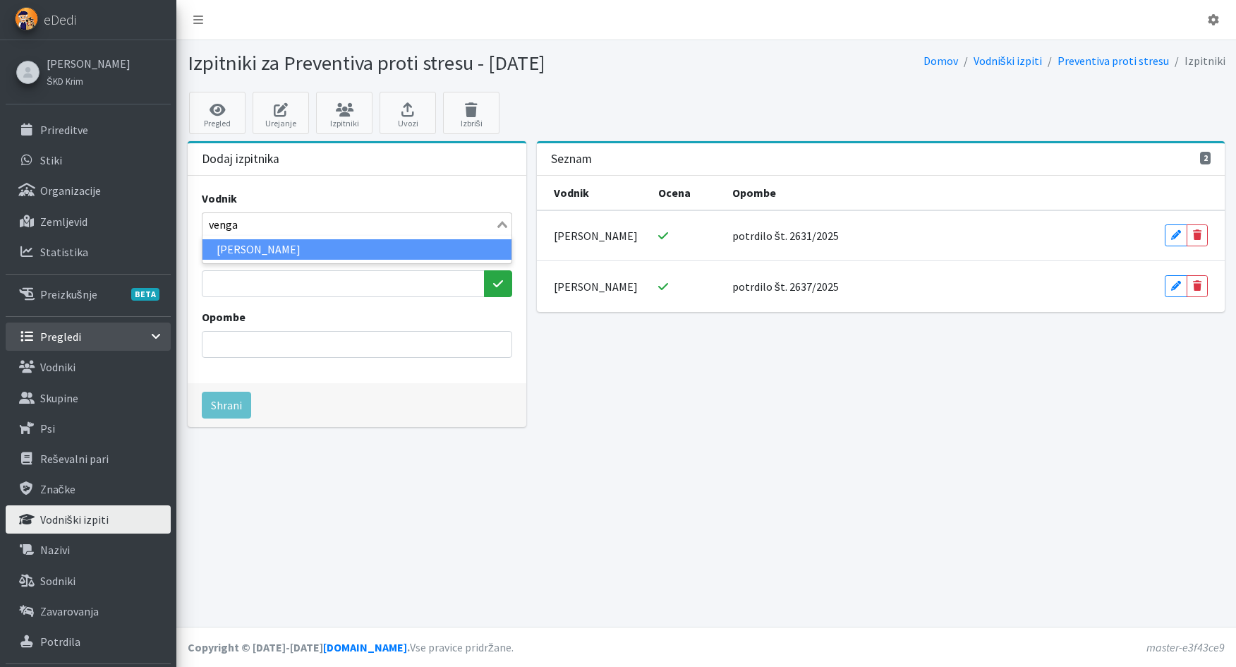
type input "venga"
click at [262, 347] on input "Opombe" at bounding box center [357, 344] width 310 height 27
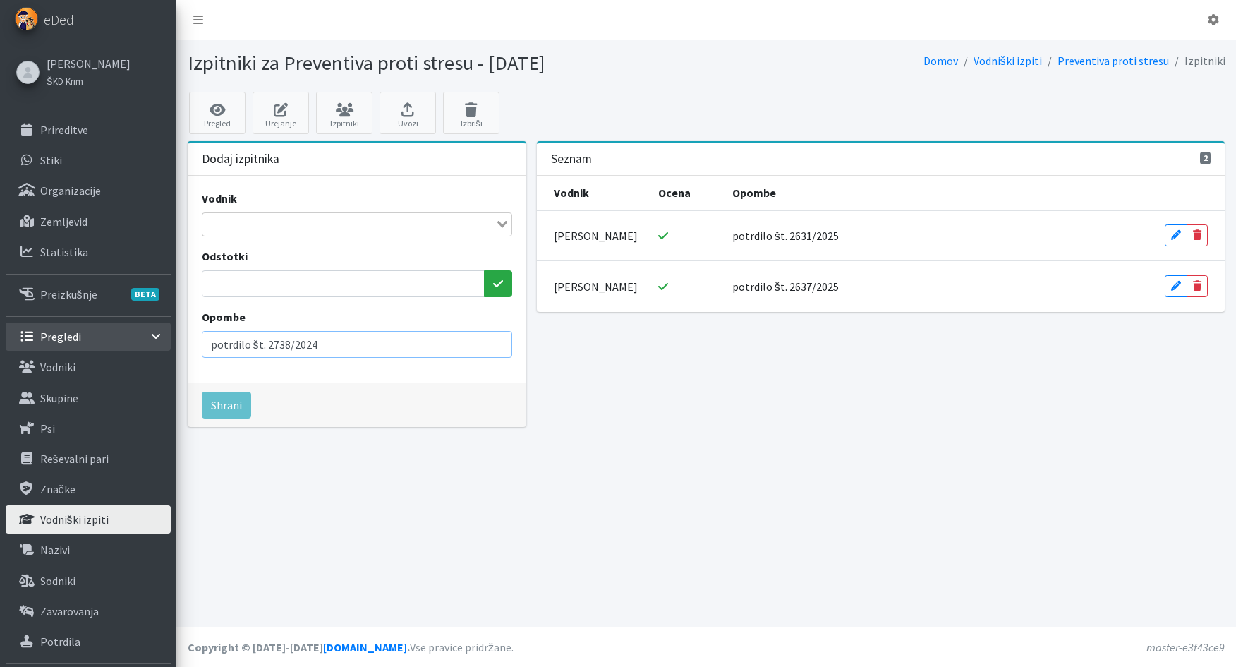
drag, startPoint x: 267, startPoint y: 348, endPoint x: 321, endPoint y: 354, distance: 54.7
click at [321, 354] on input "potrdilo št. 2738/2024" at bounding box center [357, 344] width 310 height 27
type input "potrdilo št. 2632/2025"
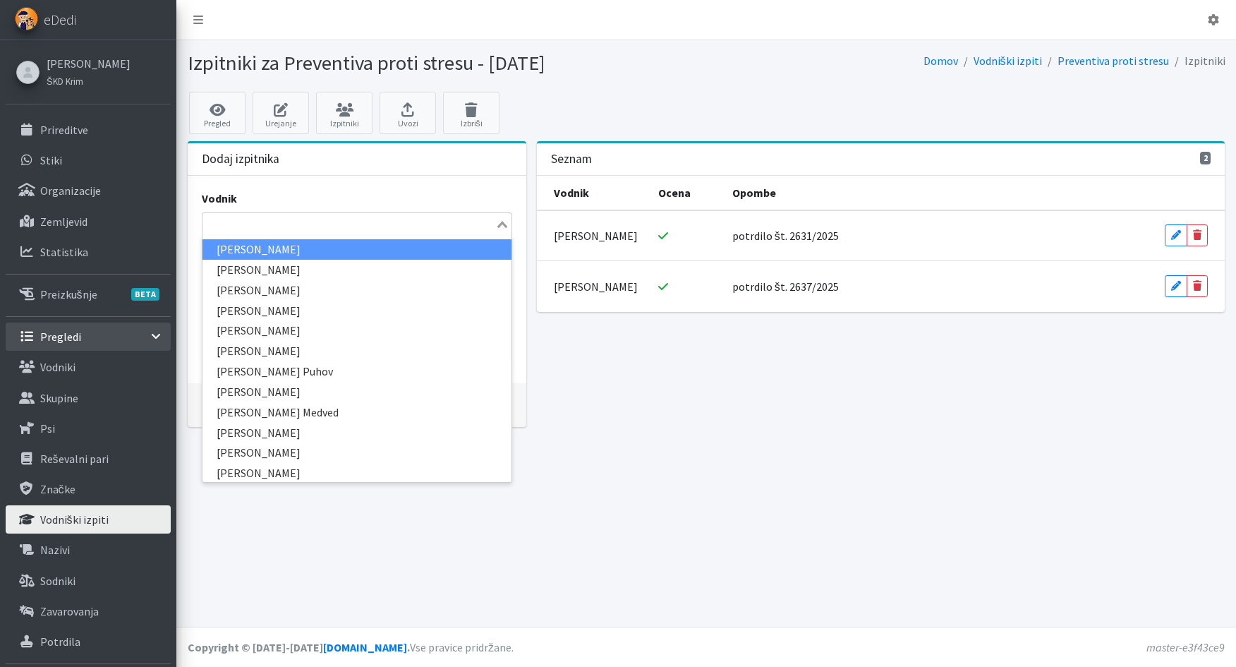
click at [257, 221] on input "Search for option" at bounding box center [349, 224] width 290 height 17
type input "ana v"
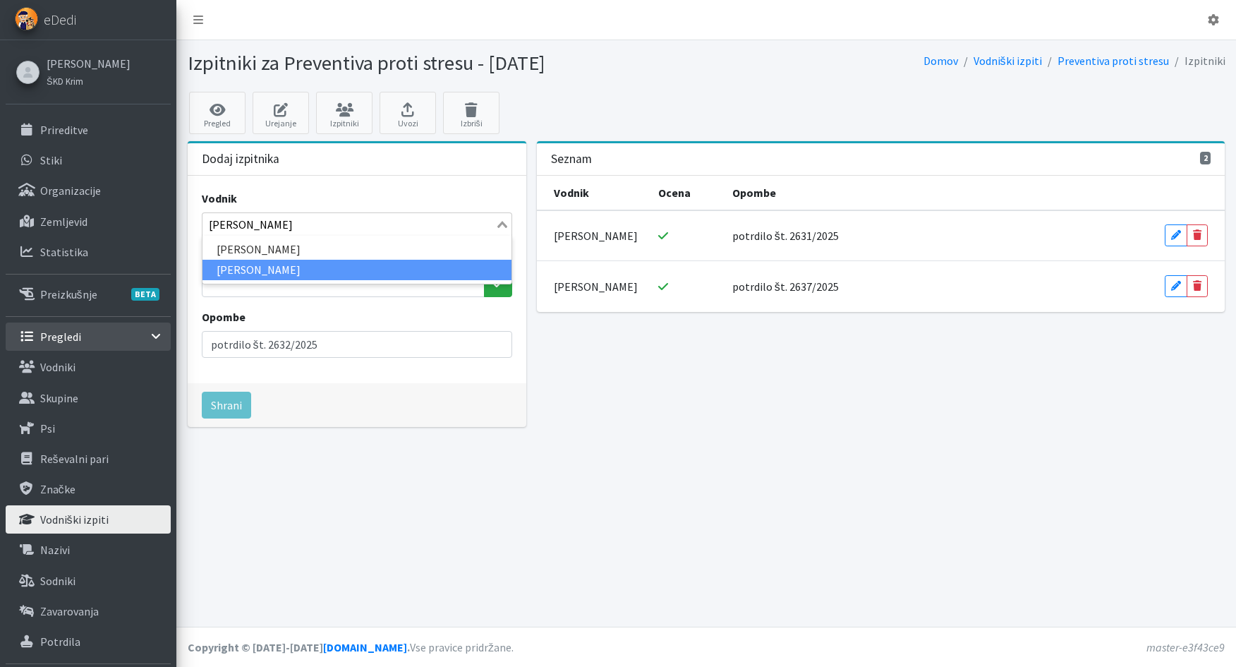
click at [248, 268] on li "Ana Vengar" at bounding box center [356, 270] width 309 height 20
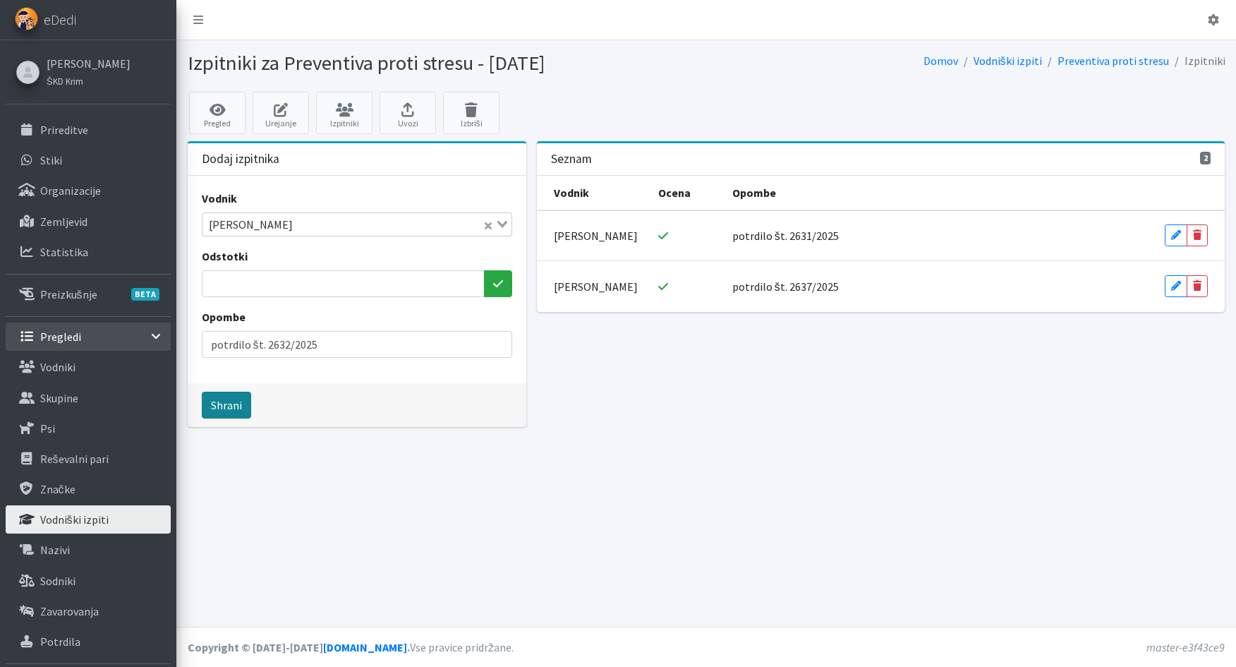
click at [228, 409] on button "Shrani" at bounding box center [226, 405] width 49 height 27
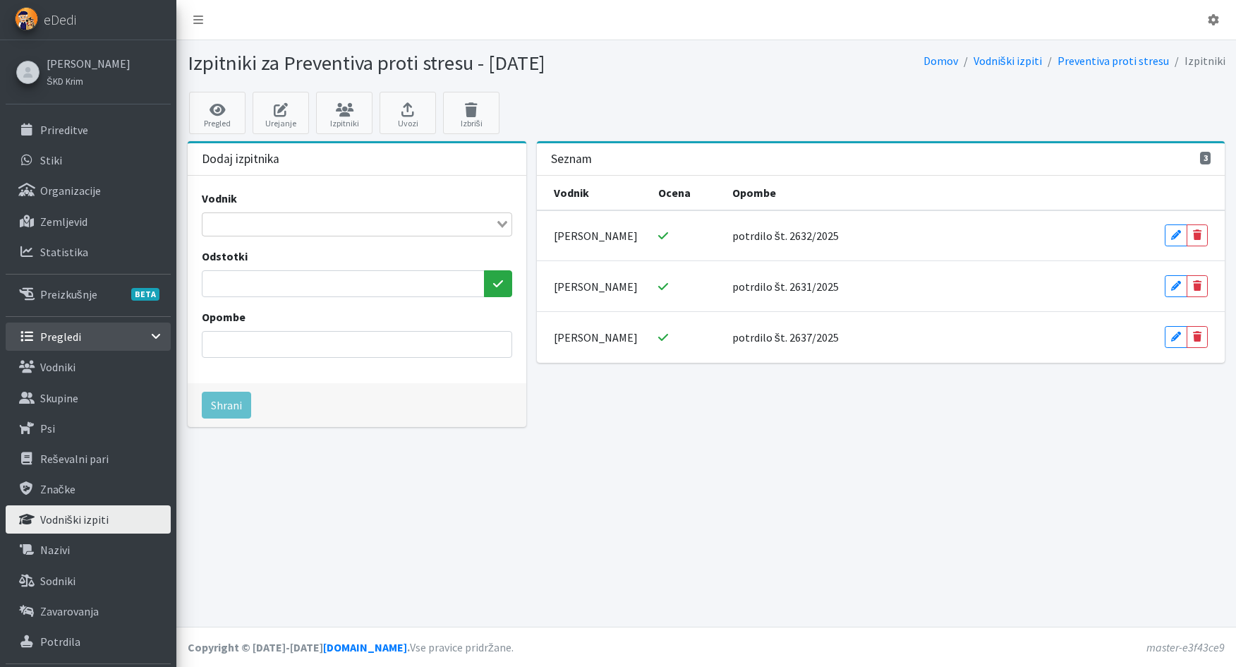
click at [238, 220] on input "Search for option" at bounding box center [349, 224] width 290 height 17
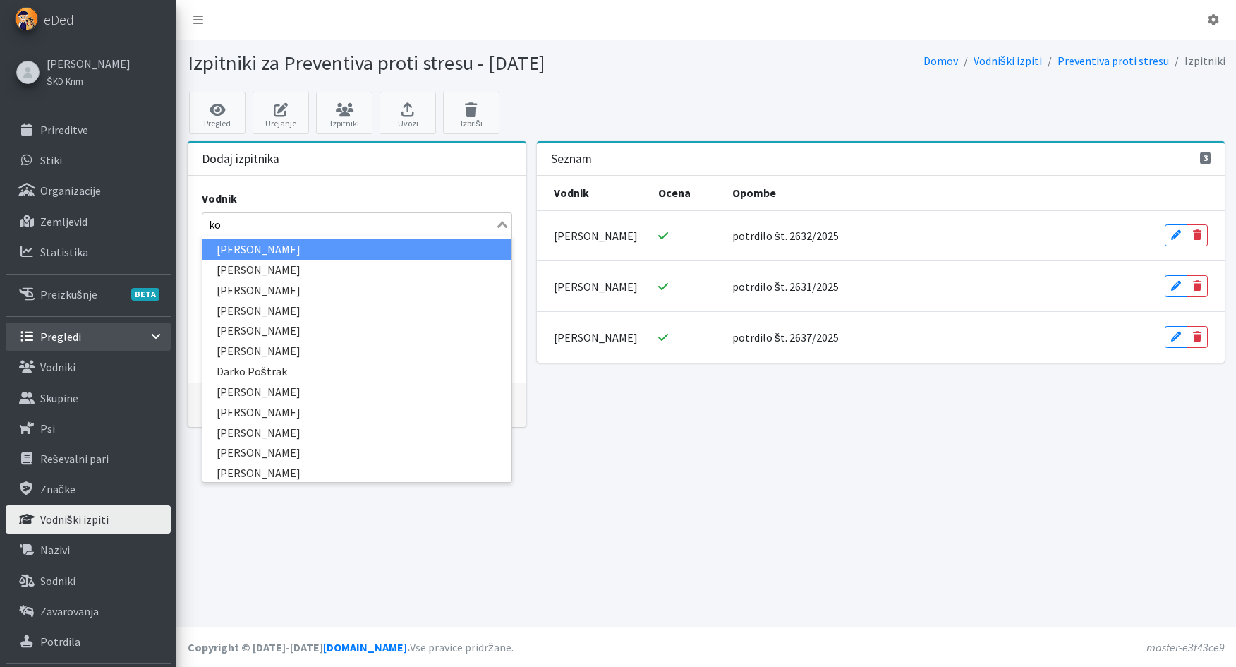
type input "koč"
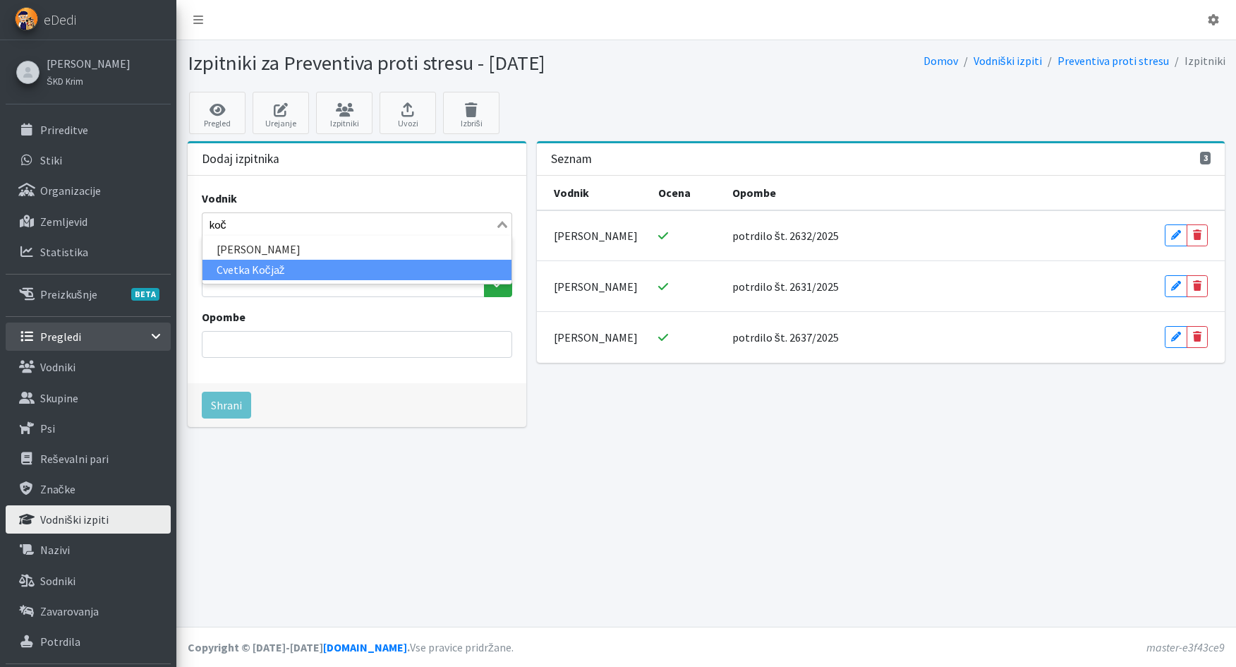
click at [248, 267] on li "Cvetka Kočjaž" at bounding box center [356, 270] width 309 height 20
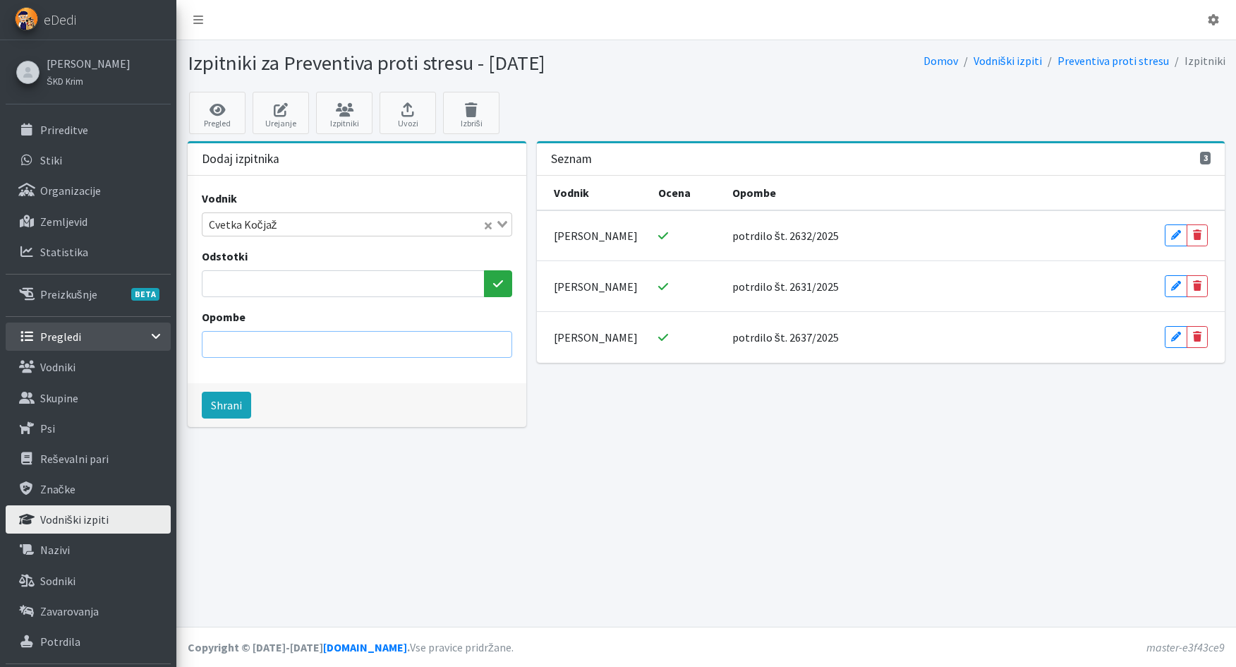
click at [257, 345] on input "Opombe" at bounding box center [357, 344] width 310 height 27
drag, startPoint x: 267, startPoint y: 346, endPoint x: 317, endPoint y: 353, distance: 50.5
click at [317, 353] on input "potrdilo št. 2738/2024" at bounding box center [357, 344] width 310 height 27
type input "potrdilo št. 2657/2025"
click at [231, 408] on button "Shrani" at bounding box center [226, 405] width 49 height 27
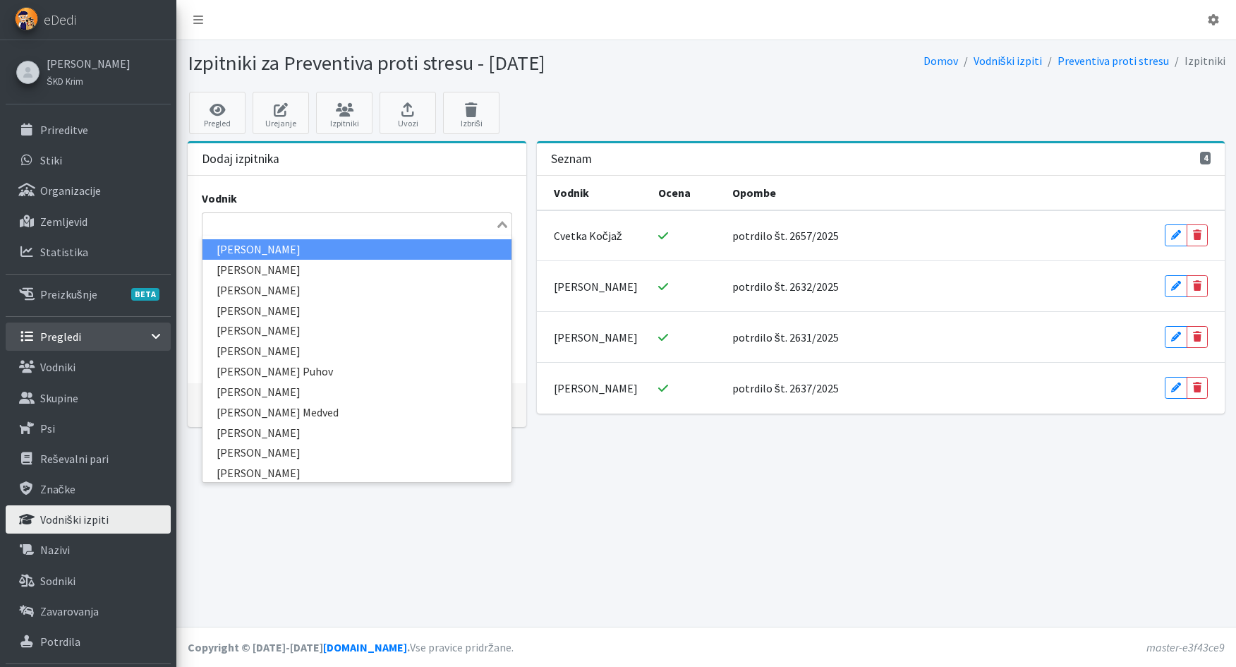
click at [239, 226] on input "Search for option" at bounding box center [349, 224] width 290 height 17
type input "bol"
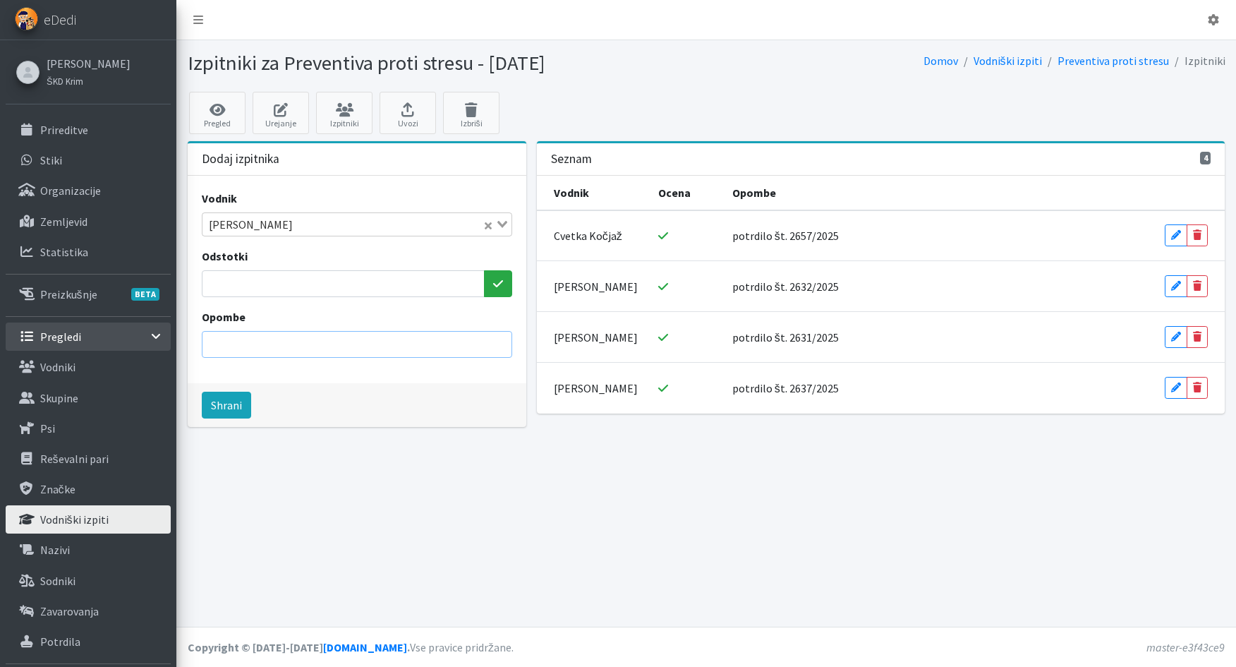
click at [224, 339] on input "Opombe" at bounding box center [357, 344] width 310 height 27
drag, startPoint x: 267, startPoint y: 343, endPoint x: 347, endPoint y: 358, distance: 81.8
click at [347, 358] on input "potrdilo št. 2738/2024" at bounding box center [357, 344] width 310 height 27
type input "potrdilo št. 2658/2025"
click at [233, 405] on button "Shrani" at bounding box center [226, 405] width 49 height 27
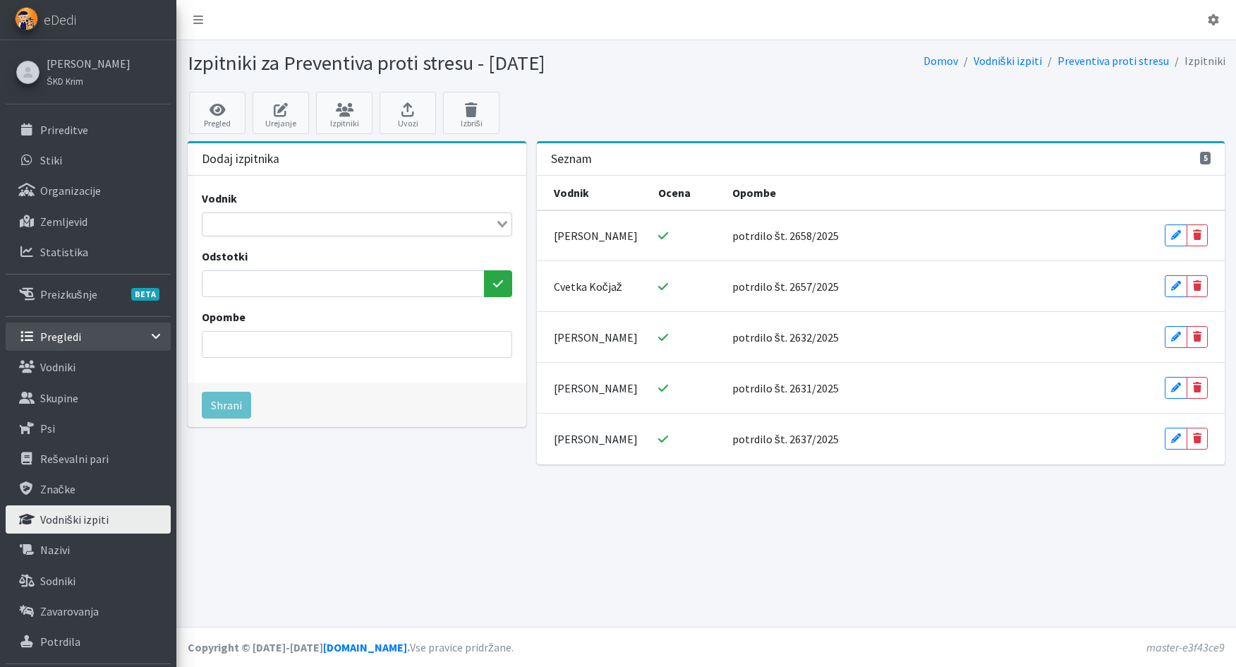
click at [252, 229] on input "Search for option" at bounding box center [349, 224] width 290 height 17
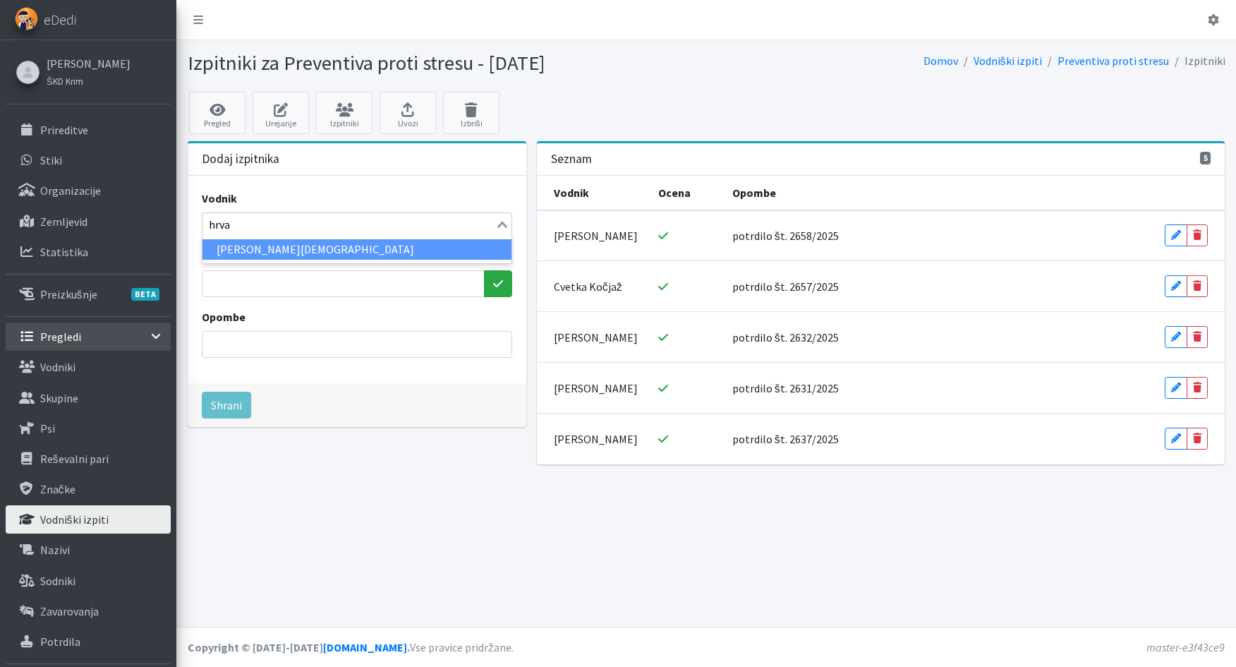
type input "hrvat"
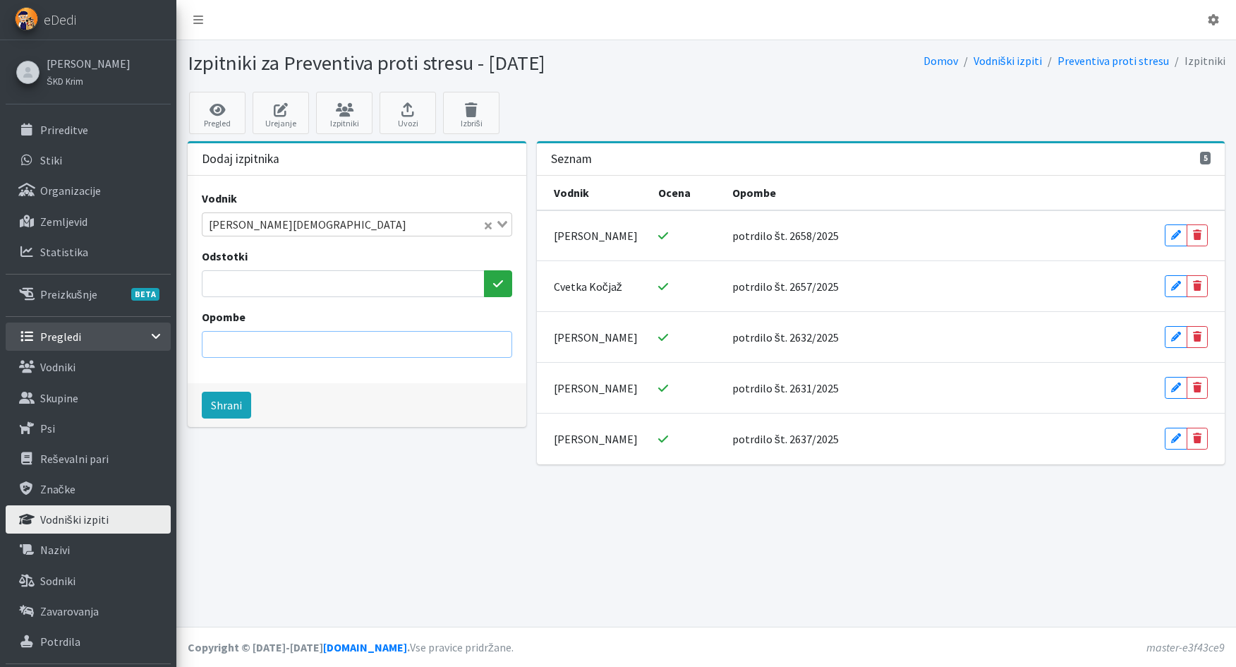
click at [245, 341] on input "Opombe" at bounding box center [357, 344] width 310 height 27
drag, startPoint x: 267, startPoint y: 343, endPoint x: 333, endPoint y: 346, distance: 66.4
click at [333, 346] on input "potrdilo št. 2738/2024" at bounding box center [357, 344] width 310 height 27
type input "potrdilo št. 2633/2025"
click at [231, 411] on button "Shrani" at bounding box center [226, 405] width 49 height 27
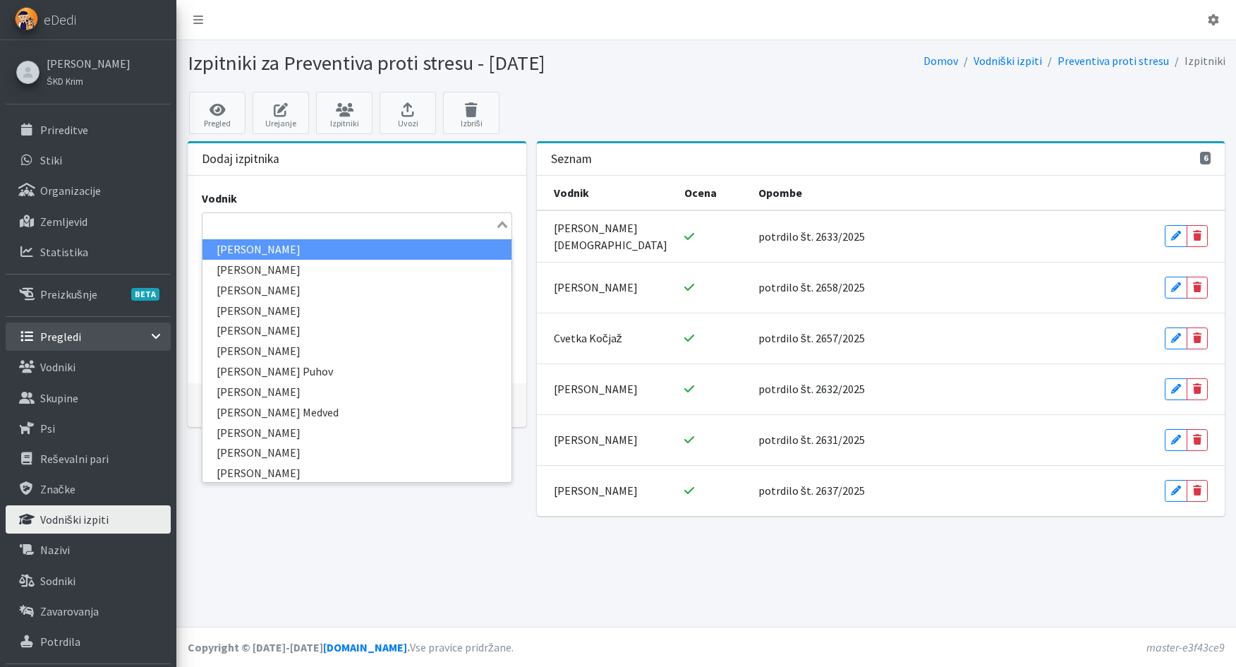
click at [264, 225] on input "Search for option" at bounding box center [349, 224] width 290 height 17
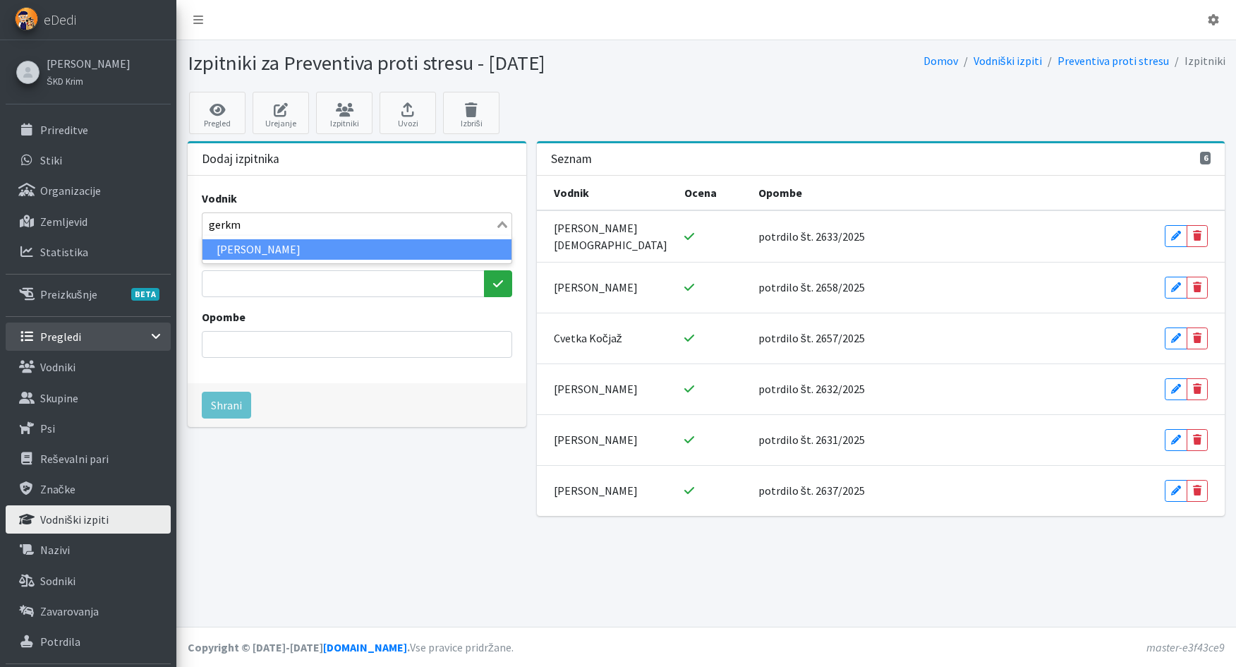
type input "gerkm"
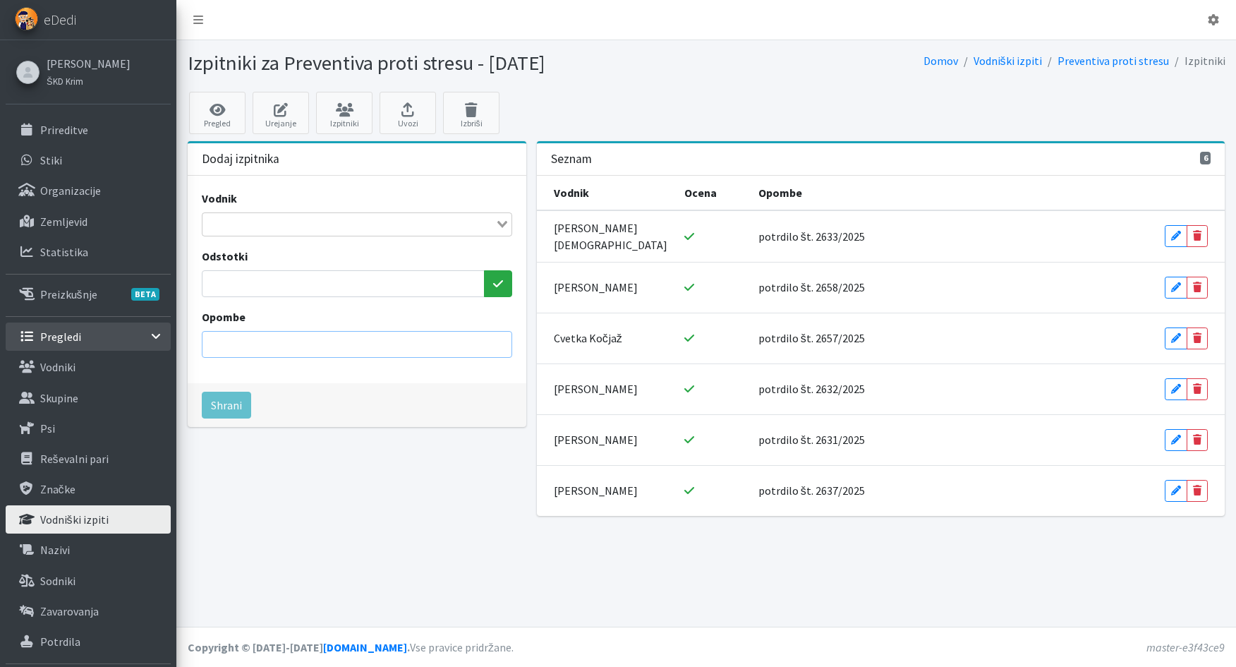
click at [250, 348] on input "Opombe" at bounding box center [357, 344] width 310 height 27
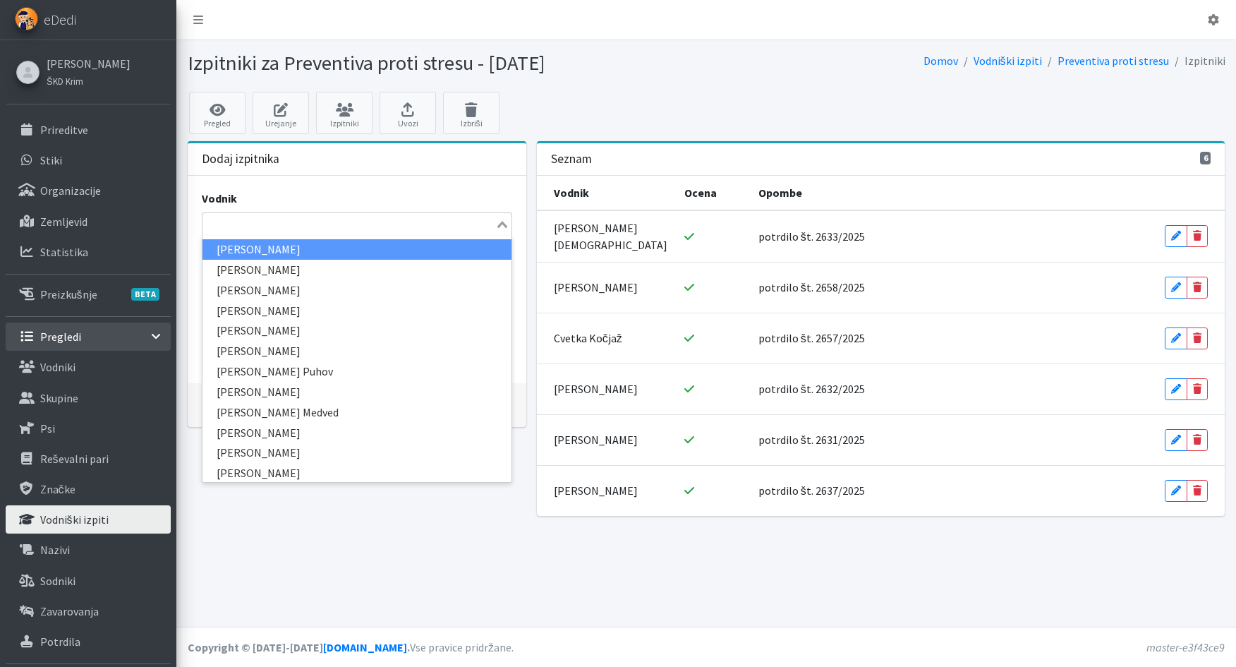
click at [236, 217] on input "Search for option" at bounding box center [349, 224] width 290 height 17
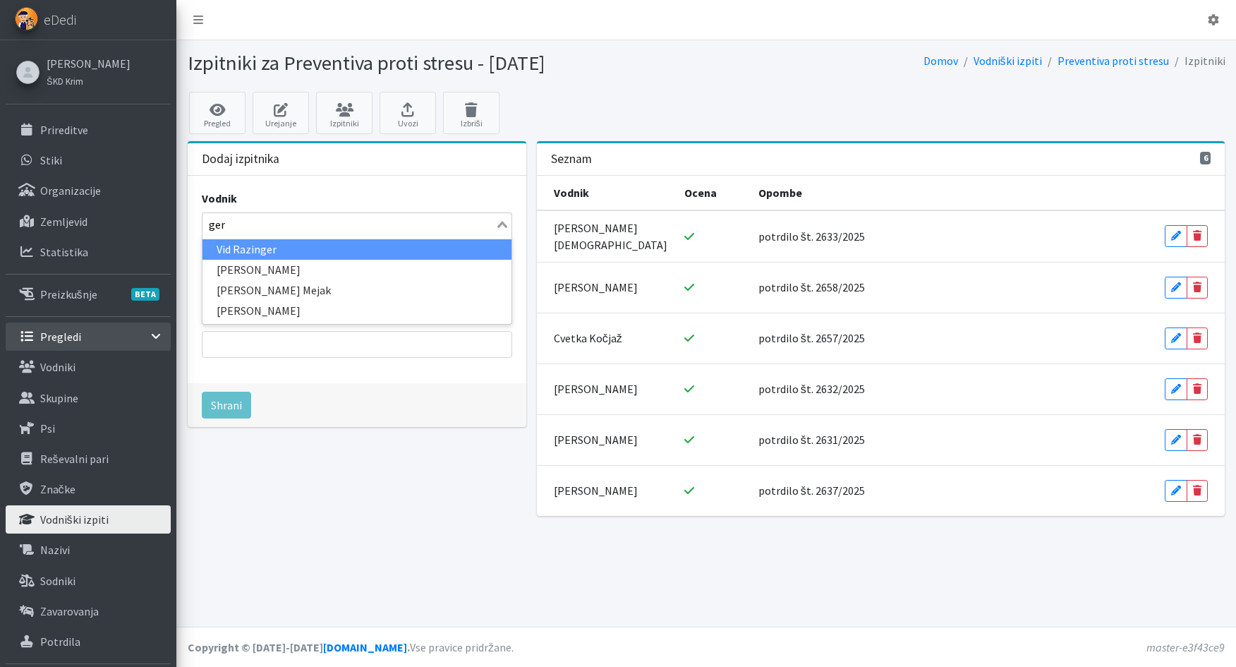
type input "gerk"
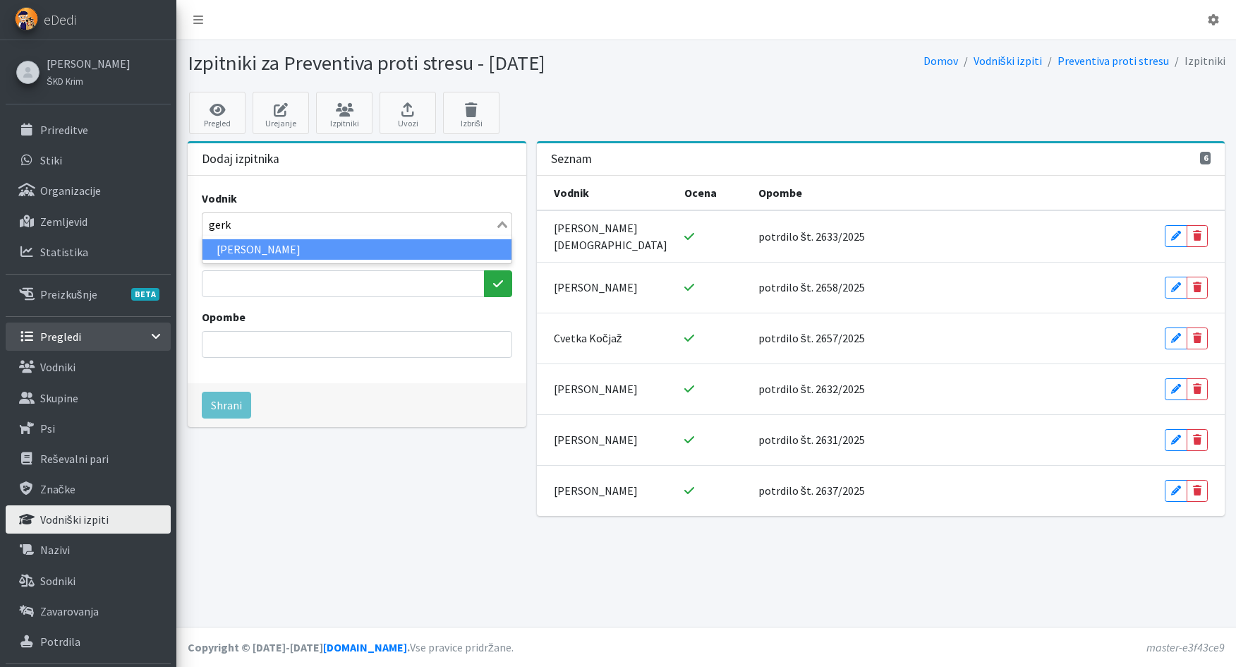
click at [246, 249] on li "Aleš Gerkman" at bounding box center [356, 249] width 309 height 20
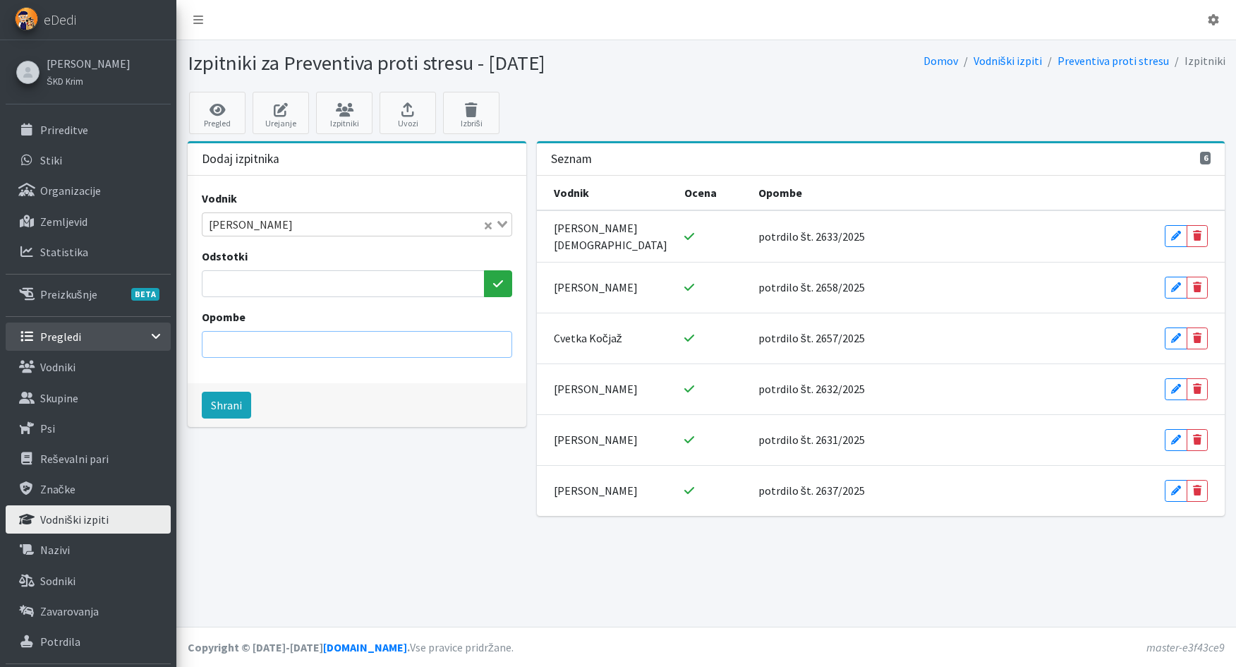
click at [244, 339] on input "Opombe" at bounding box center [357, 344] width 310 height 27
drag, startPoint x: 264, startPoint y: 344, endPoint x: 334, endPoint y: 350, distance: 70.8
click at [334, 350] on input "potrdilo št. 2738/2024" at bounding box center [357, 344] width 310 height 27
type input "potrdilo št. 2634/2025"
click at [212, 406] on button "Shrani" at bounding box center [226, 405] width 49 height 27
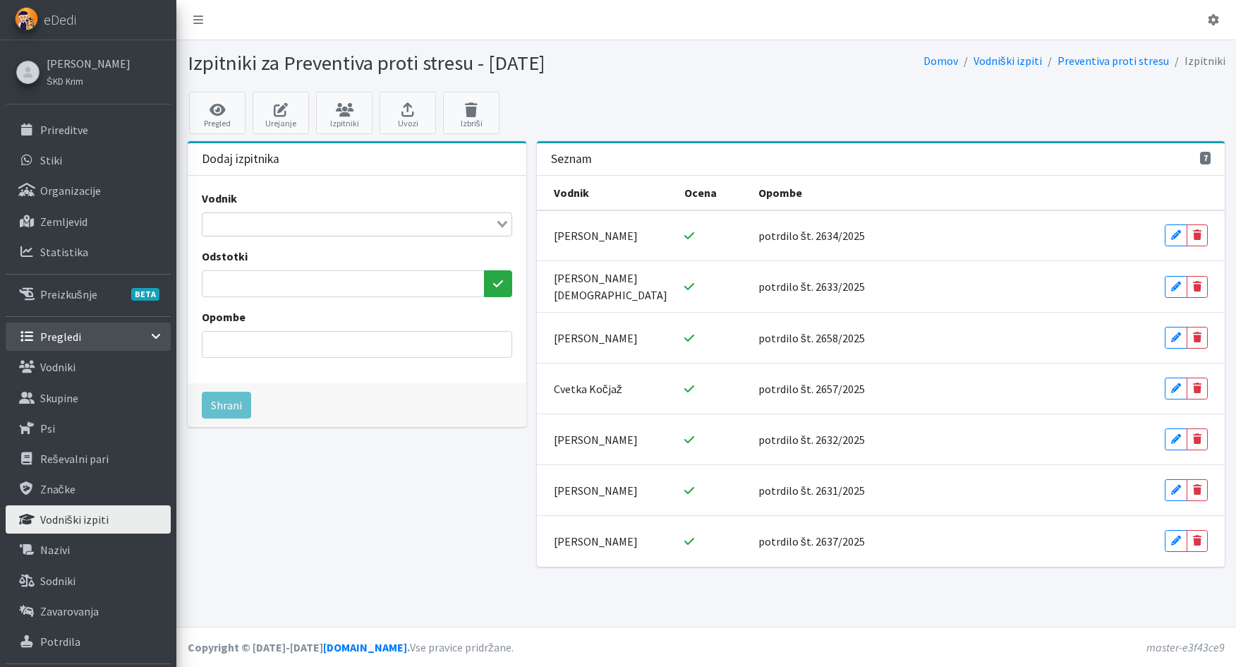
click at [241, 219] on input "Search for option" at bounding box center [349, 224] width 290 height 17
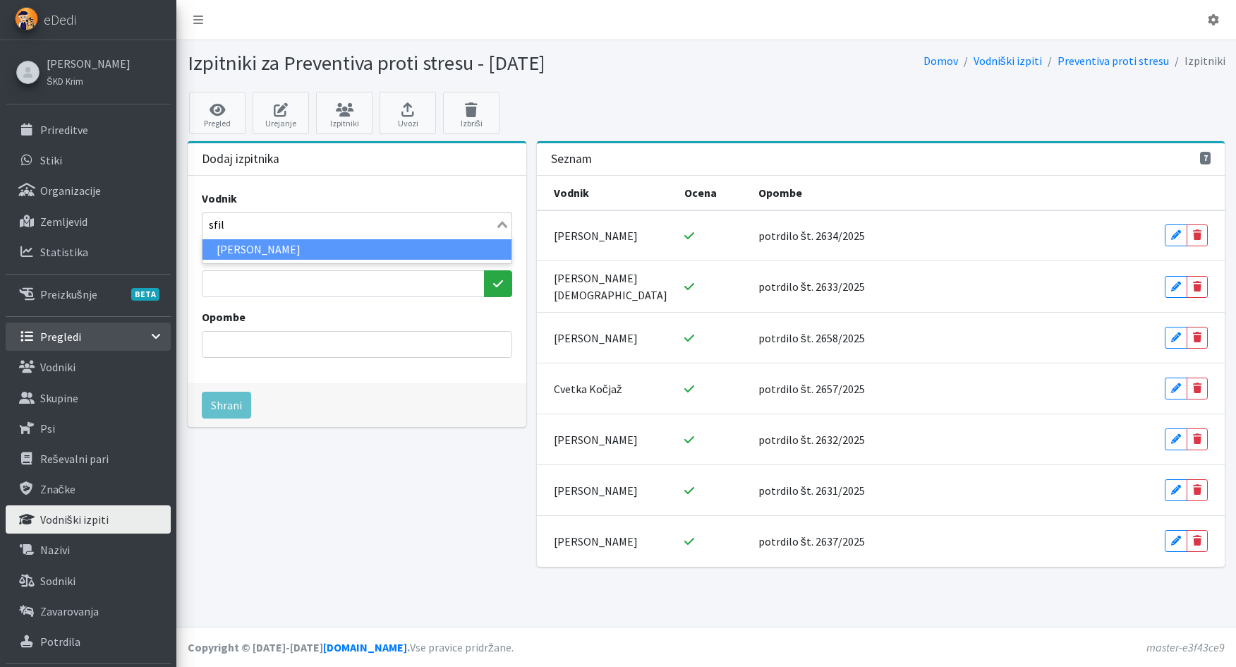
type input "sfili"
click at [255, 244] on li "Mojca Sfiligoj" at bounding box center [356, 249] width 309 height 20
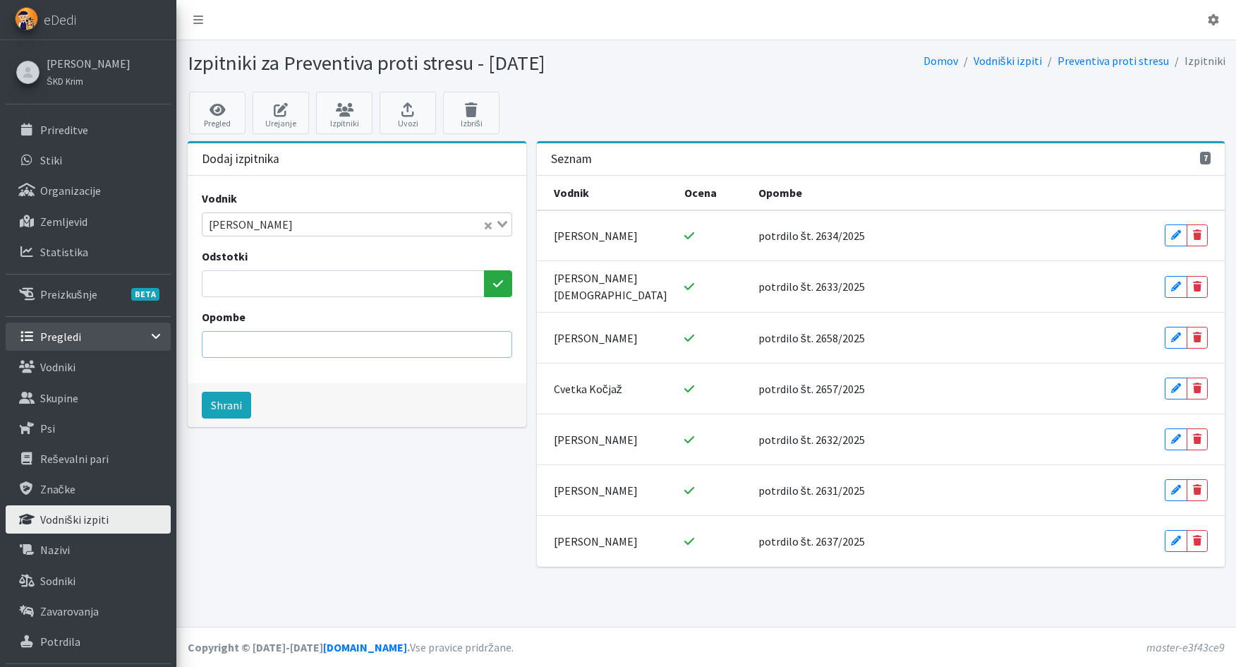
click at [253, 349] on input "Opombe" at bounding box center [357, 344] width 310 height 27
drag, startPoint x: 286, startPoint y: 408, endPoint x: 287, endPoint y: 327, distance: 81.1
click at [287, 327] on form "Vodnik Mojca Sfiligoj Loading... Odstotki Opombe potrdilo št. 2738/2024 Shrani" at bounding box center [357, 301] width 339 height 251
click at [265, 344] on input "potrdilo št. 2738/2024" at bounding box center [357, 344] width 310 height 27
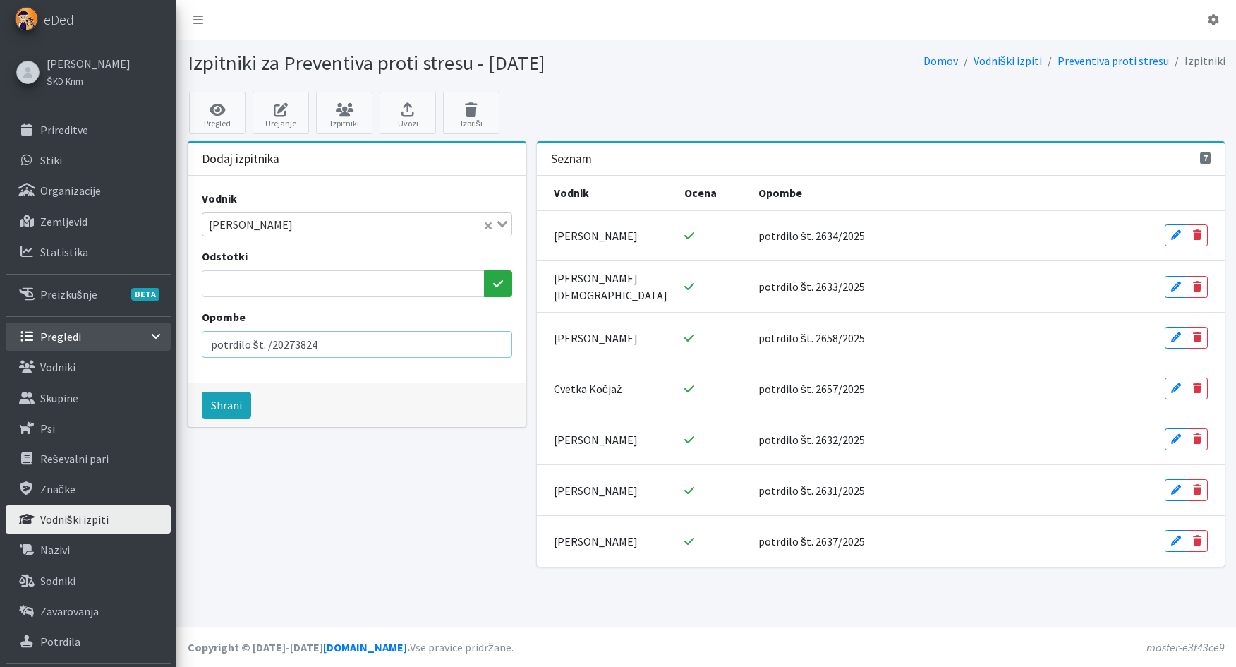
drag, startPoint x: 263, startPoint y: 344, endPoint x: 341, endPoint y: 350, distance: 77.8
click at [341, 350] on input "potrdilo št. /20273824" at bounding box center [357, 344] width 310 height 27
type input "potrdilo št. 2638/2025"
click at [235, 410] on button "Shrani" at bounding box center [226, 405] width 49 height 27
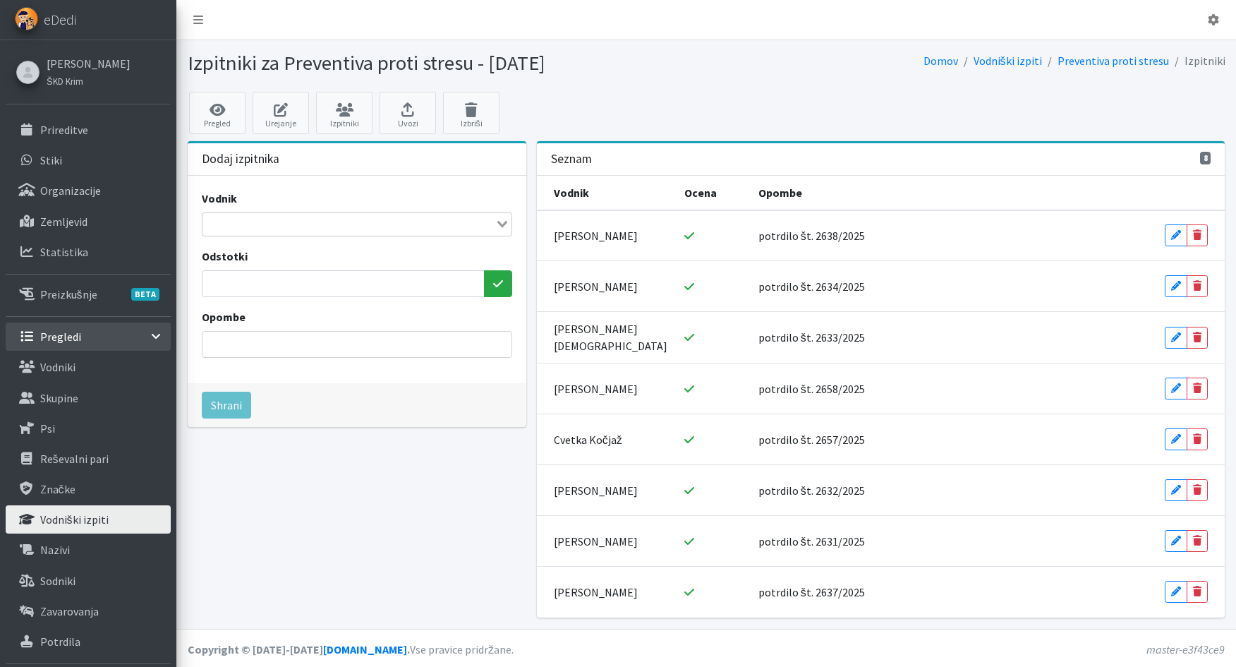
click at [239, 219] on input "Search for option" at bounding box center [349, 224] width 290 height 17
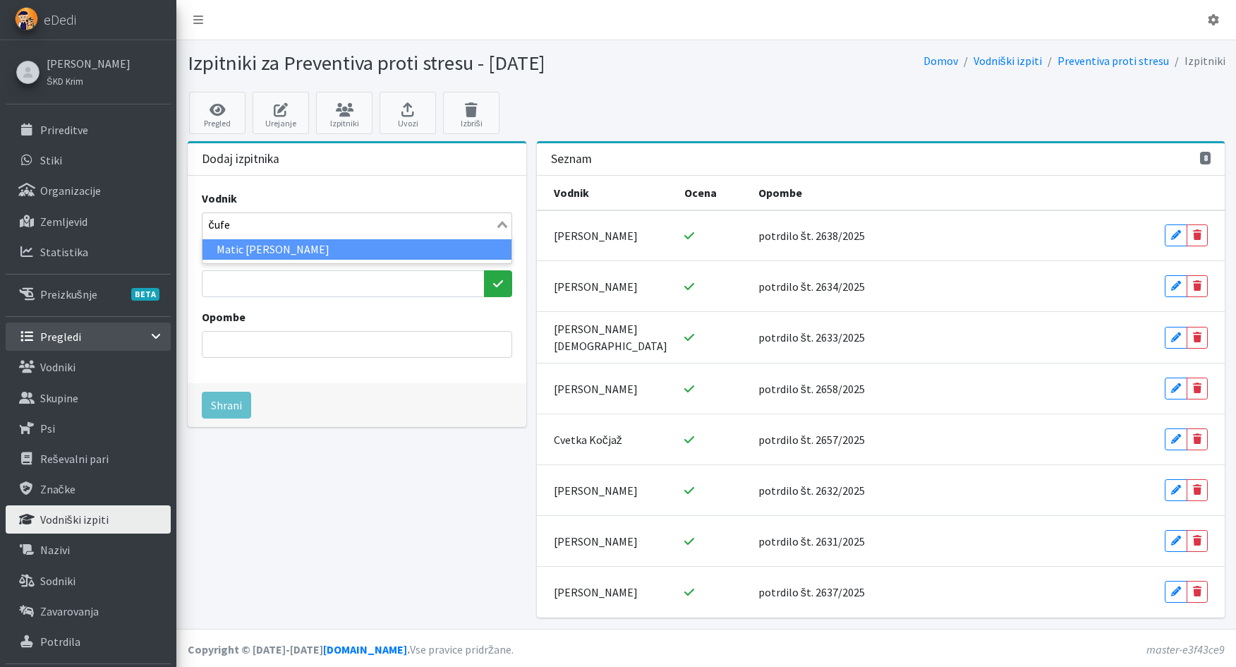
type input "čufer"
click at [246, 247] on li "Matic Jože Čufer" at bounding box center [356, 249] width 309 height 20
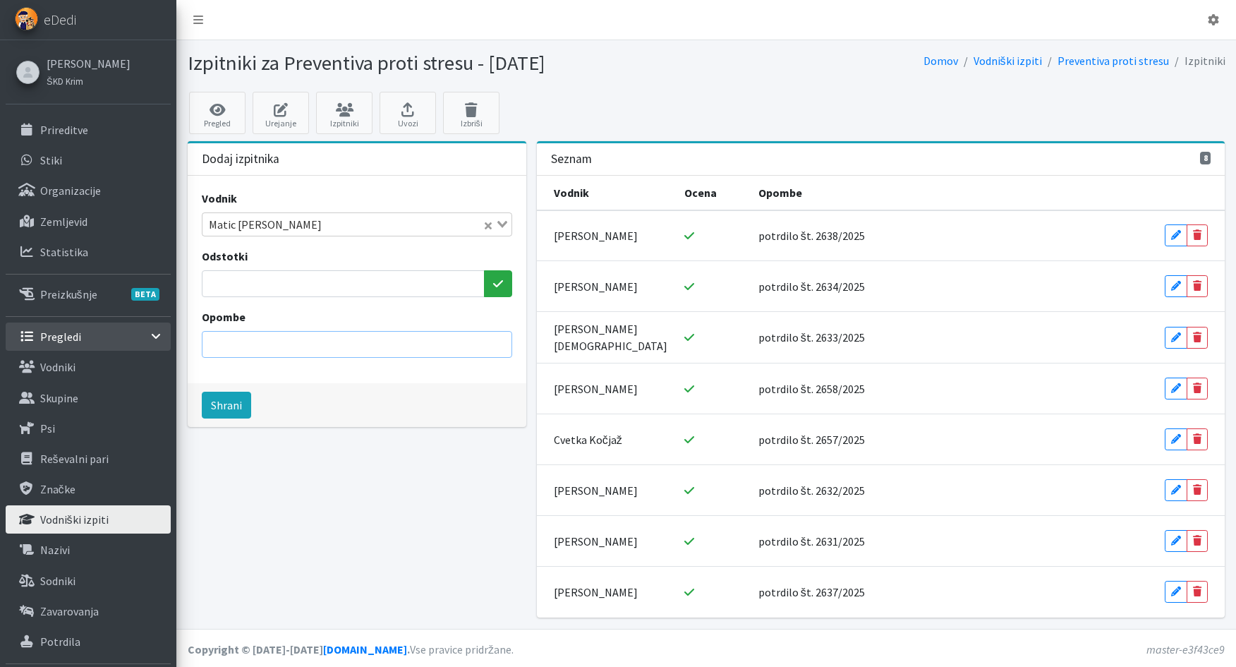
click at [248, 337] on input "Opombe" at bounding box center [357, 344] width 310 height 27
click at [207, 344] on input "Opombe" at bounding box center [357, 344] width 310 height 27
click at [289, 283] on input "Odstotki" at bounding box center [343, 283] width 283 height 27
click at [210, 347] on input "Opombe" at bounding box center [357, 344] width 310 height 27
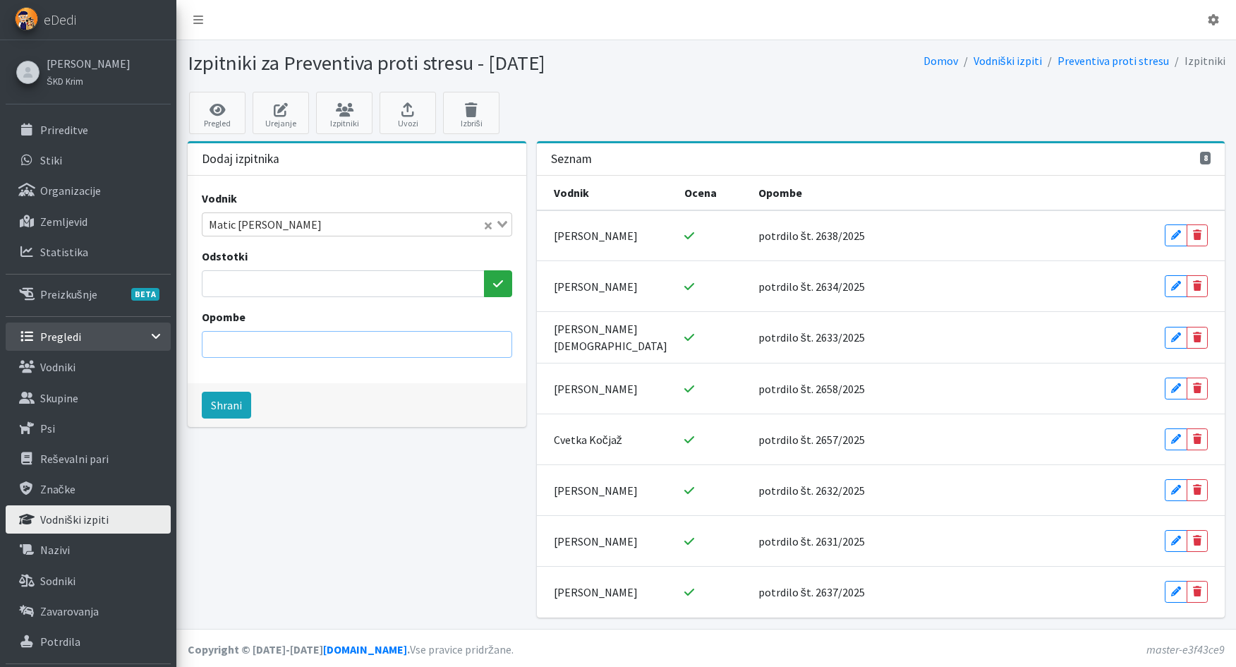
click at [210, 347] on input "Opombe" at bounding box center [357, 344] width 310 height 27
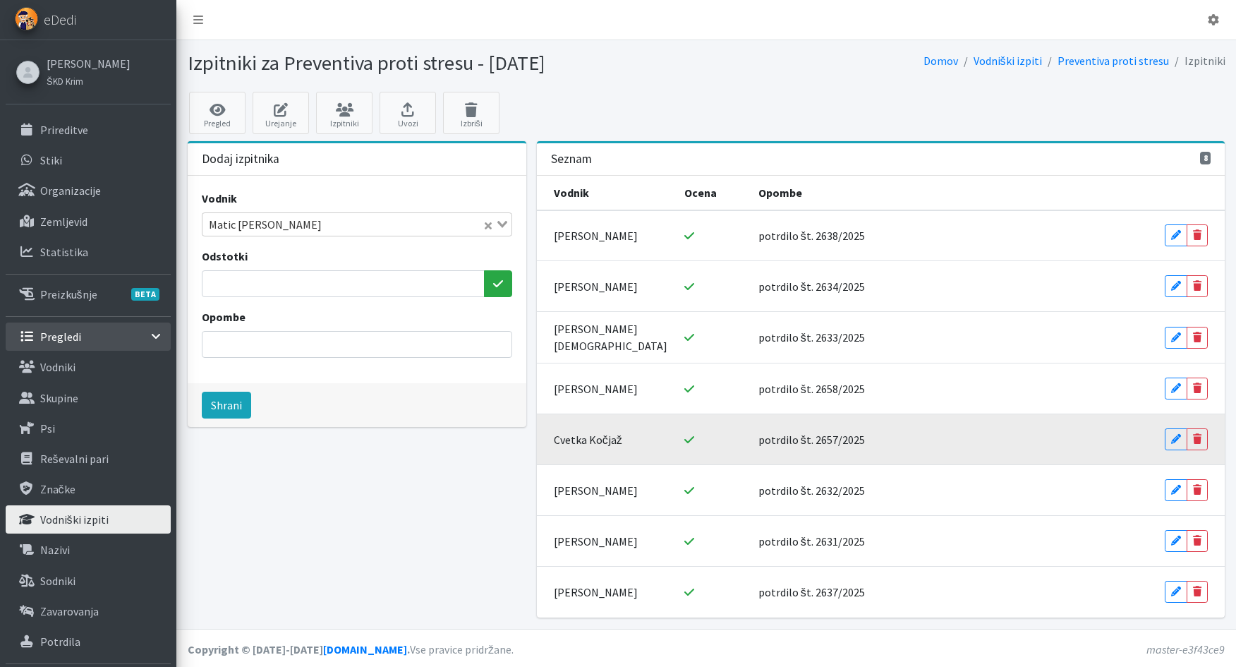
click at [767, 442] on div "potrdilo št. 2657/2025" at bounding box center [902, 439] width 289 height 17
drag, startPoint x: 787, startPoint y: 443, endPoint x: 839, endPoint y: 447, distance: 53.1
click at [839, 447] on td "potrdilo št. 2657/2025" at bounding box center [902, 439] width 305 height 51
drag, startPoint x: 733, startPoint y: 443, endPoint x: 848, endPoint y: 444, distance: 115.0
click at [848, 444] on div "potrdilo št. 2657/2025" at bounding box center [902, 439] width 289 height 17
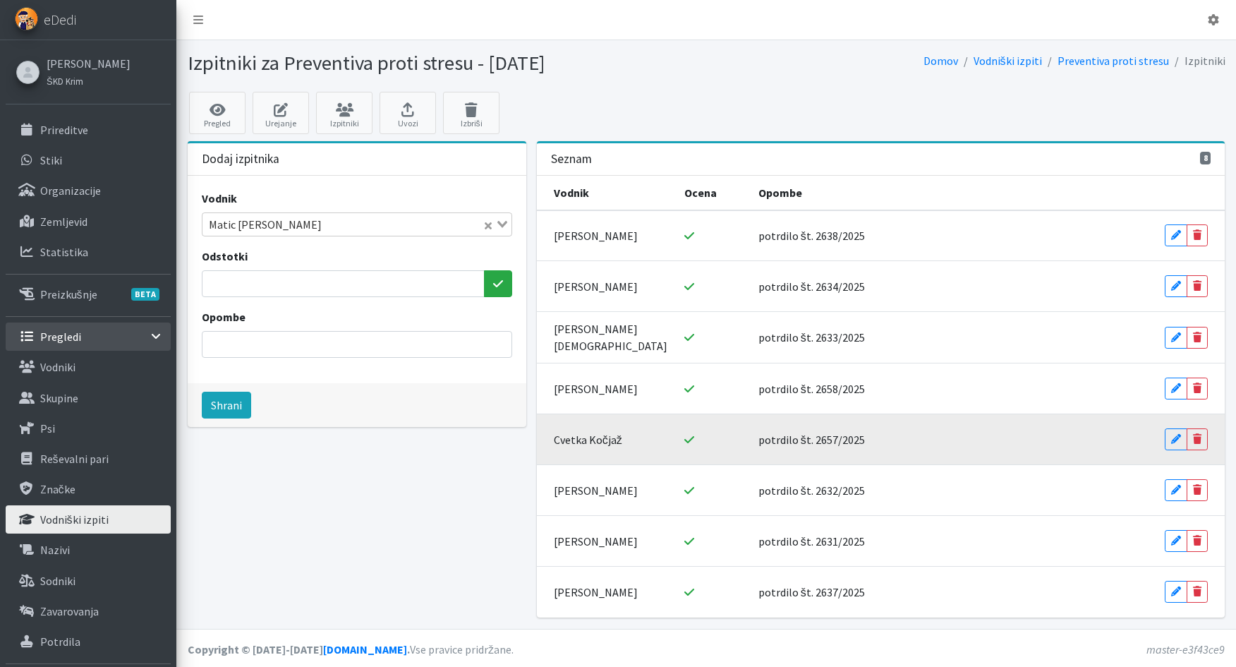
copy div "potrdilo št. 2657/2025"
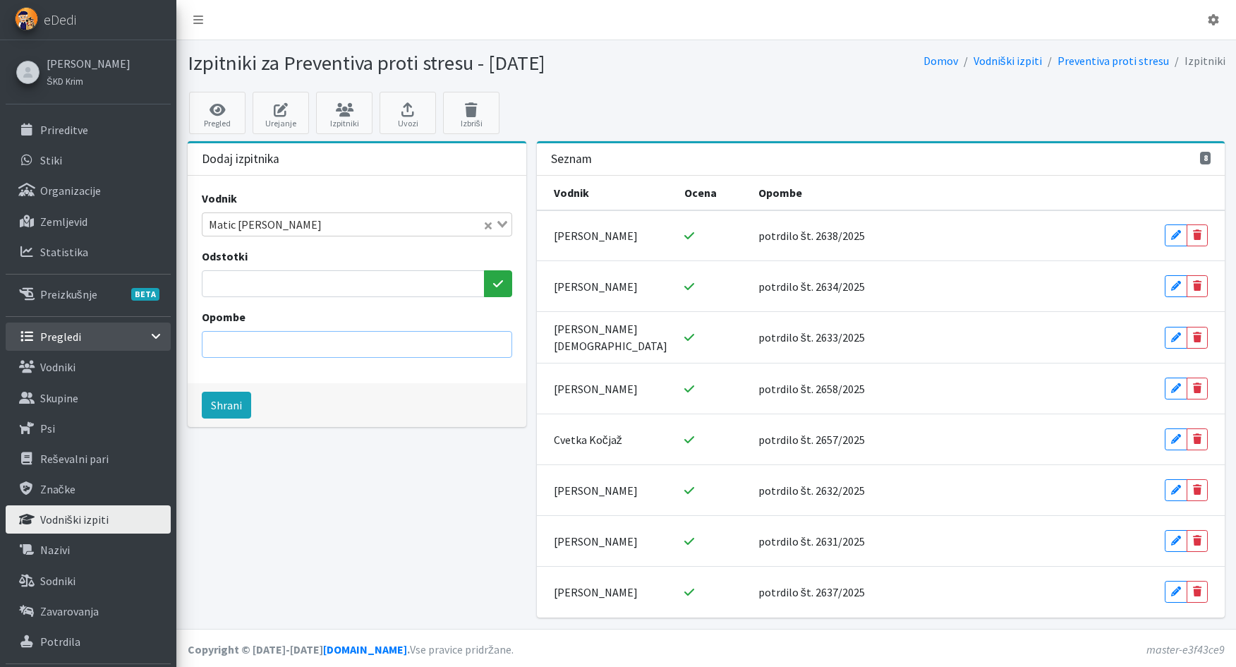
click at [263, 347] on input "Opombe" at bounding box center [357, 344] width 310 height 27
paste input "potrdilo št. 2657/2025"
drag, startPoint x: 268, startPoint y: 342, endPoint x: 292, endPoint y: 341, distance: 24.0
click at [292, 341] on input "potrdilo št. 2657/2025" at bounding box center [357, 344] width 310 height 27
type input "potrdilo št. 2636/2025"
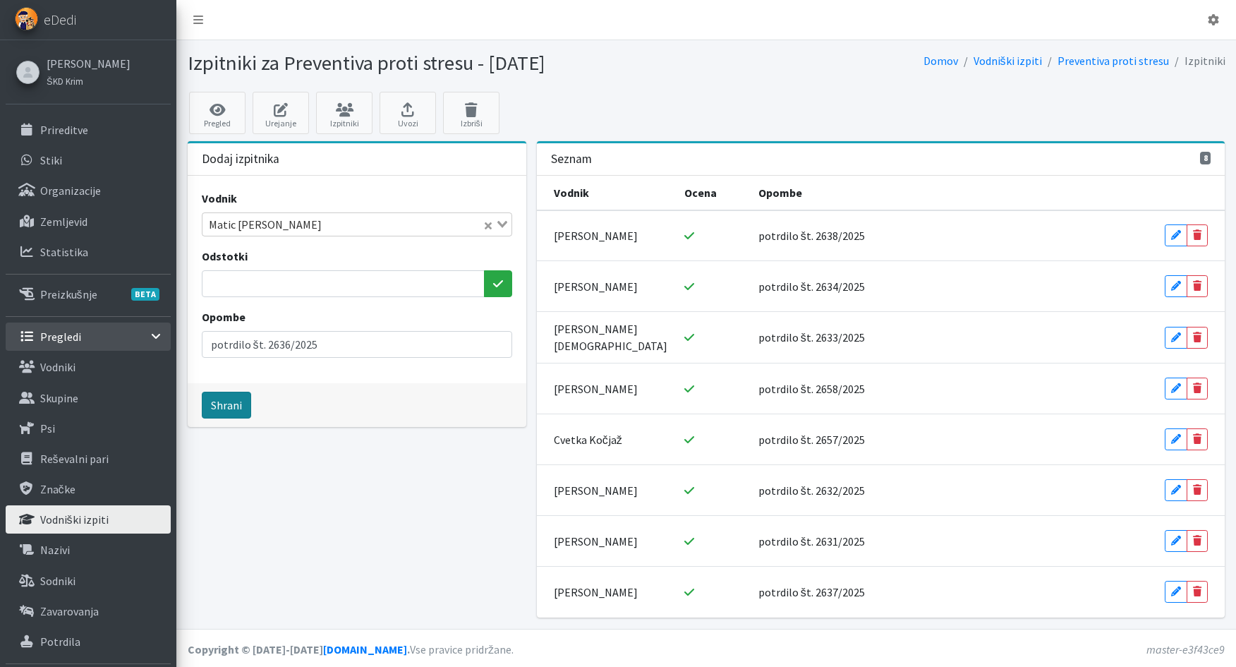
click at [225, 404] on button "Shrani" at bounding box center [226, 405] width 49 height 27
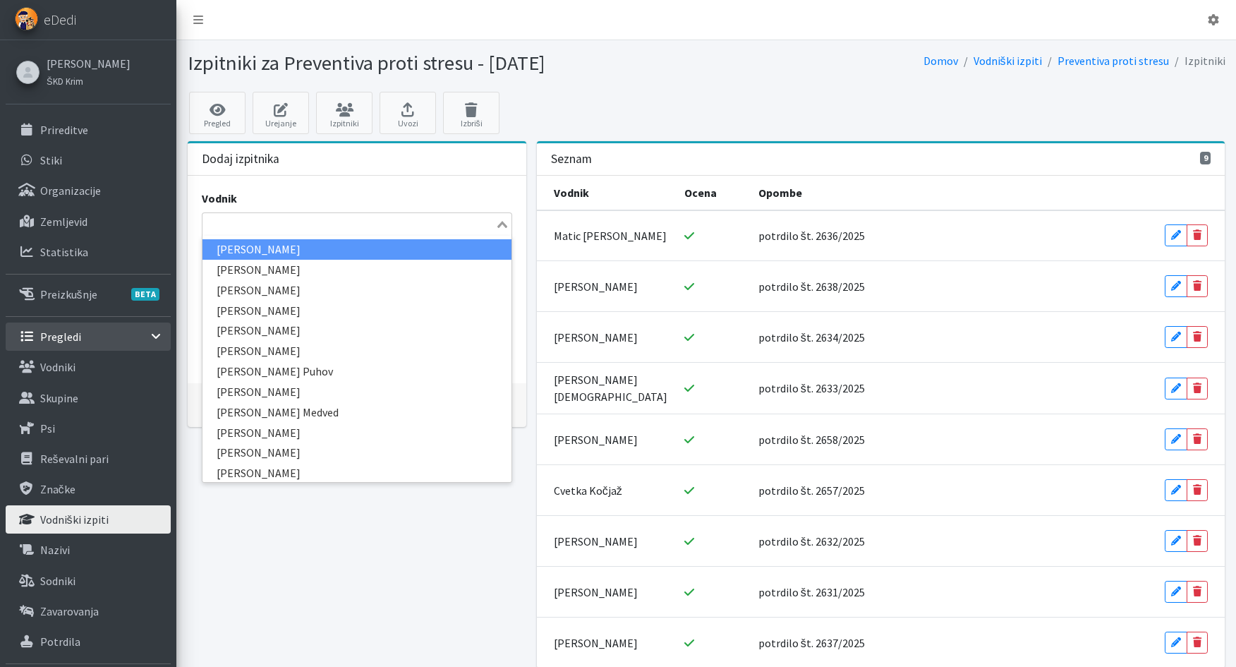
click at [241, 219] on input "Search for option" at bounding box center [349, 224] width 290 height 17
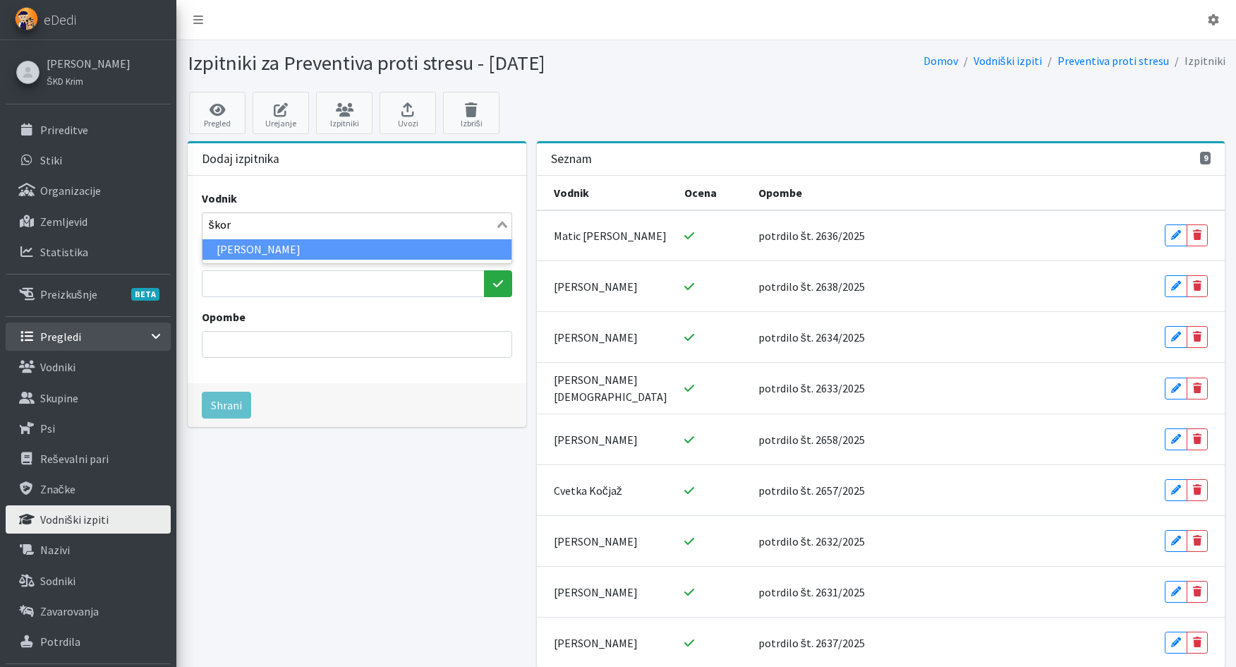
type input "škorj"
click at [243, 250] on li "Miroslav Škorjanc" at bounding box center [356, 249] width 309 height 20
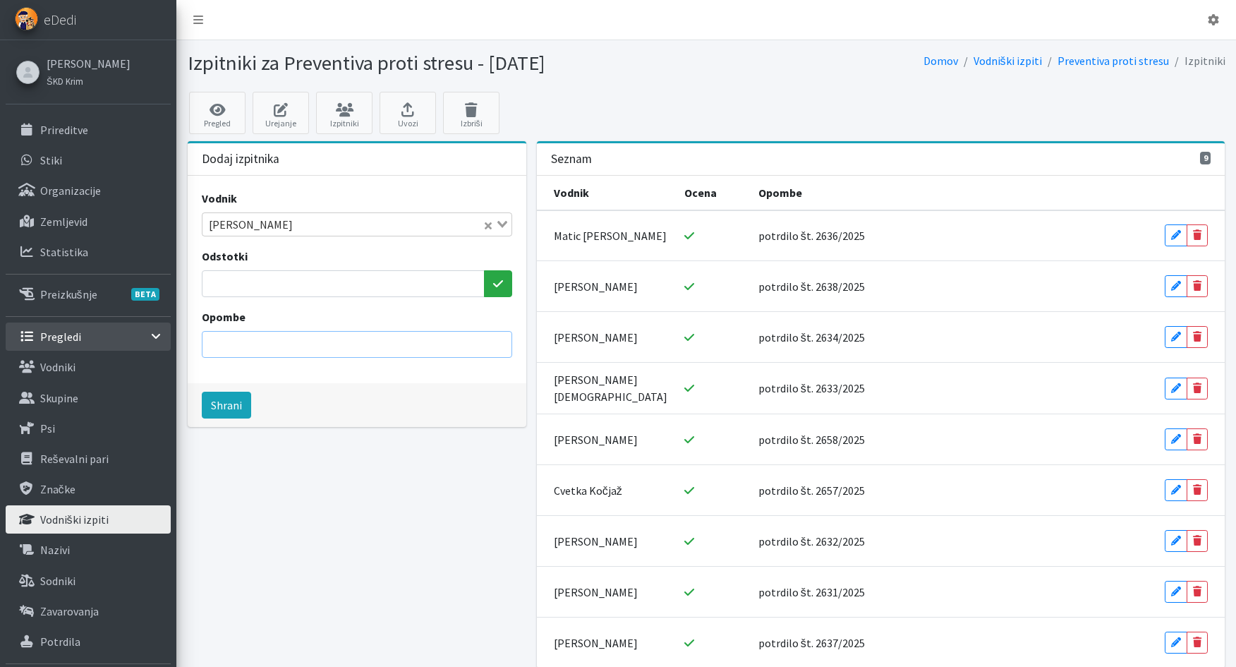
click at [238, 341] on input "Opombe" at bounding box center [357, 344] width 310 height 27
drag, startPoint x: 265, startPoint y: 348, endPoint x: 364, endPoint y: 356, distance: 99.0
click at [364, 356] on input "potrdilo št. 2738/2024" at bounding box center [357, 344] width 310 height 27
type input "potrdilo št. 2630/2025"
click at [232, 408] on button "Shrani" at bounding box center [226, 405] width 49 height 27
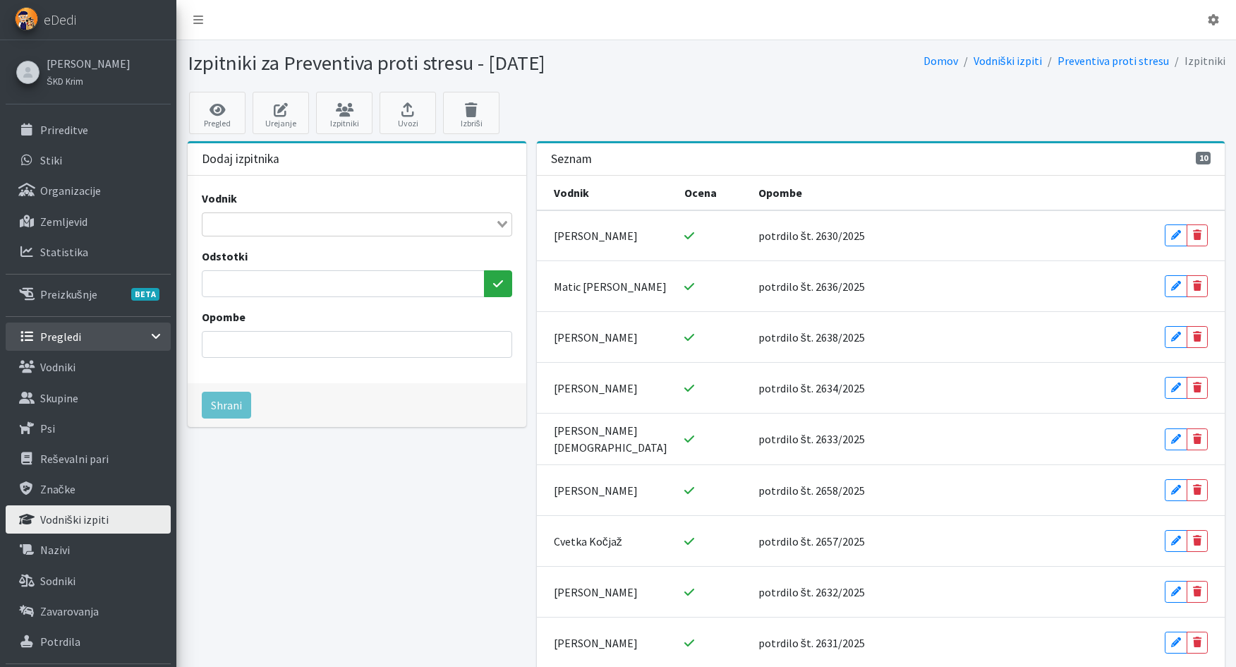
click at [356, 523] on div "Dodaj izpitnika Vodnik Loading... Odstotki Opombe Shrani" at bounding box center [356, 435] width 349 height 589
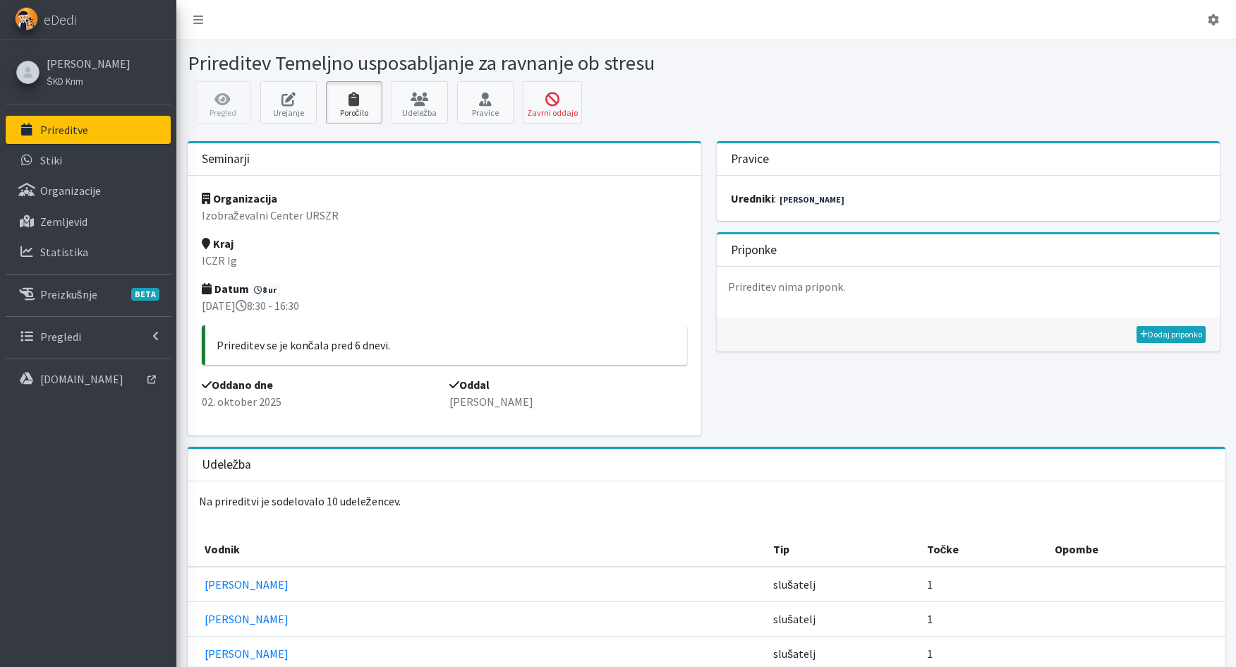
click at [349, 106] on link "Poročilo" at bounding box center [354, 102] width 56 height 42
click at [415, 107] on link "Udeležba" at bounding box center [420, 102] width 56 height 42
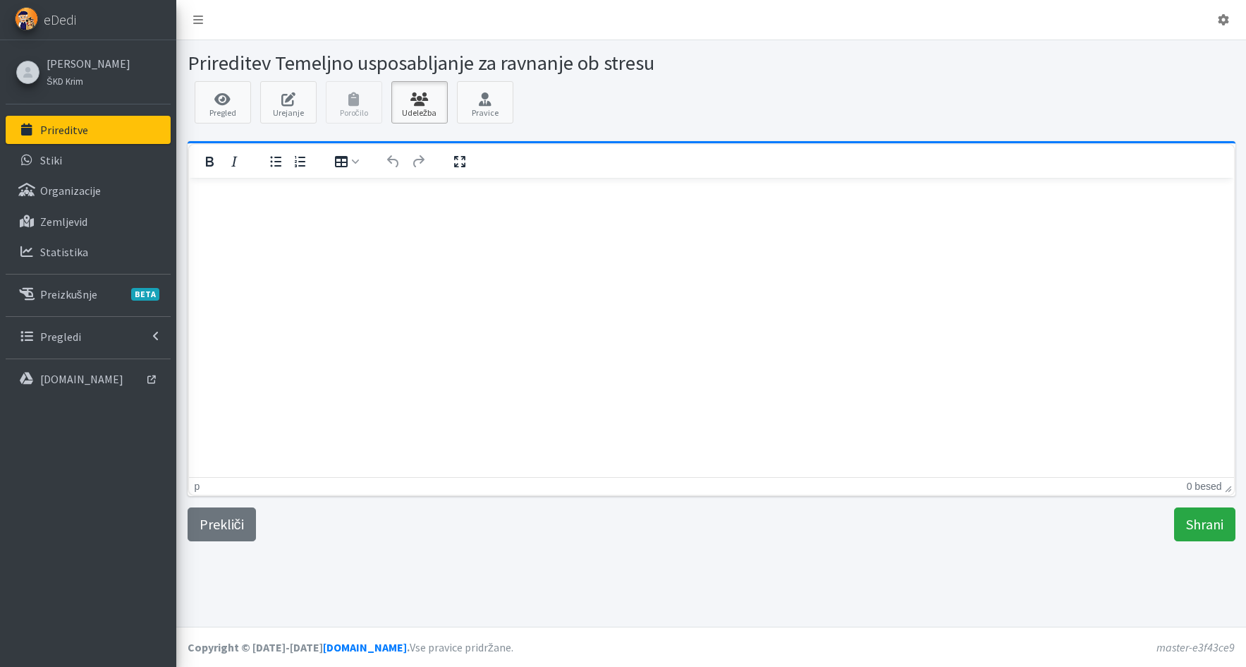
click at [423, 111] on link "Udeležba" at bounding box center [420, 102] width 56 height 42
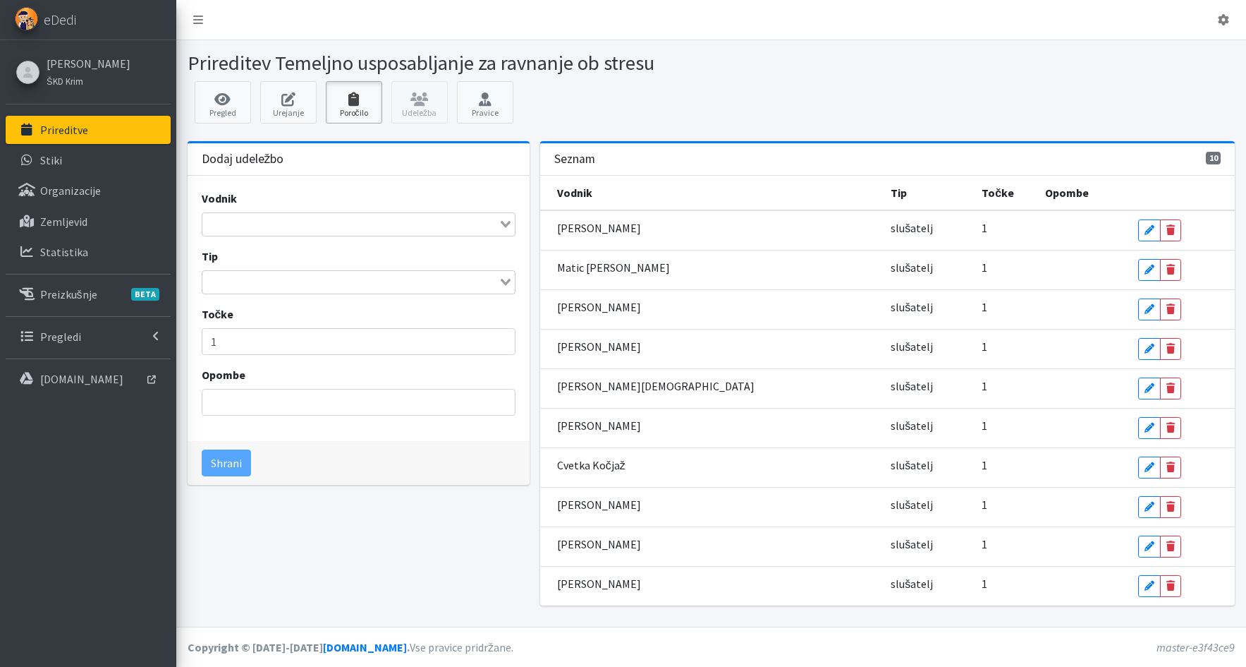
click at [353, 110] on link "Poročilo" at bounding box center [354, 102] width 56 height 42
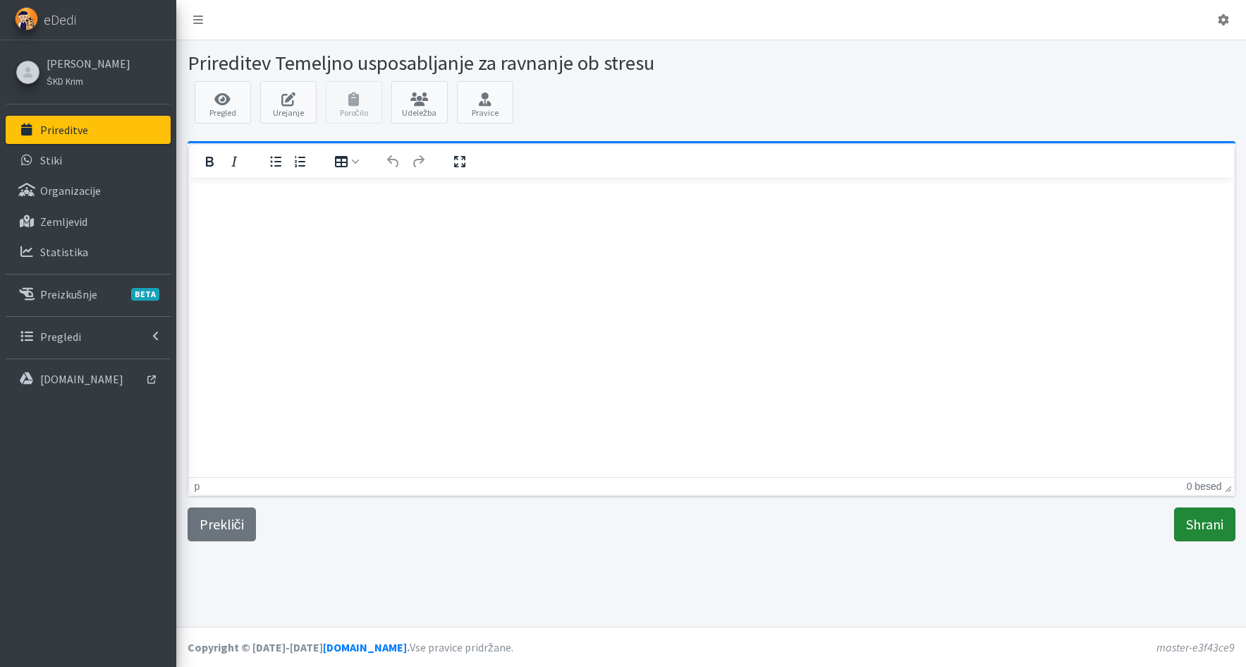
click at [1218, 528] on input "Shrani" at bounding box center [1205, 524] width 61 height 34
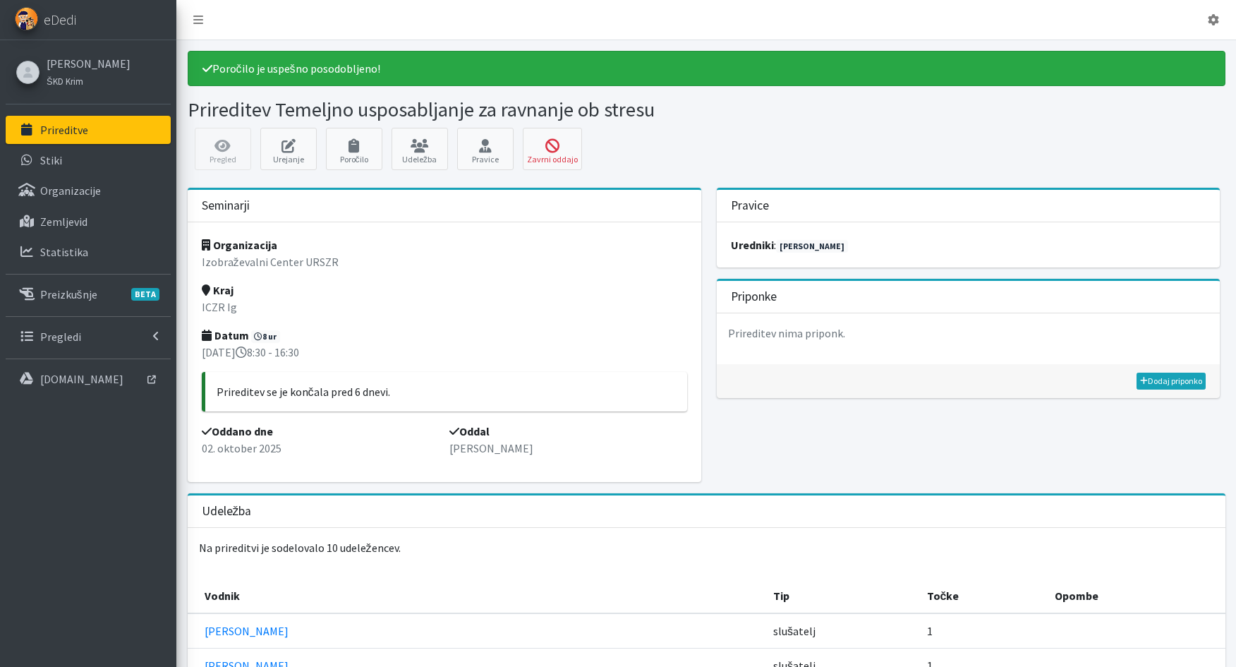
click at [61, 131] on p "Prireditve" at bounding box center [64, 130] width 48 height 14
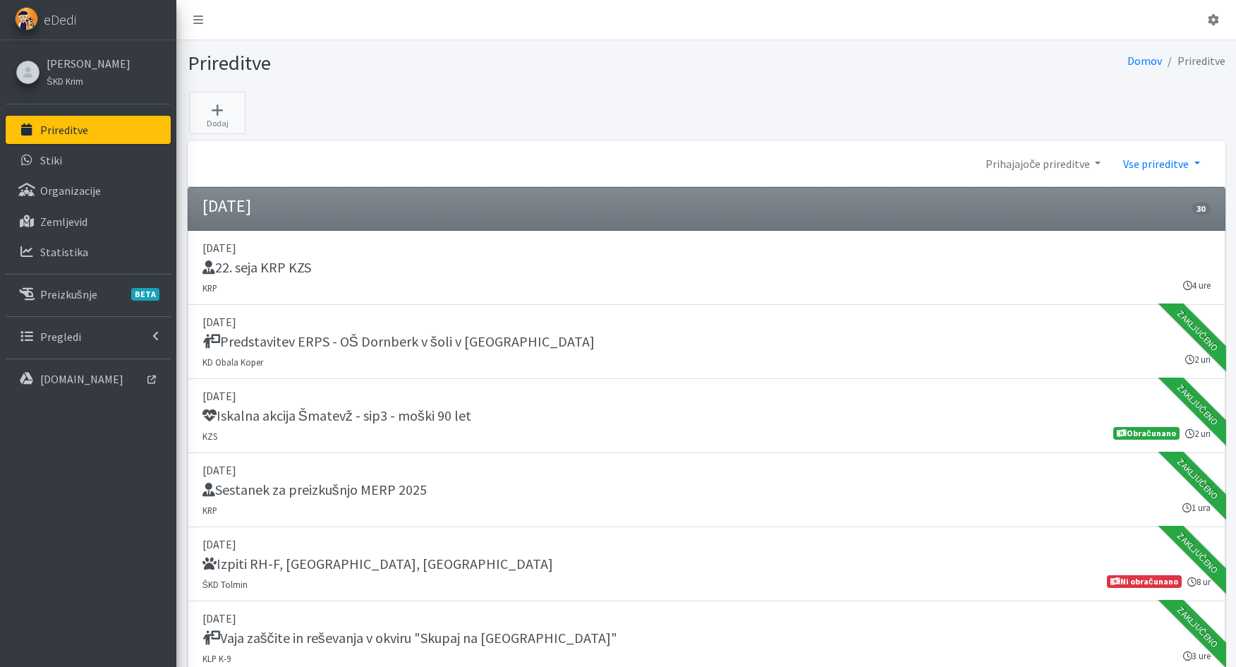
click at [1150, 162] on link "Vse prireditve" at bounding box center [1161, 164] width 99 height 28
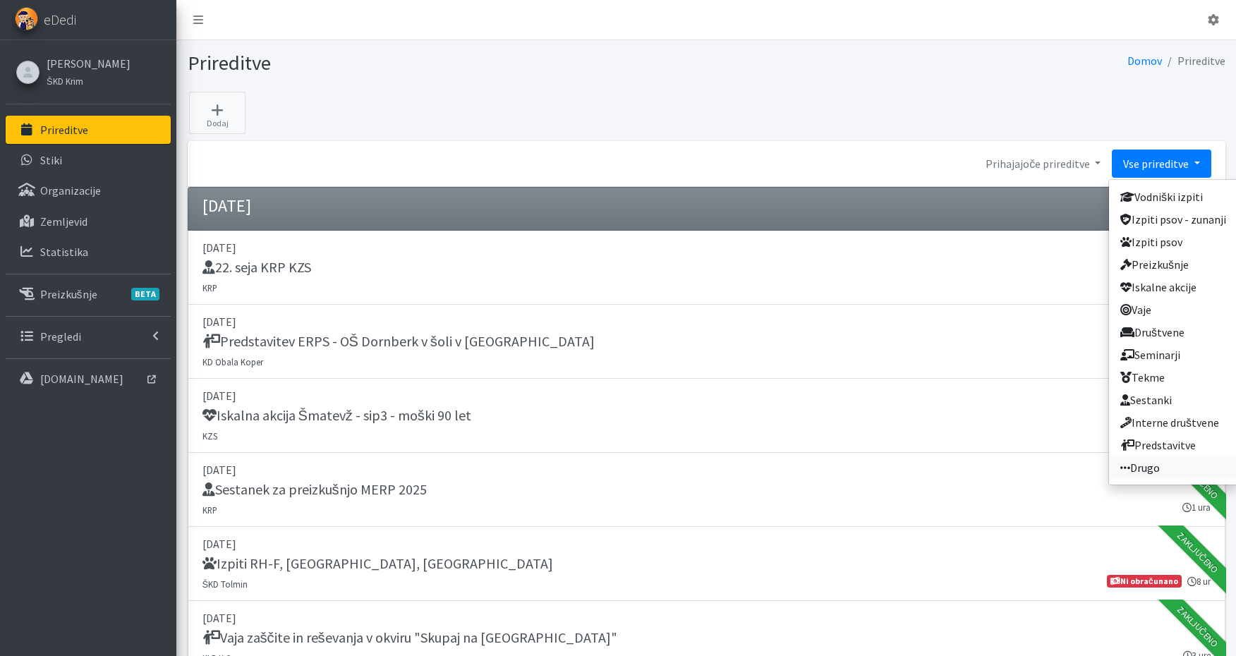
click at [1164, 473] on link "Drugo" at bounding box center [1173, 467] width 128 height 23
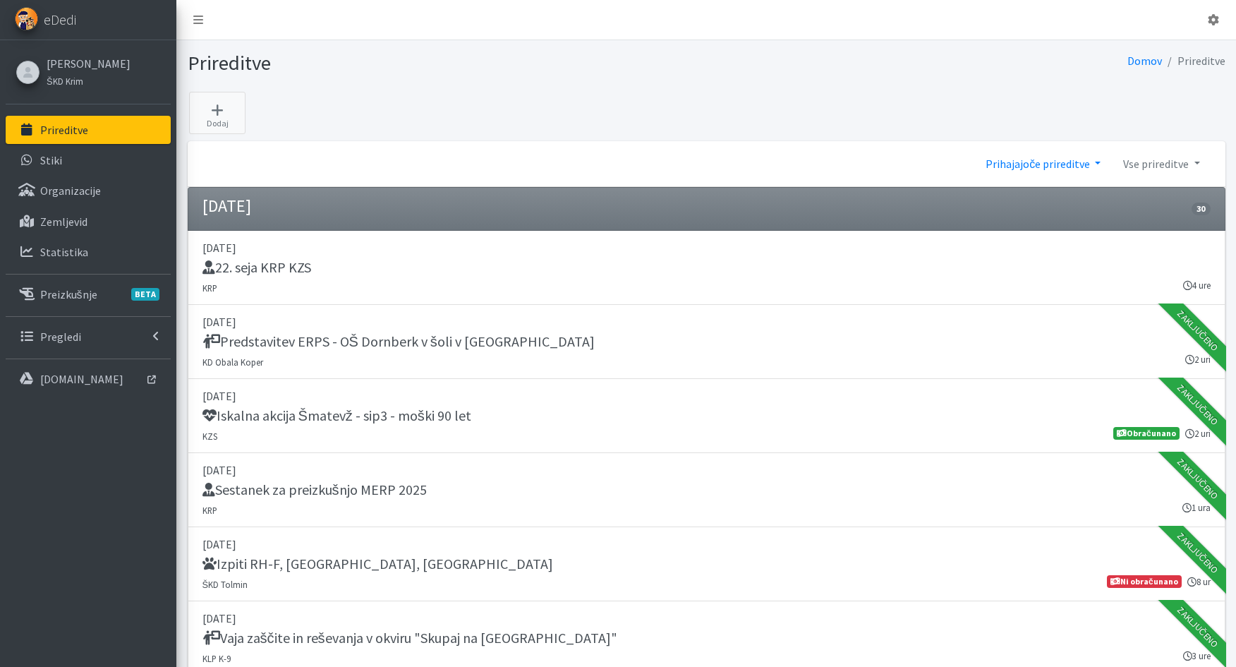
click at [1028, 164] on link "Prihajajoče prireditve" at bounding box center [1043, 164] width 138 height 28
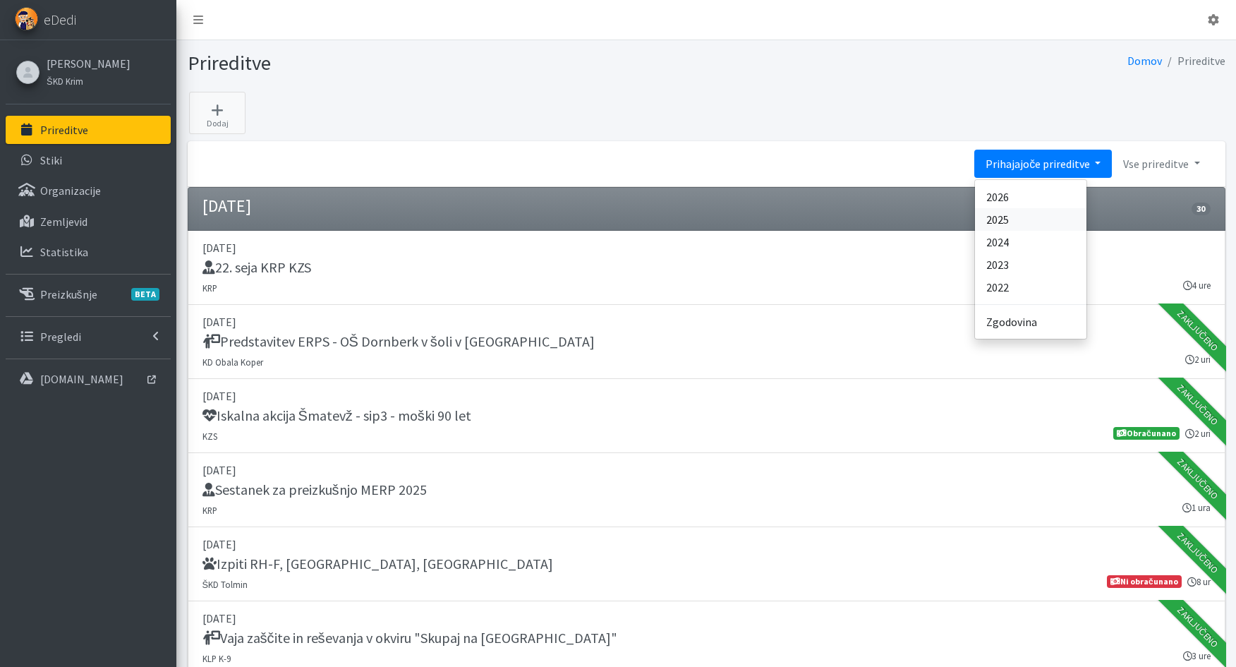
click at [1001, 221] on link "2025" at bounding box center [1030, 219] width 111 height 23
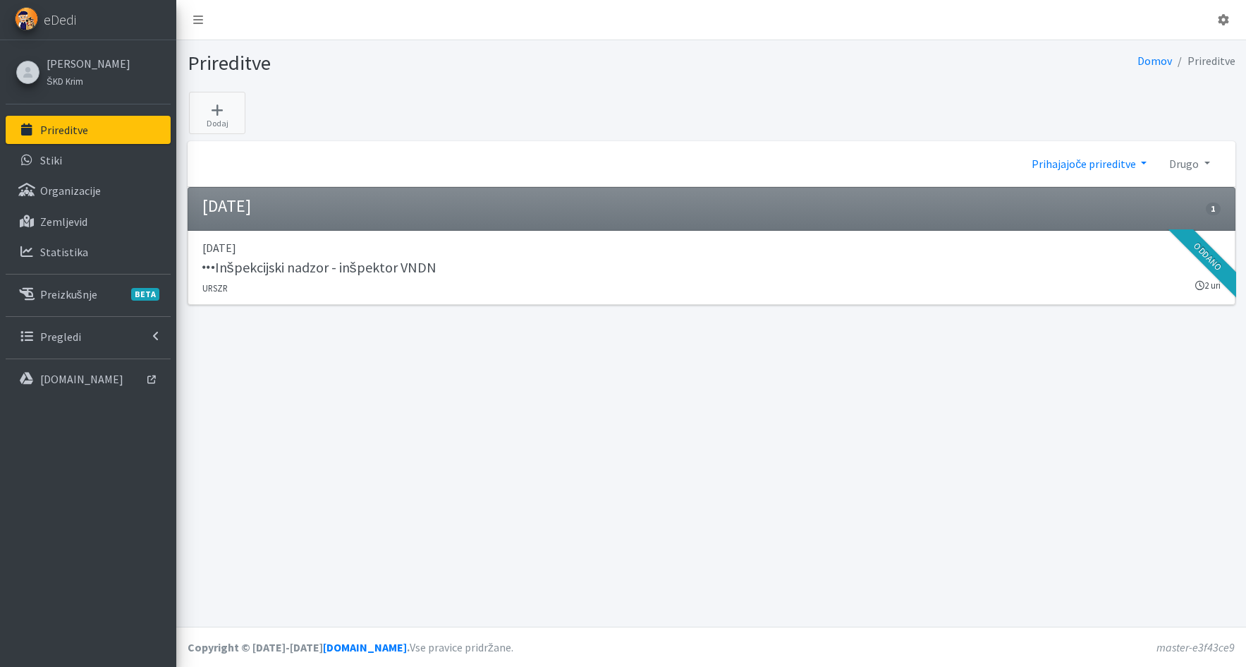
click at [1095, 166] on link "Prihajajoče prireditve" at bounding box center [1090, 164] width 138 height 28
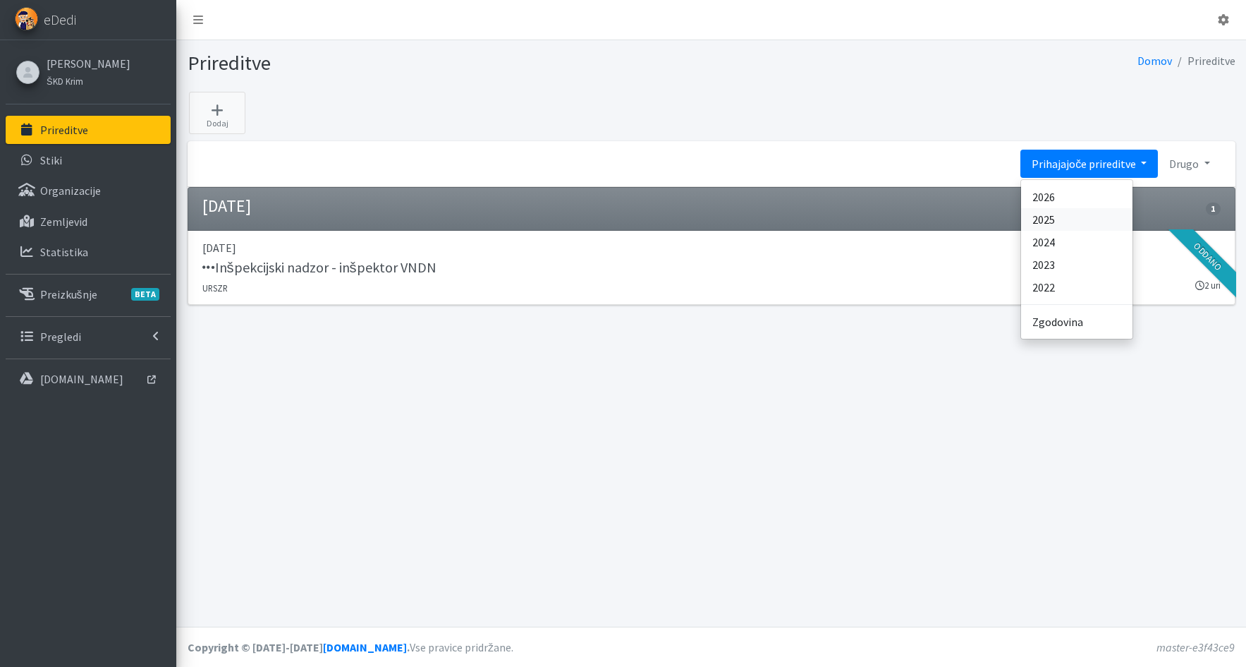
click at [1045, 217] on link "2025" at bounding box center [1076, 219] width 111 height 23
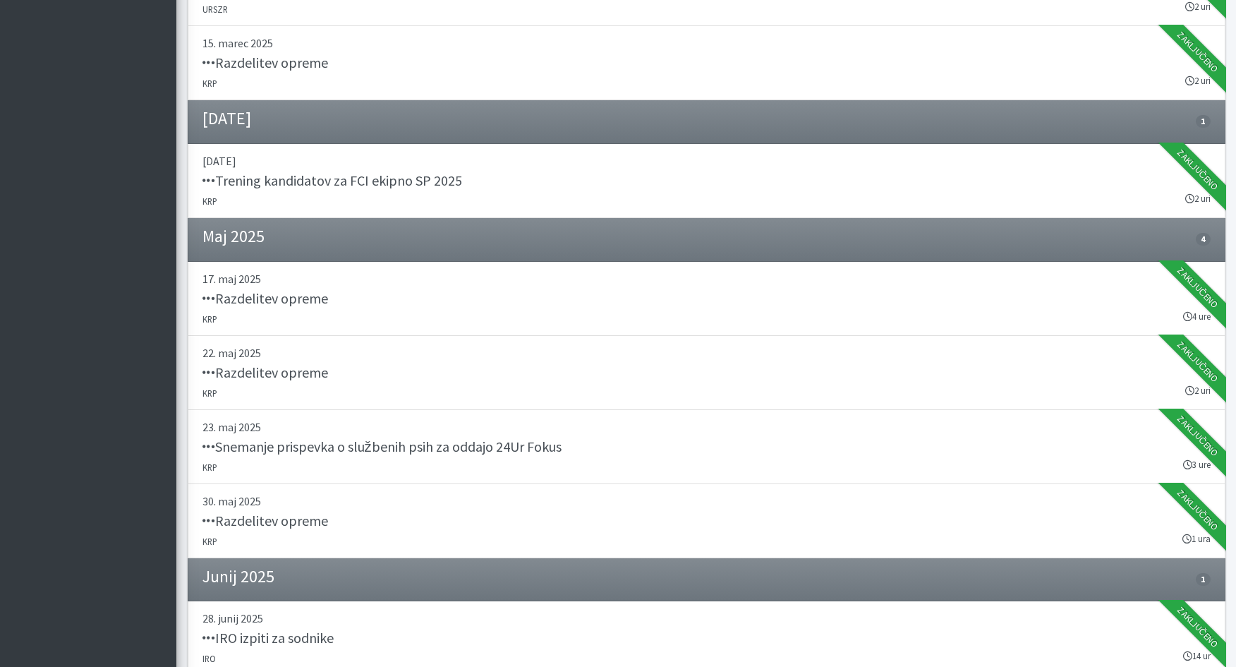
scroll to position [1106, 0]
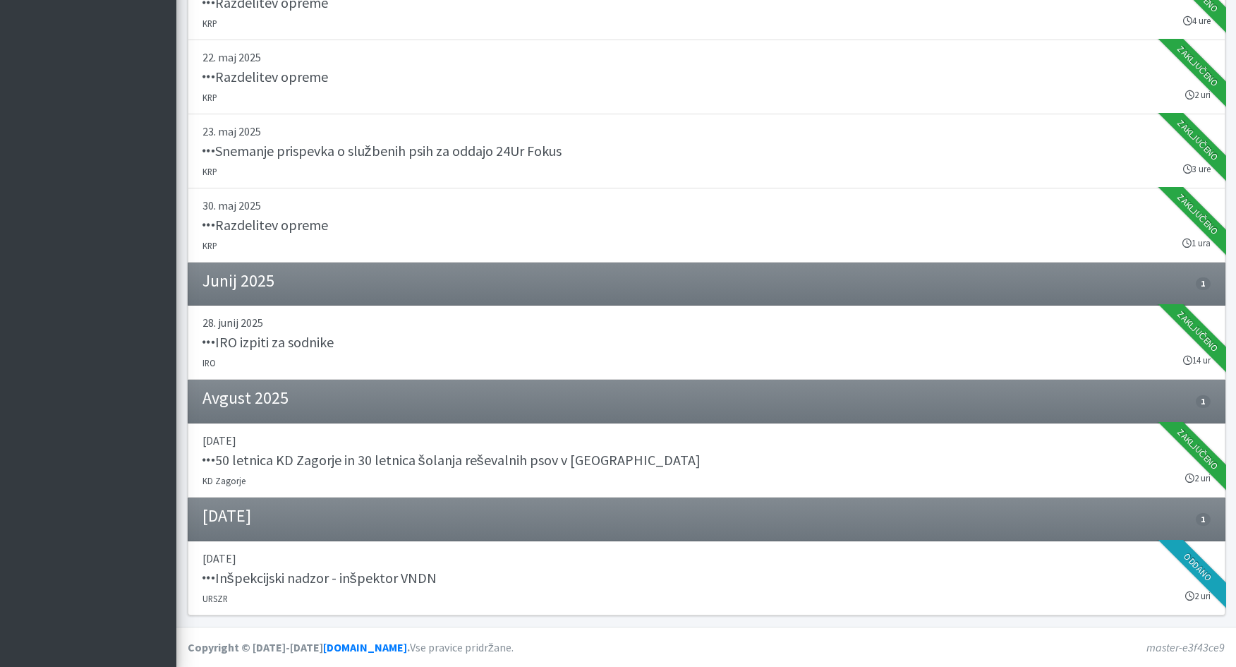
click at [380, 285] on li "Junij 2025 1" at bounding box center [707, 284] width 1038 height 44
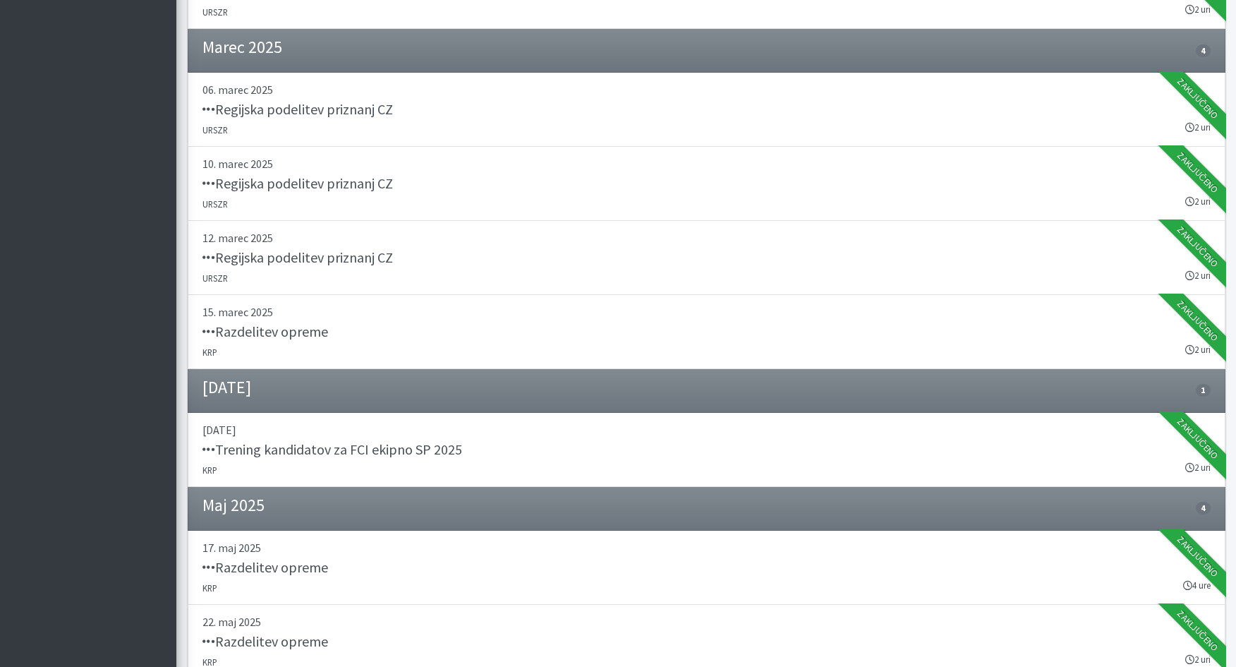
scroll to position [48, 0]
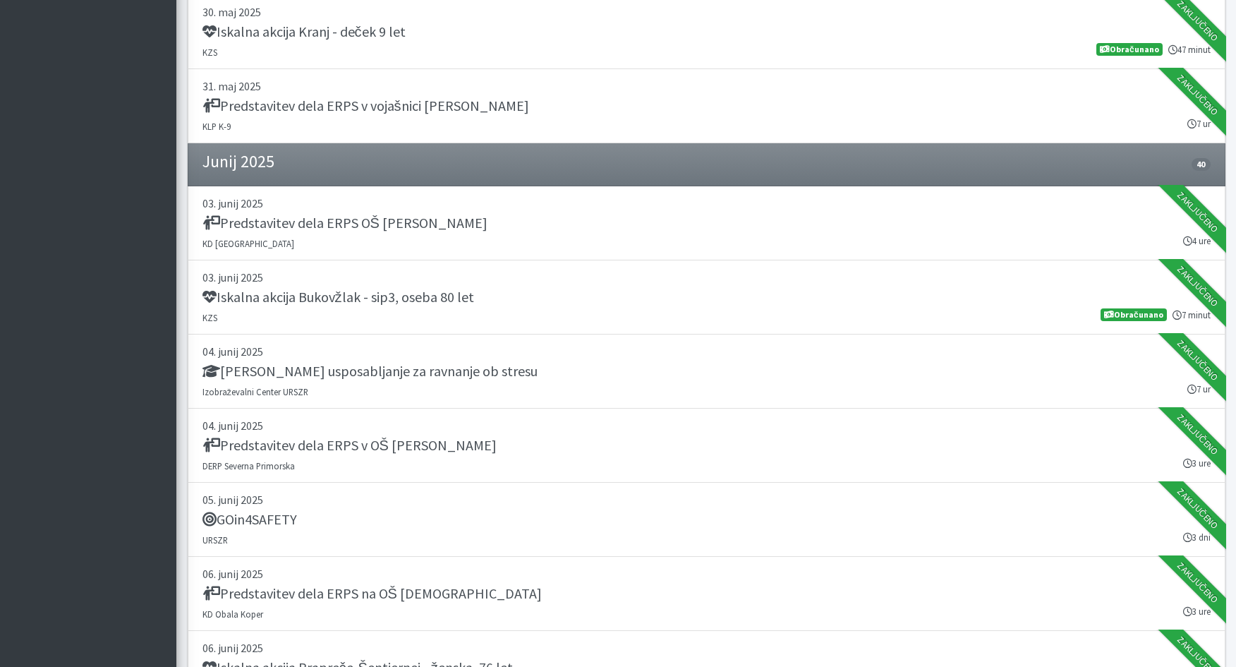
scroll to position [11004, 0]
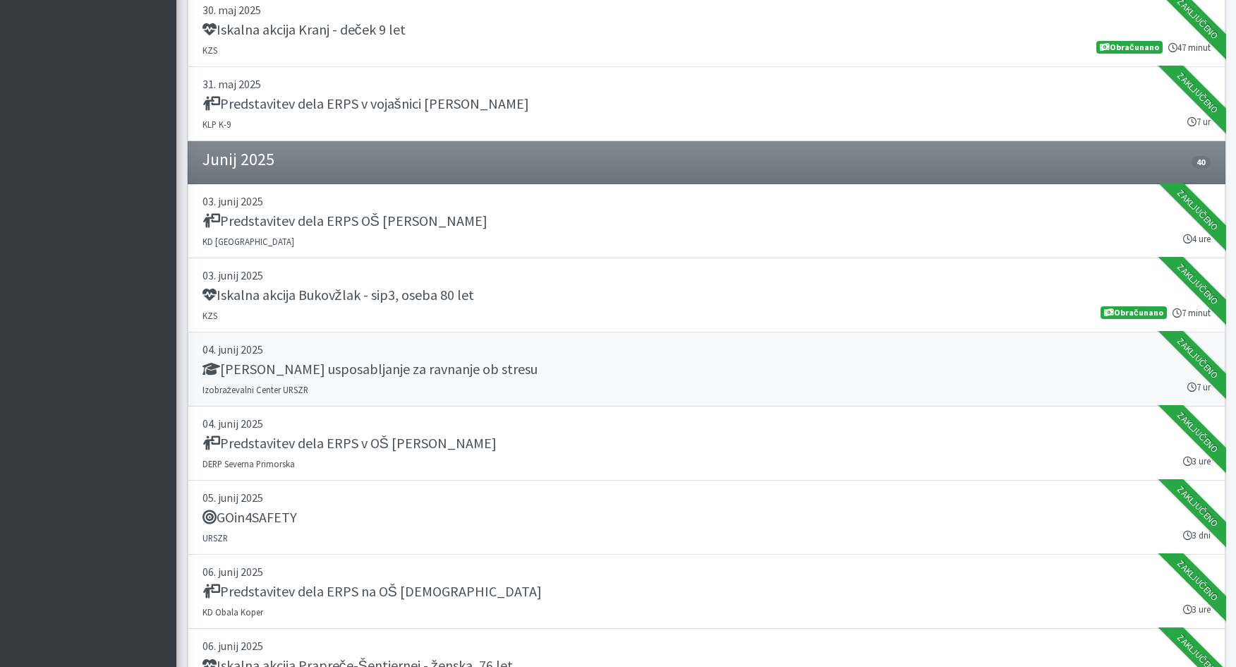
click at [420, 388] on link "[DATE] Temeljno usposabljanje za ravnanje ob stresu [GEOGRAPHIC_DATA] URSZR 7 ur" at bounding box center [707, 369] width 1038 height 74
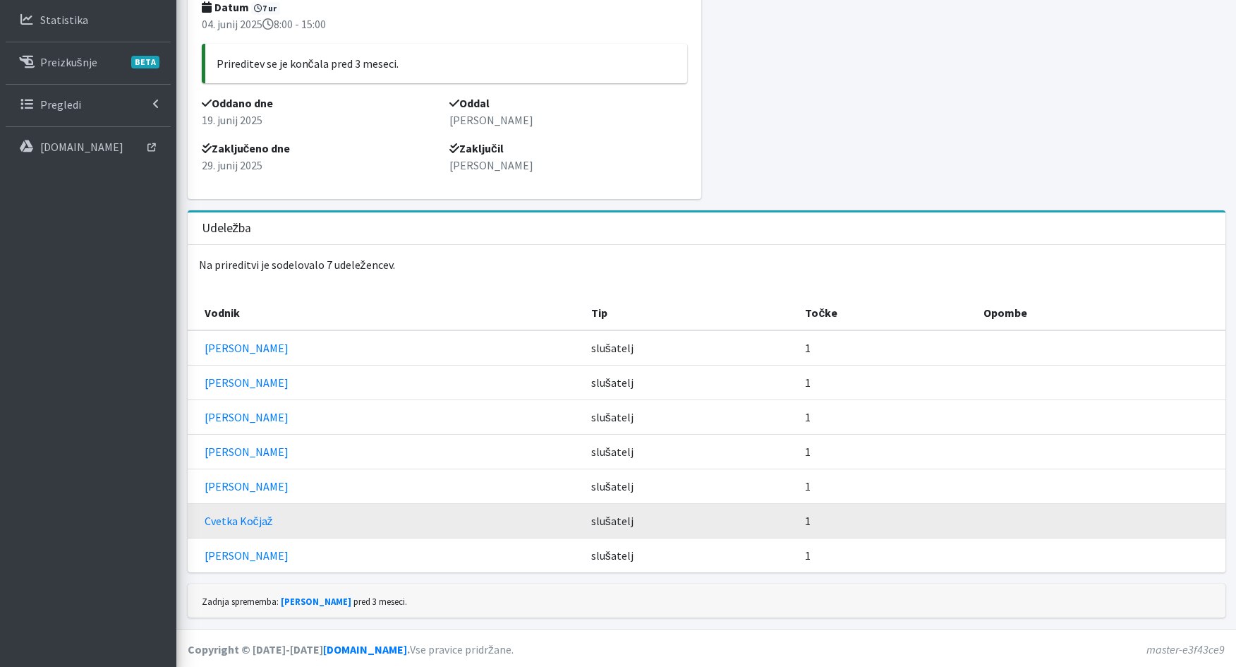
scroll to position [234, 0]
